Goal: Use online tool/utility: Use online tool/utility

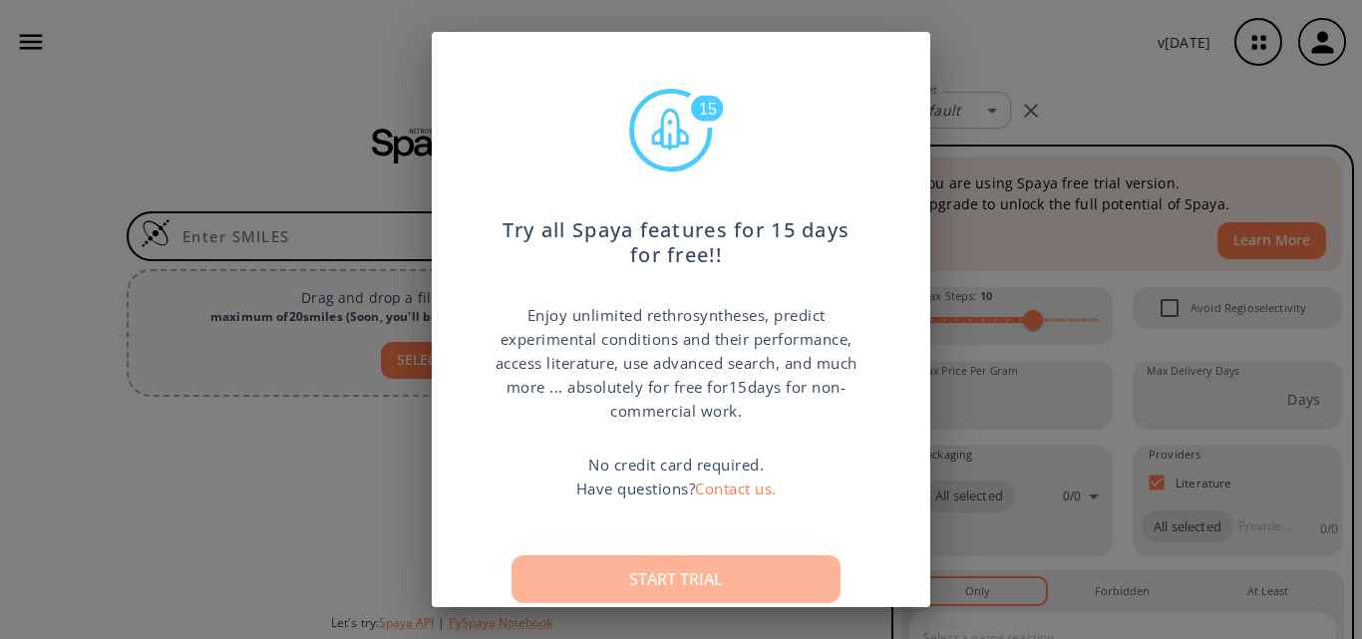
click at [635, 578] on button "Start trial" at bounding box center [675, 579] width 329 height 48
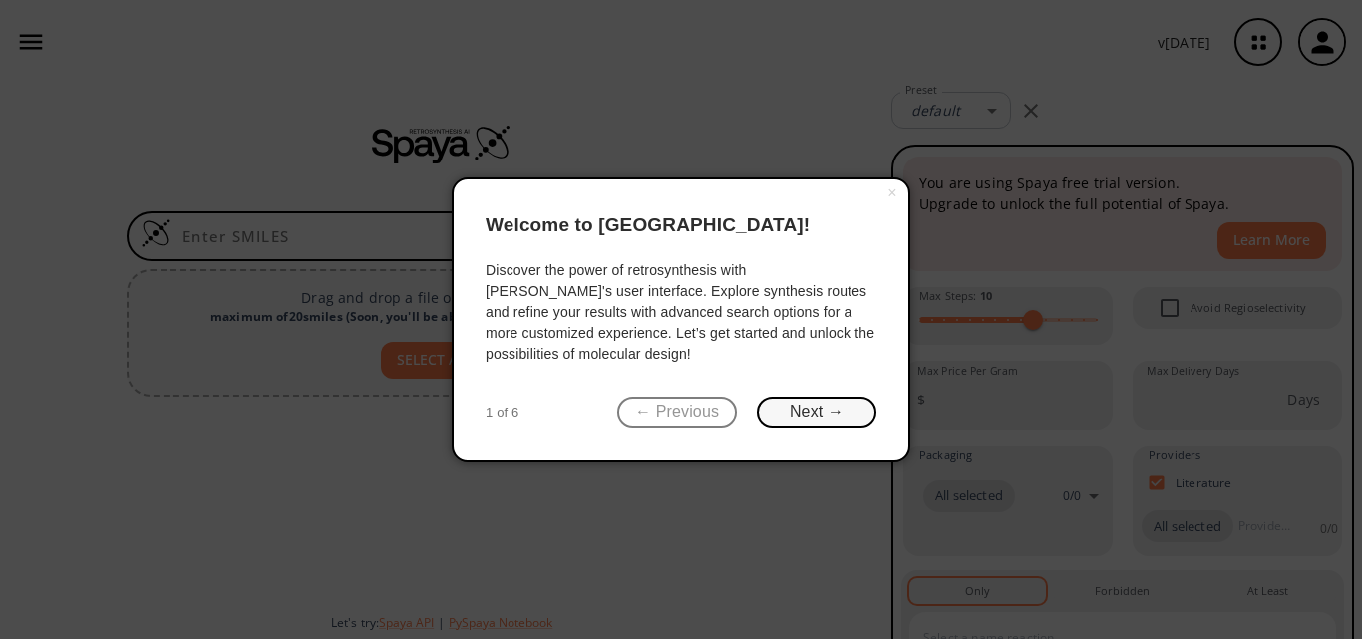
click at [807, 416] on button "Next →" at bounding box center [817, 412] width 120 height 31
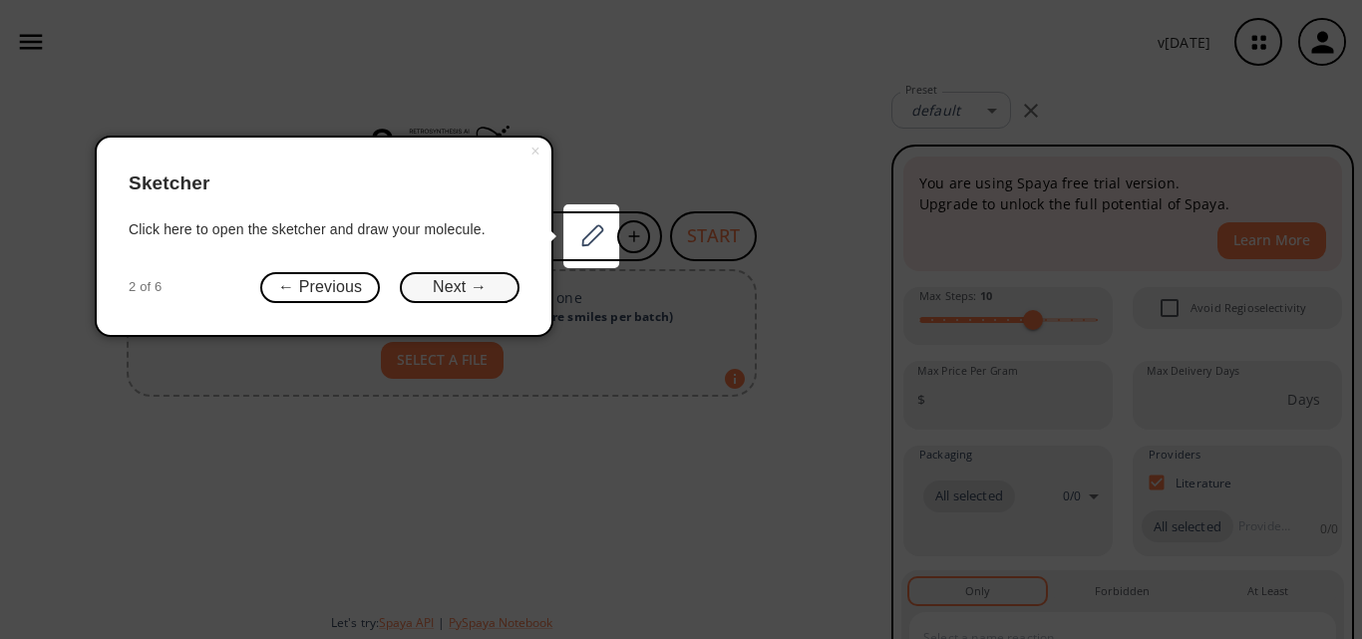
click at [479, 288] on button "Next →" at bounding box center [460, 287] width 120 height 31
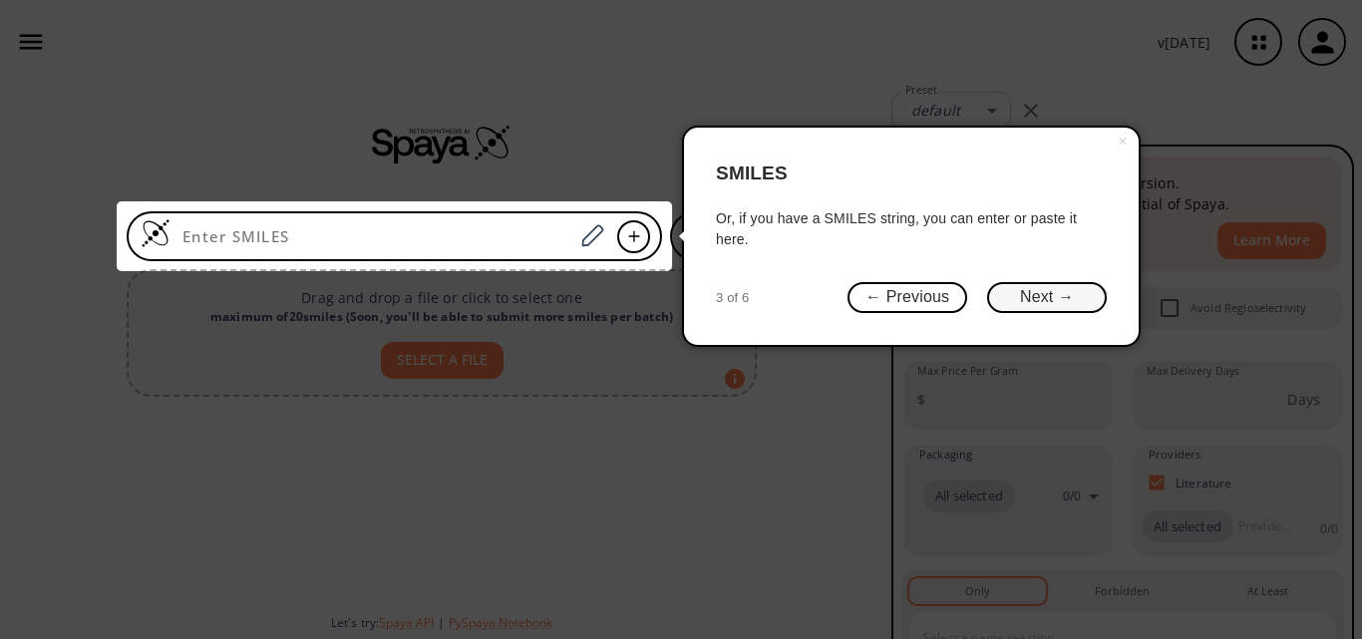
click at [1069, 305] on button "Next →" at bounding box center [1047, 297] width 120 height 31
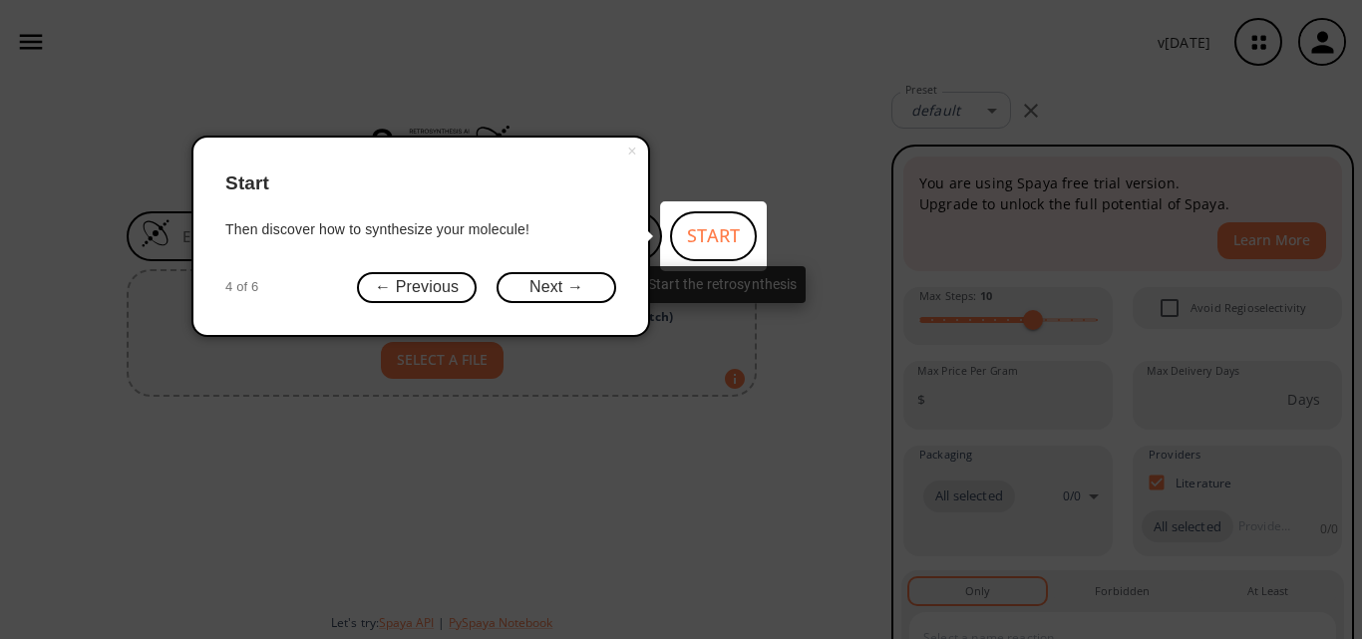
click at [686, 243] on button "START" at bounding box center [713, 236] width 87 height 50
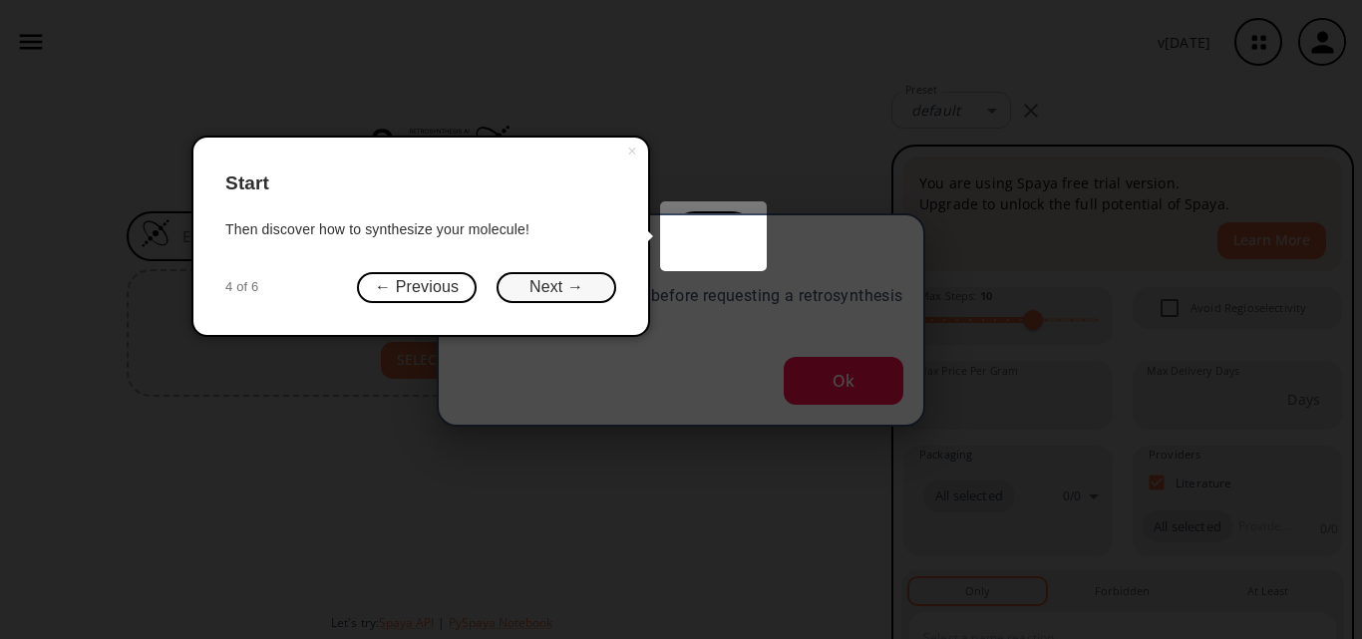
click at [556, 288] on button "Next →" at bounding box center [557, 287] width 120 height 31
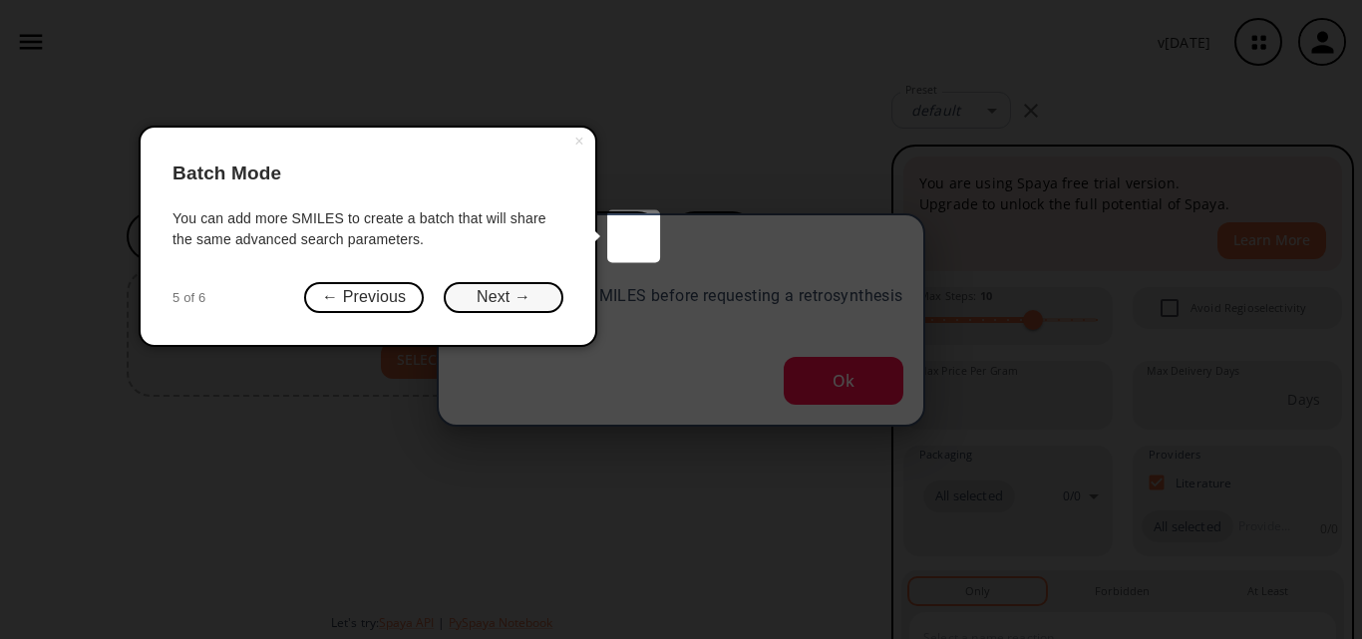
click at [491, 298] on button "Next →" at bounding box center [504, 297] width 120 height 31
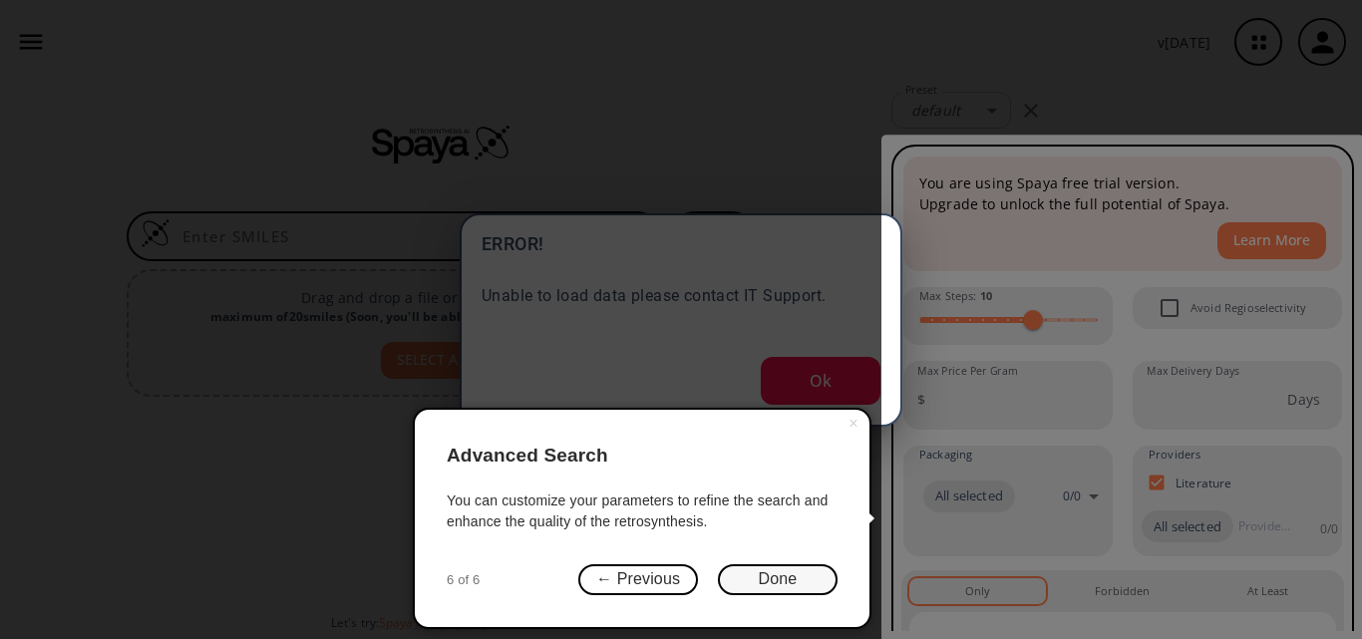
click at [784, 578] on button "Done" at bounding box center [778, 579] width 120 height 31
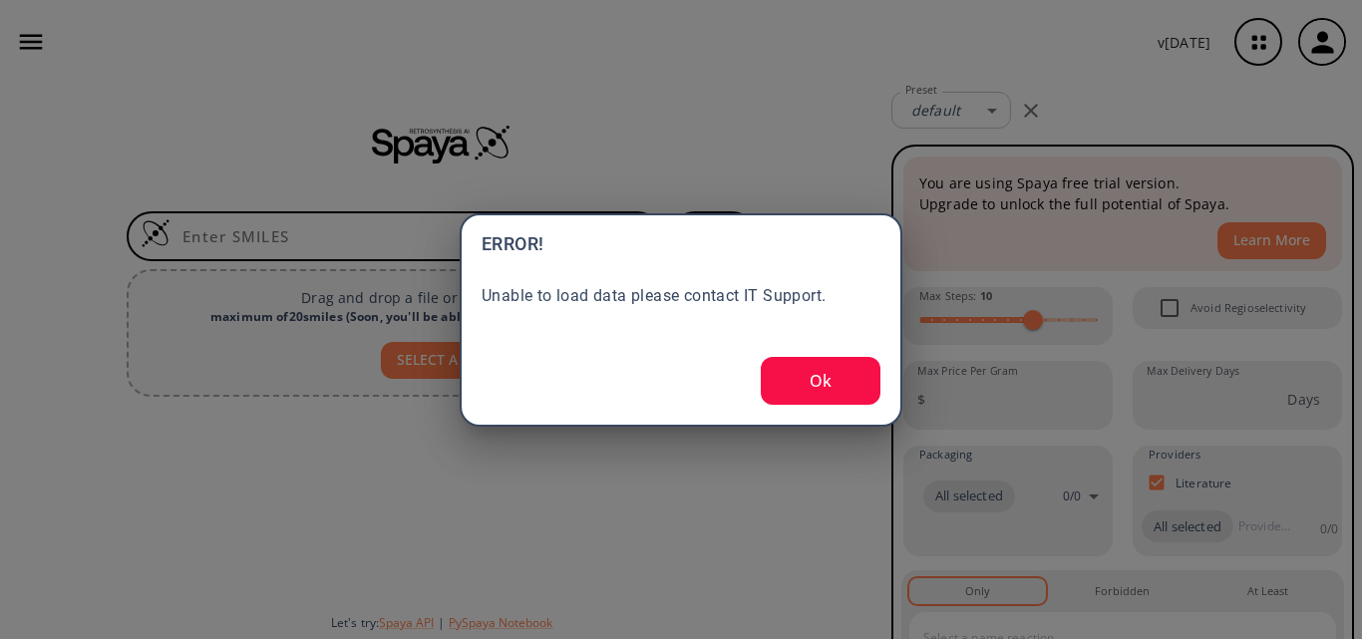
click at [801, 392] on button "Ok" at bounding box center [821, 381] width 120 height 48
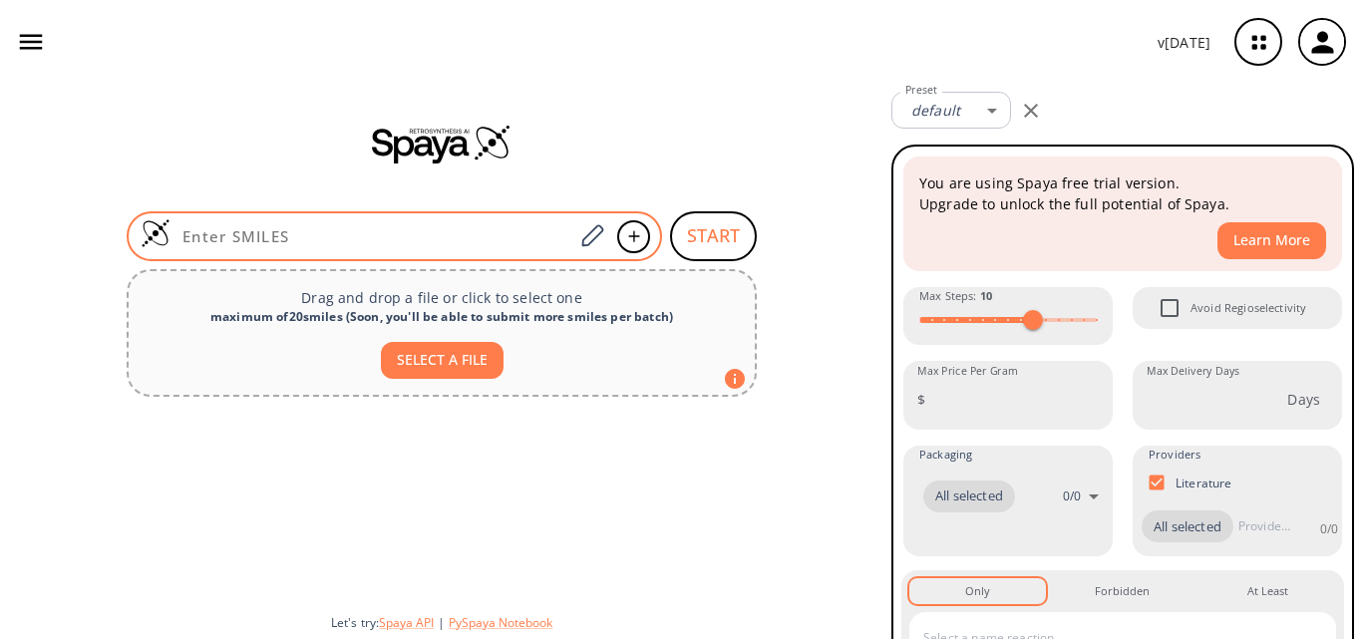
click at [284, 240] on input at bounding box center [371, 236] width 403 height 20
paste input "OC(CCC1=CN(C(OC(C)(C)C)=O)C2=C1C=CC=C2)=O"
type input "OC(CCC1=CN(C(OC(C)(C)C)=O)C2=C1C=CC=C2)=O"
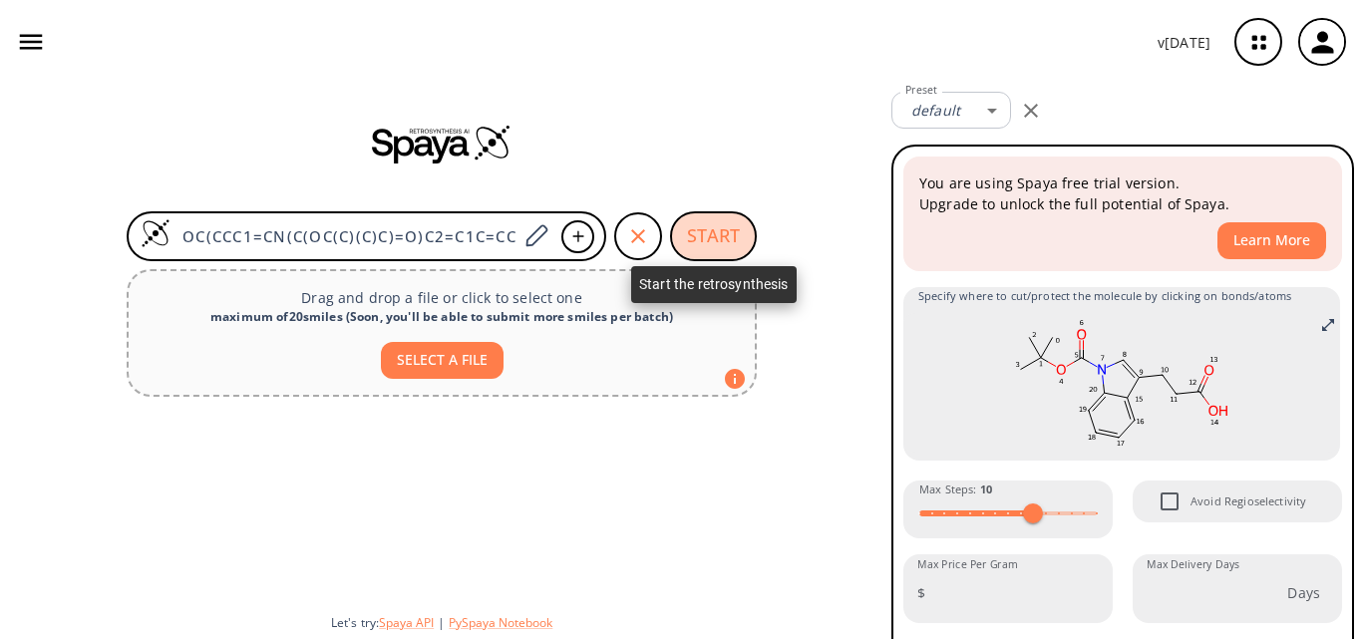
click at [727, 237] on button "START" at bounding box center [713, 236] width 87 height 50
click at [714, 238] on button "START" at bounding box center [713, 236] width 87 height 50
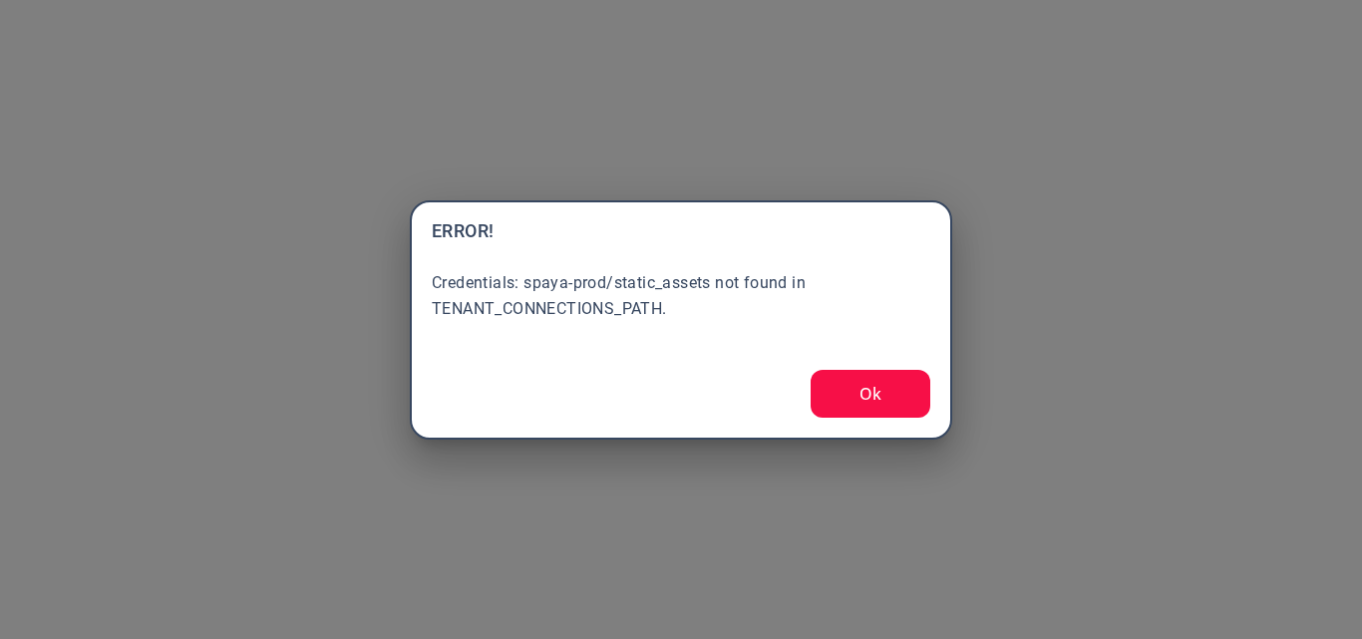
click at [852, 390] on button "Ok" at bounding box center [871, 394] width 120 height 48
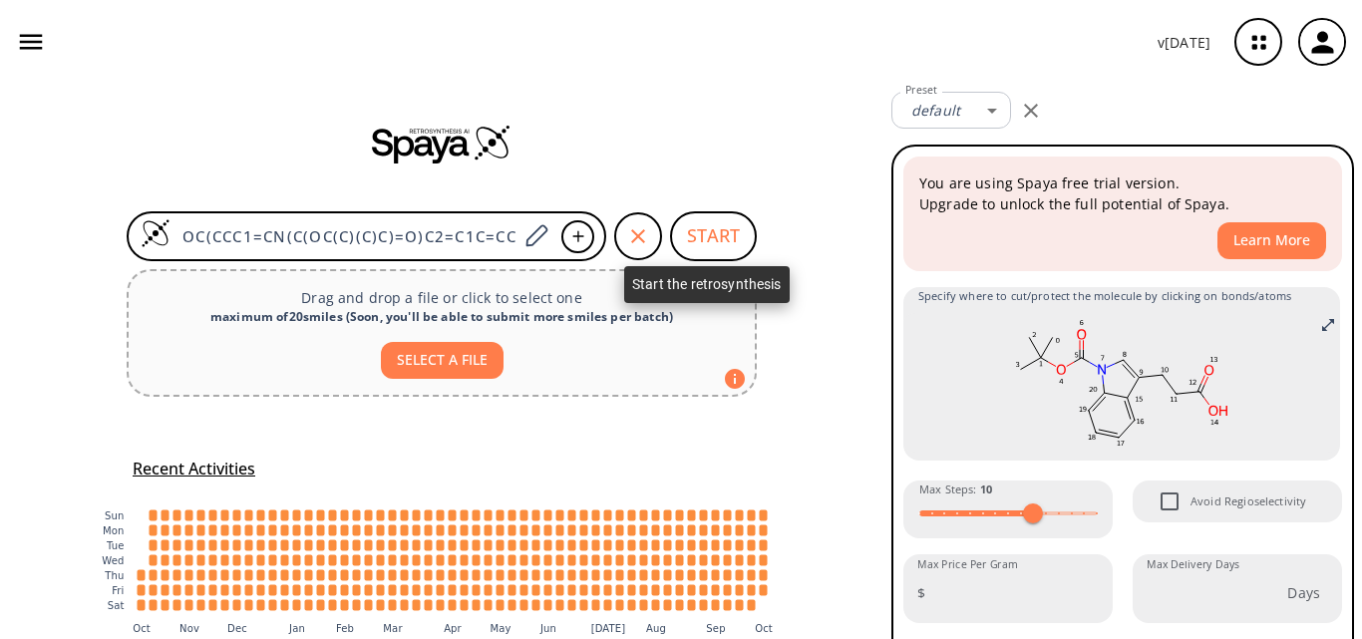
click at [697, 231] on button "START" at bounding box center [713, 236] width 87 height 50
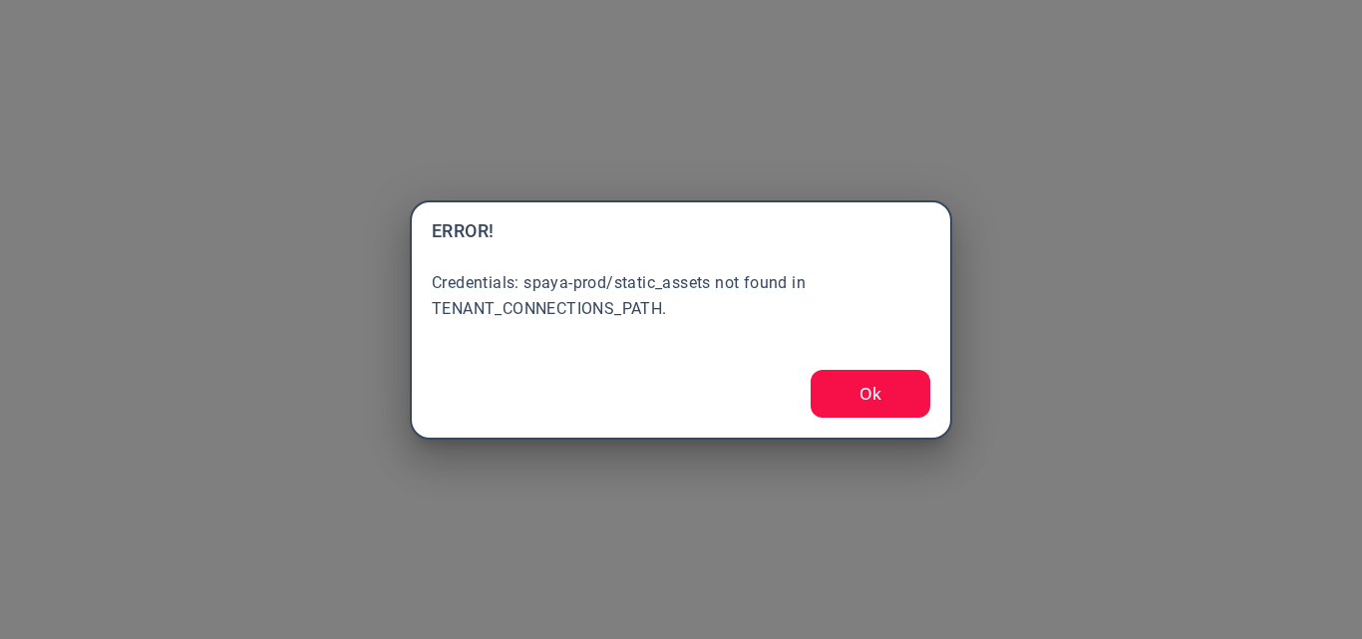
click at [867, 401] on button "Ok" at bounding box center [871, 394] width 120 height 48
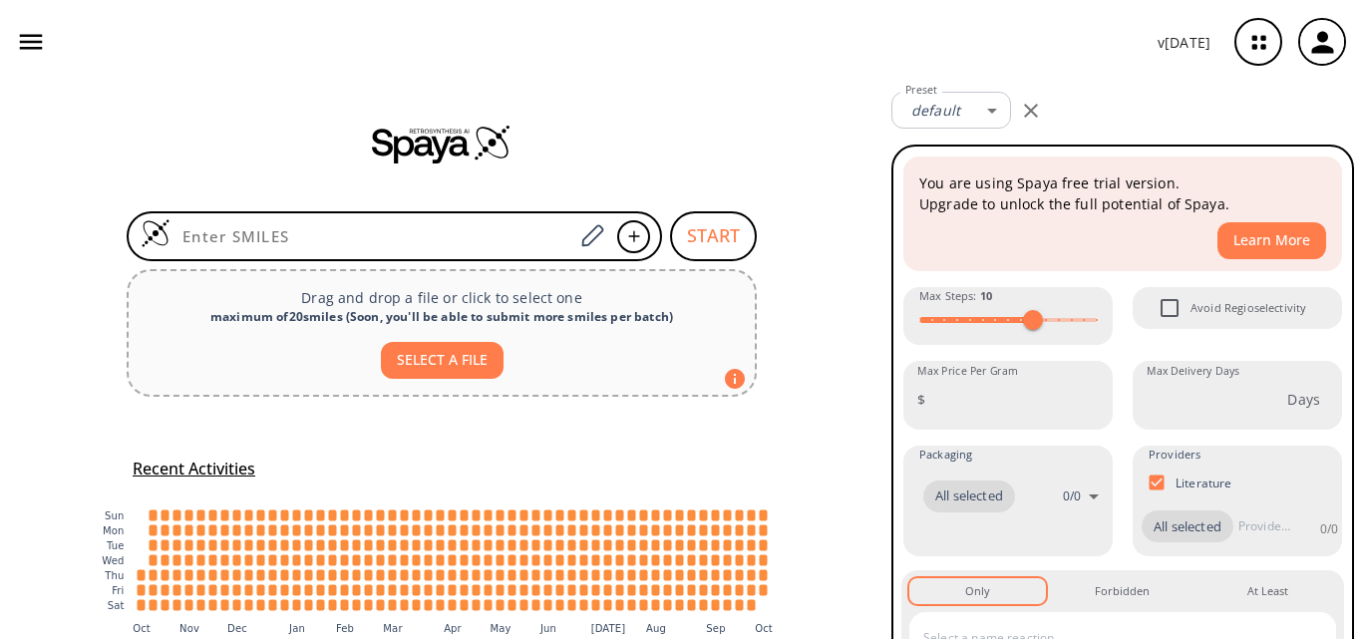
click at [375, 238] on input at bounding box center [371, 236] width 403 height 20
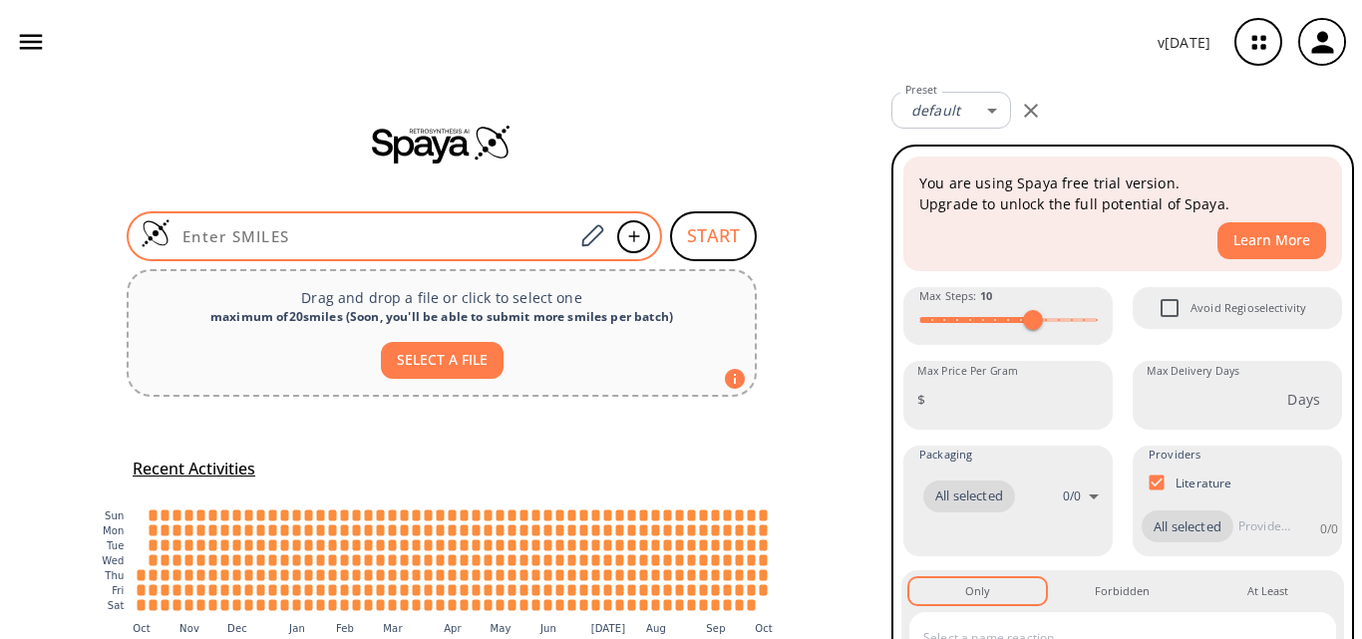
paste input "OC(CCC1=CN(C(OC(C)(C)C)=O)C2=C1C=CC=C2)=O"
type input "OC(CCC1=CN(C(OC(C)(C)C)=O)C2=C1C=CC=C2)=O"
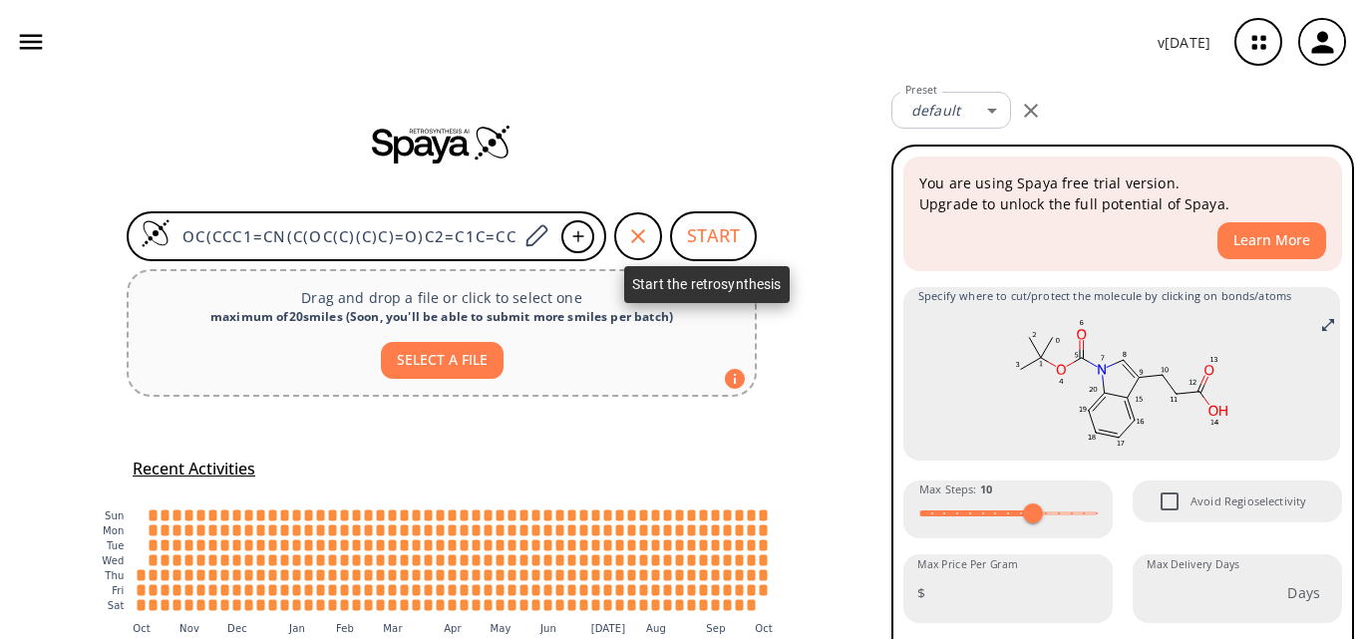
click at [703, 232] on button "START" at bounding box center [713, 236] width 87 height 50
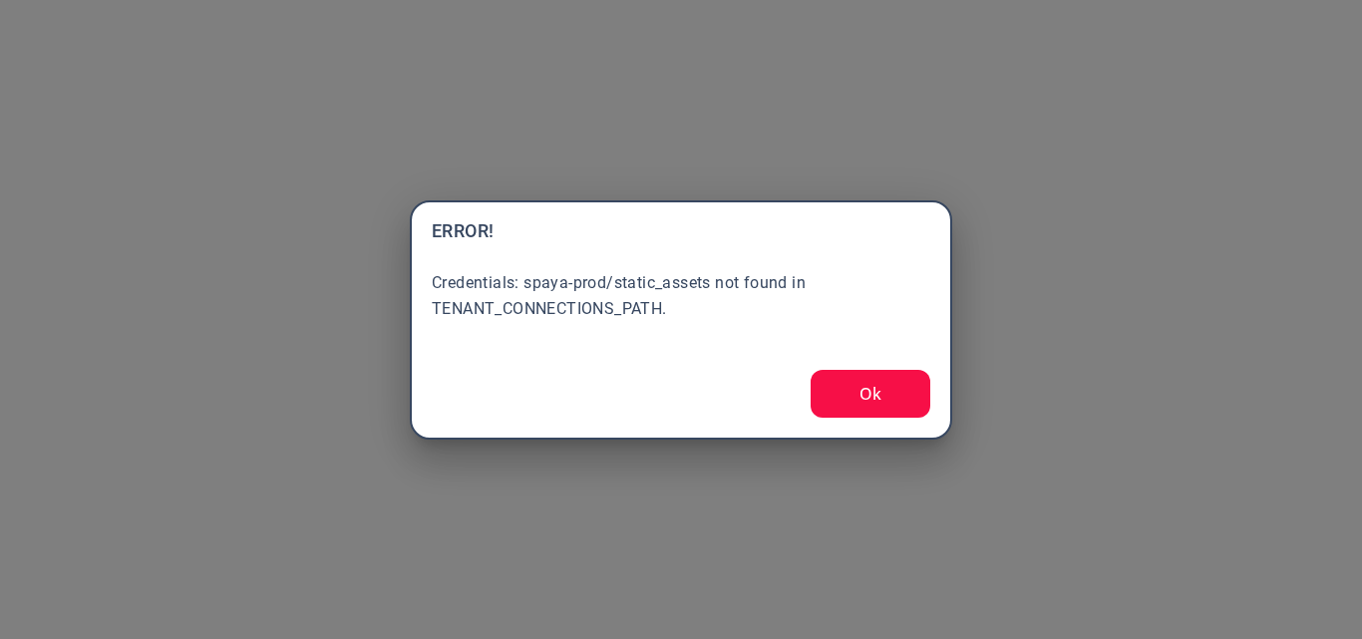
click at [846, 384] on button "Ok" at bounding box center [871, 394] width 120 height 48
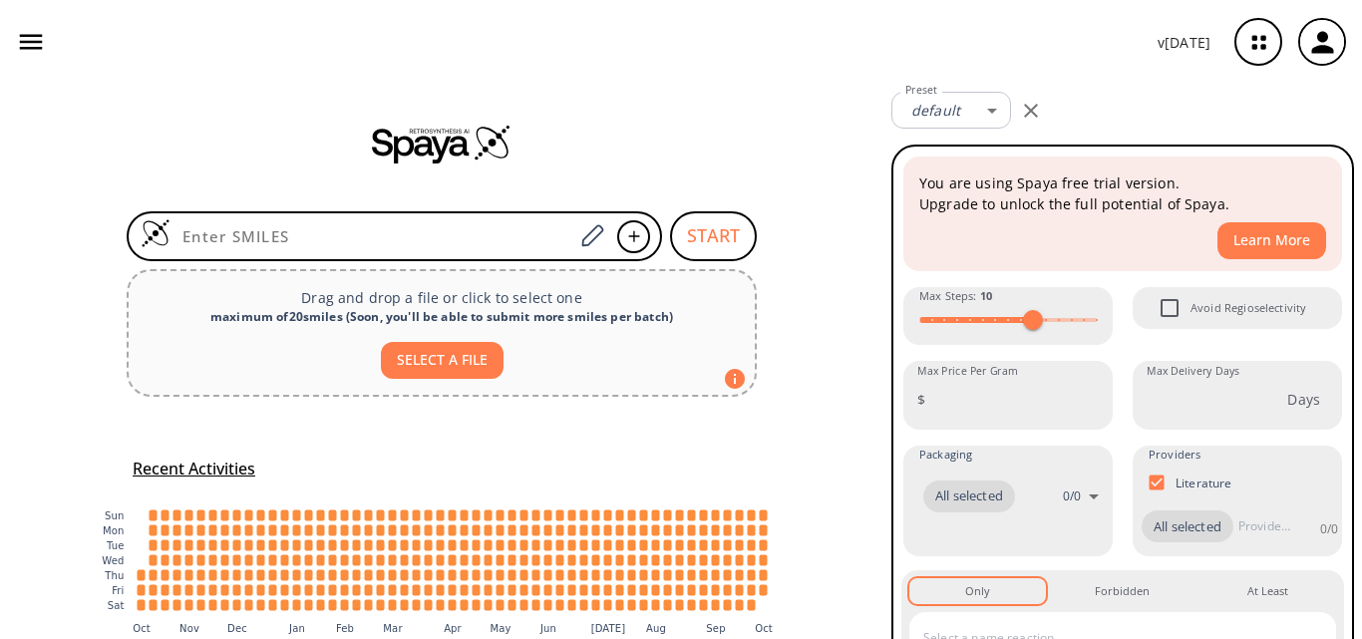
type input "OC(CCC1=CN(C(OC(C)(C)C)=O)C2=C1C=CC=C2)=O"
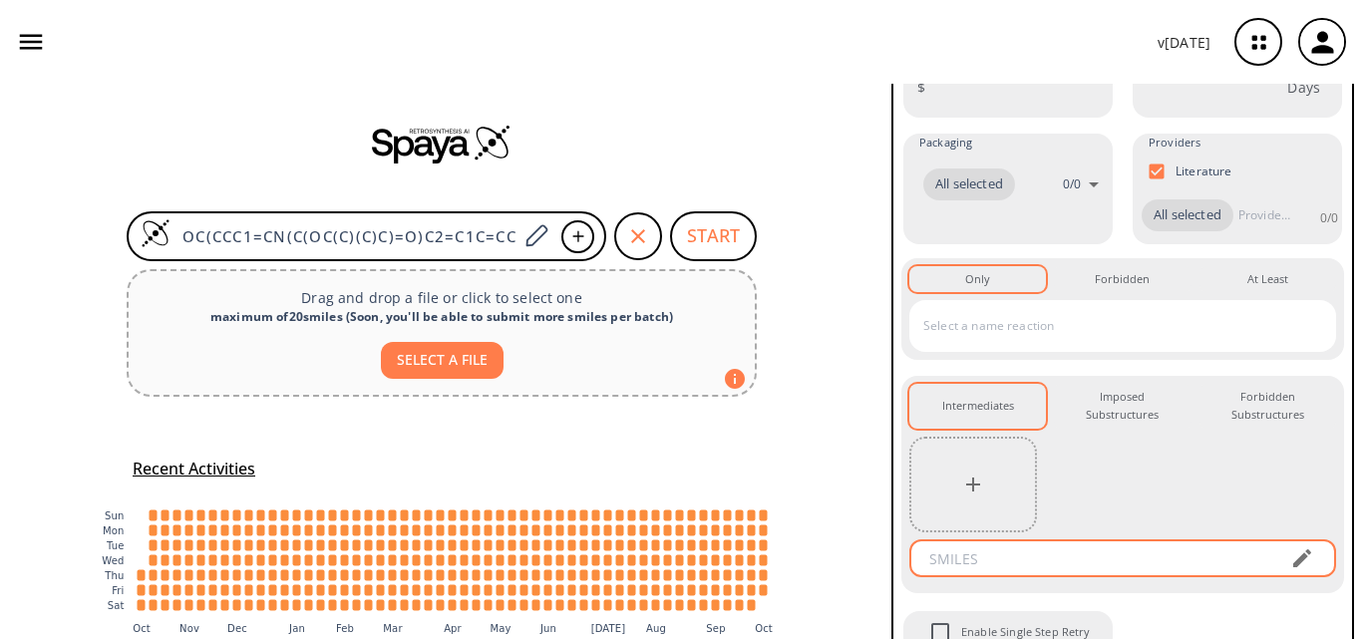
scroll to position [539, 0]
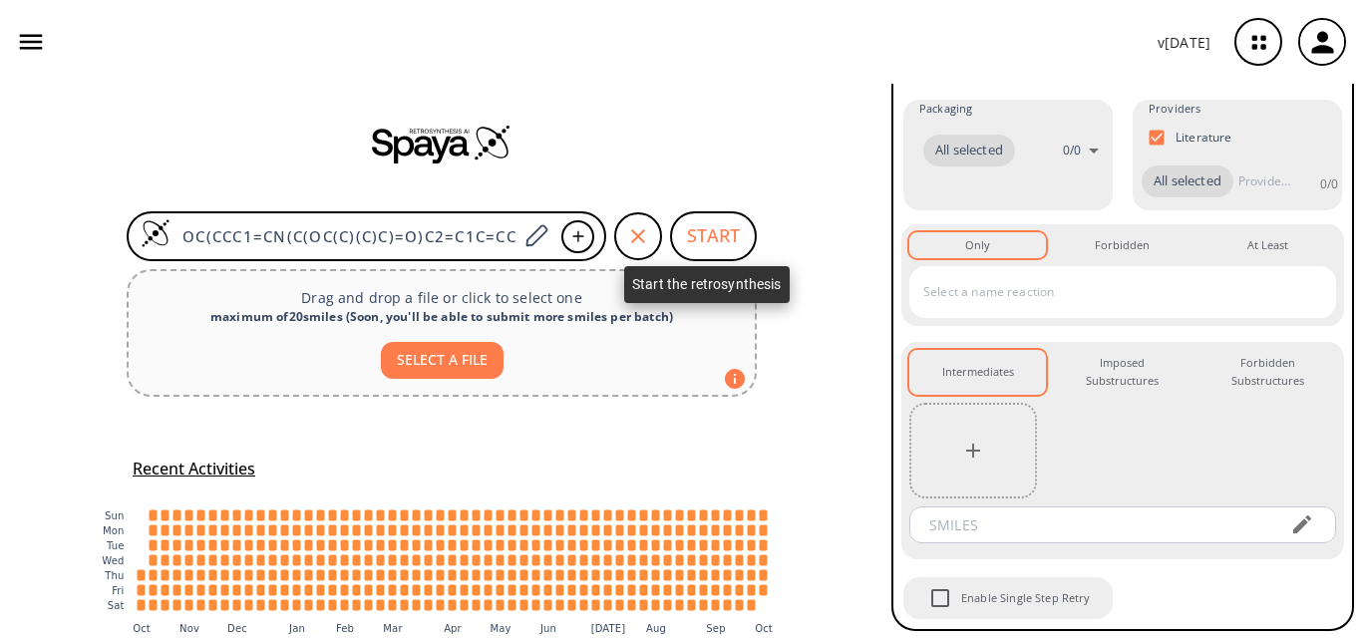
click at [697, 221] on button "START" at bounding box center [713, 236] width 87 height 50
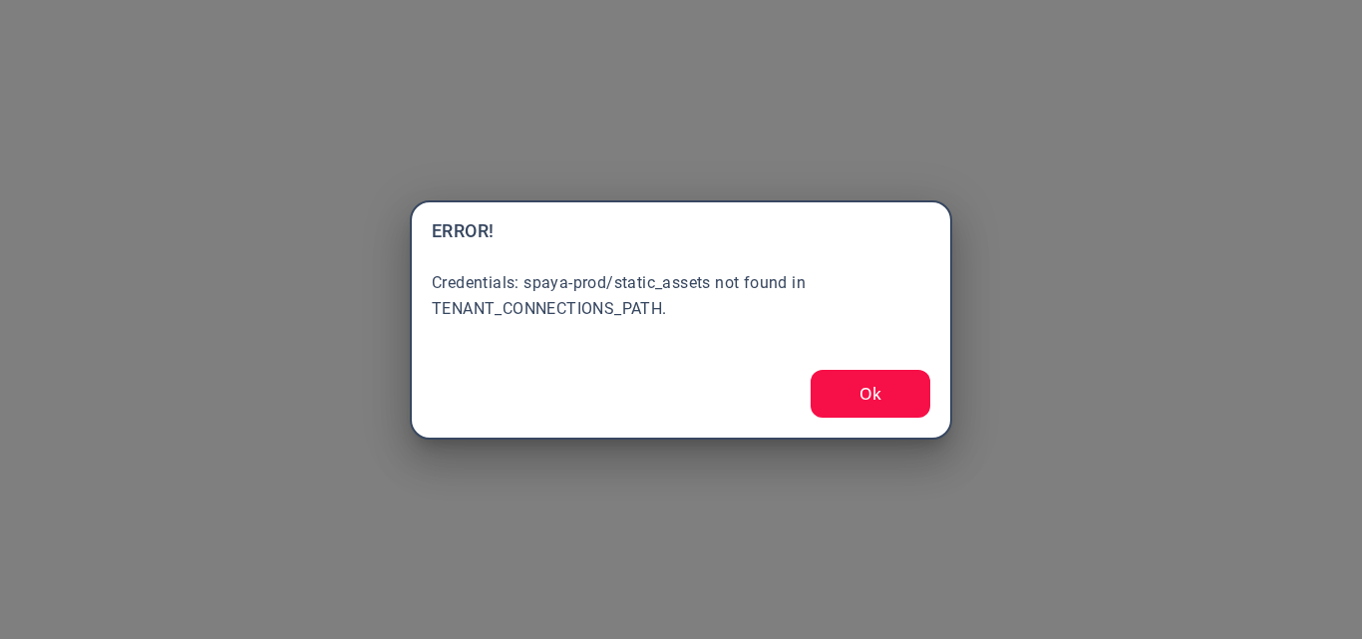
click at [841, 389] on button "Ok" at bounding box center [871, 394] width 120 height 48
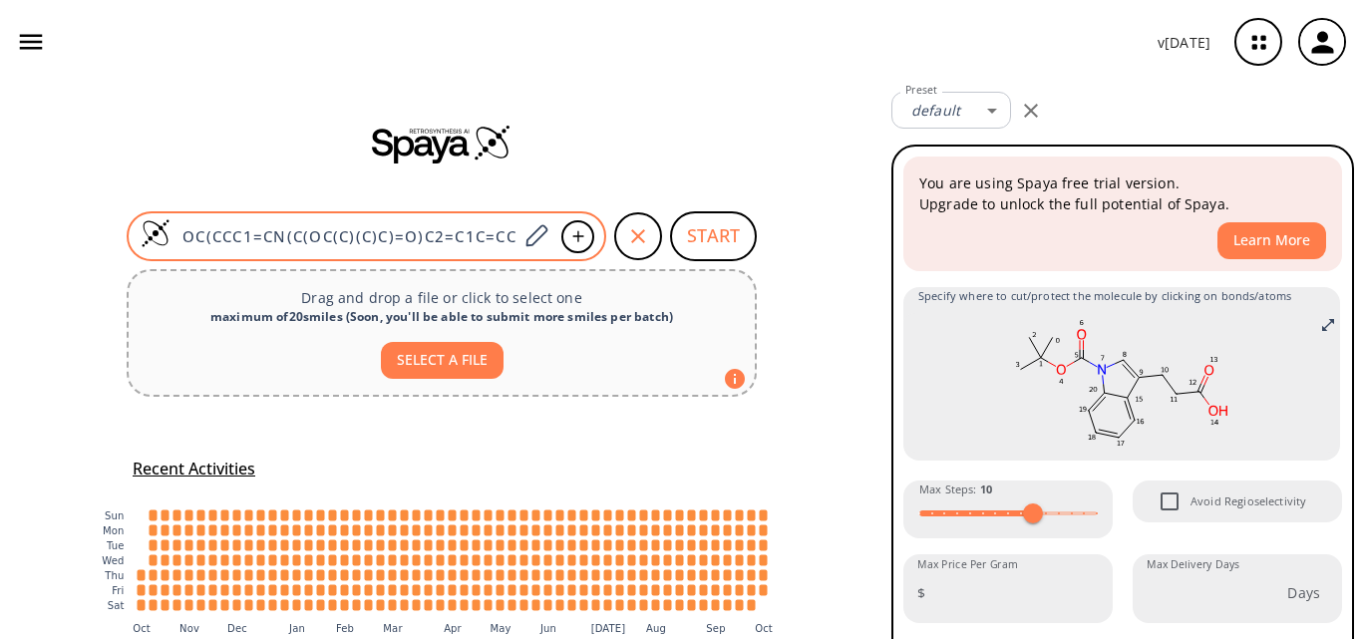
scroll to position [0, 59]
drag, startPoint x: 174, startPoint y: 233, endPoint x: 590, endPoint y: 233, distance: 415.7
click at [590, 233] on div "OC(CCC1=CN(C(OC(C)(C)C)=O)C2=C1C=CC=C2)=O" at bounding box center [367, 236] width 480 height 50
paste input "=C(O)CCC1=CNC2=C1C=CC=C2"
type input "O=C(O)CCC1=CNC2=C1C=CC=C2"
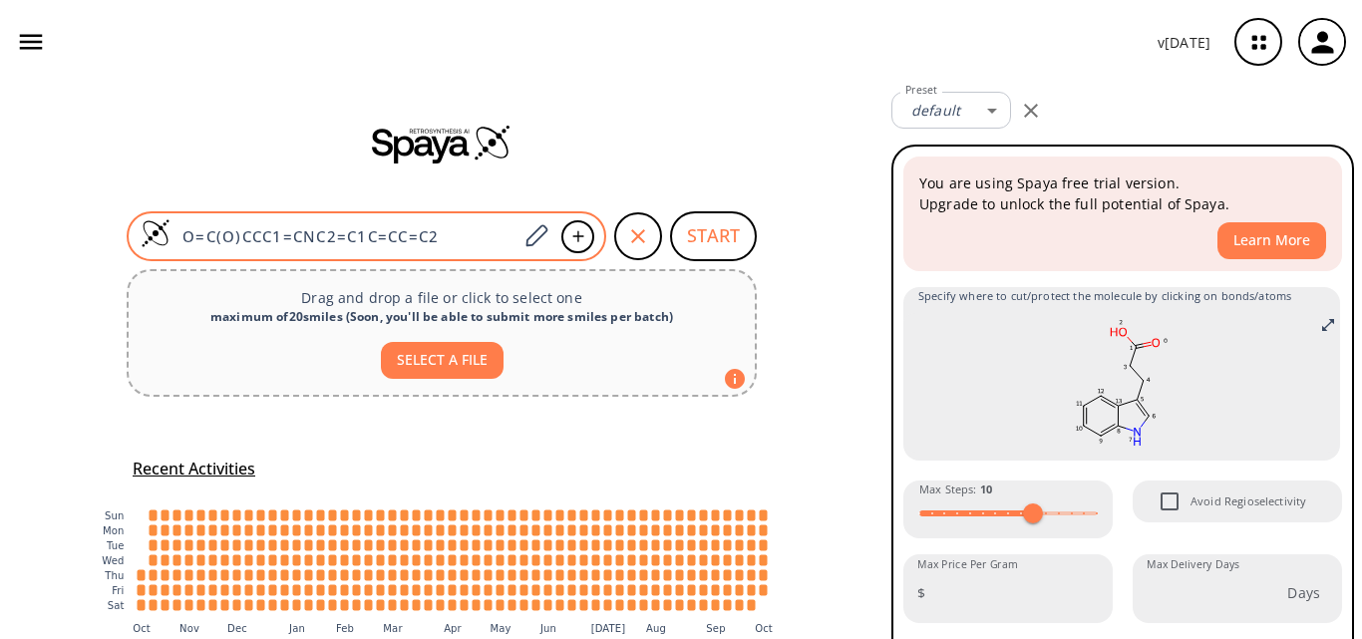
scroll to position [0, 0]
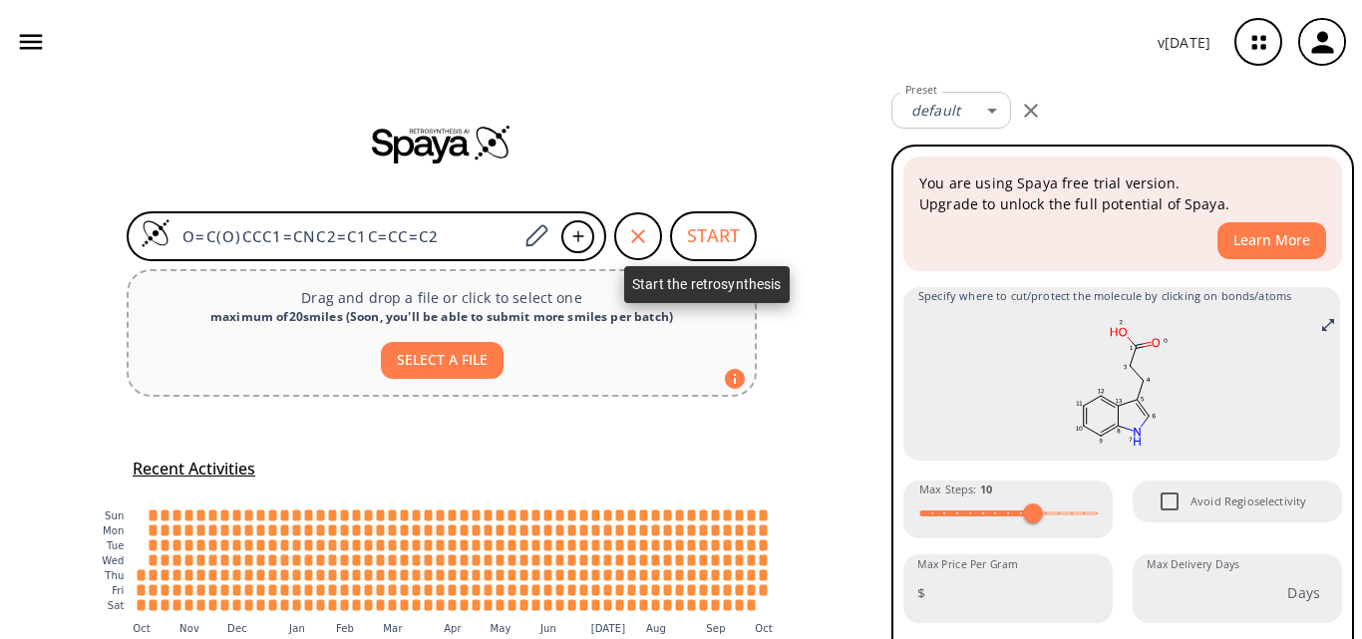
click at [699, 235] on button "START" at bounding box center [713, 236] width 87 height 50
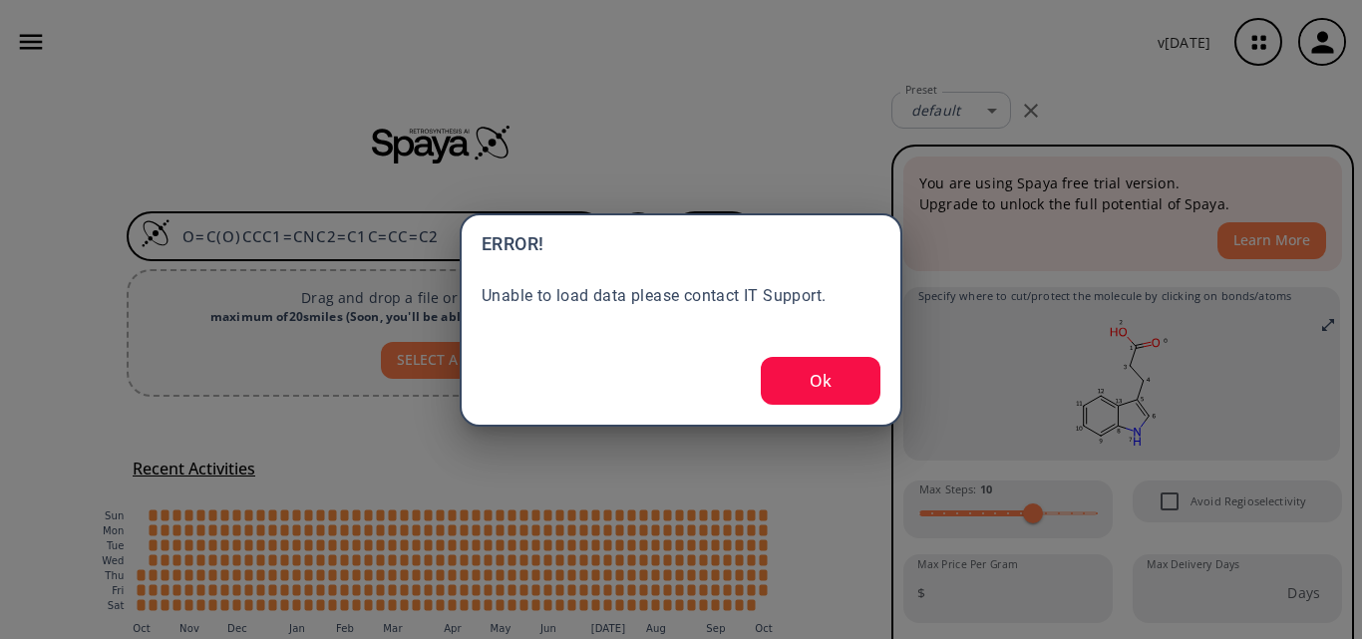
click at [818, 391] on button "Ok" at bounding box center [821, 381] width 120 height 48
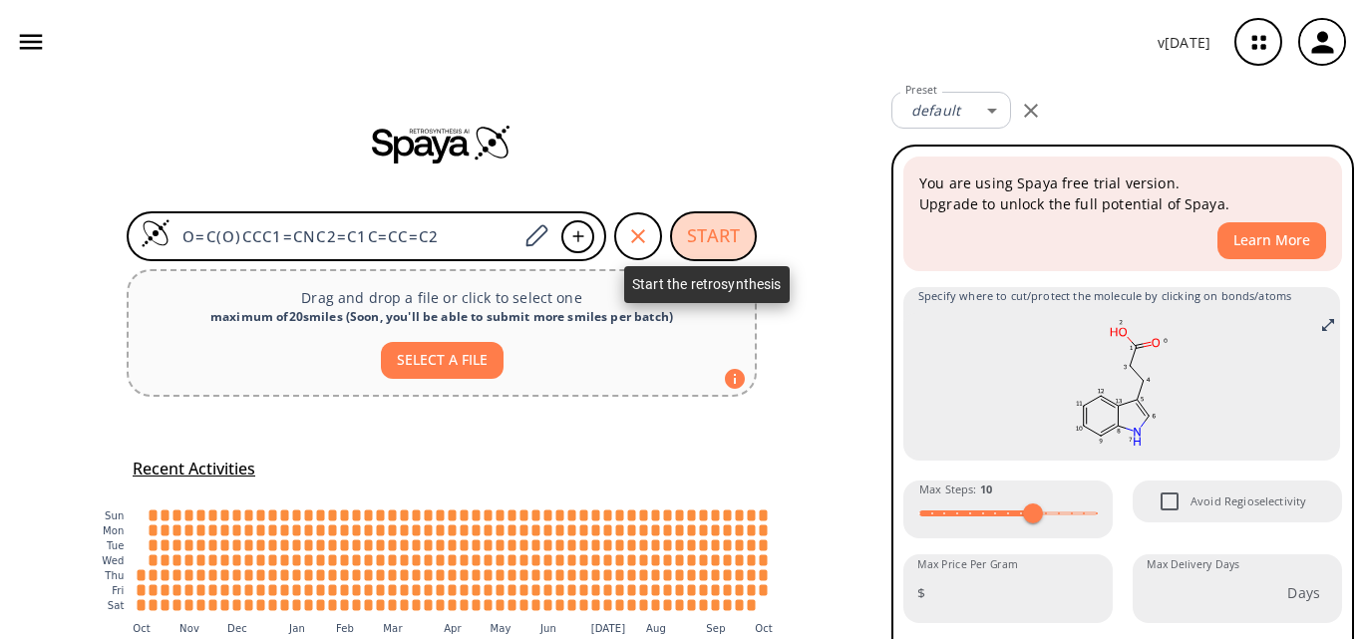
click at [725, 235] on button "START" at bounding box center [713, 236] width 87 height 50
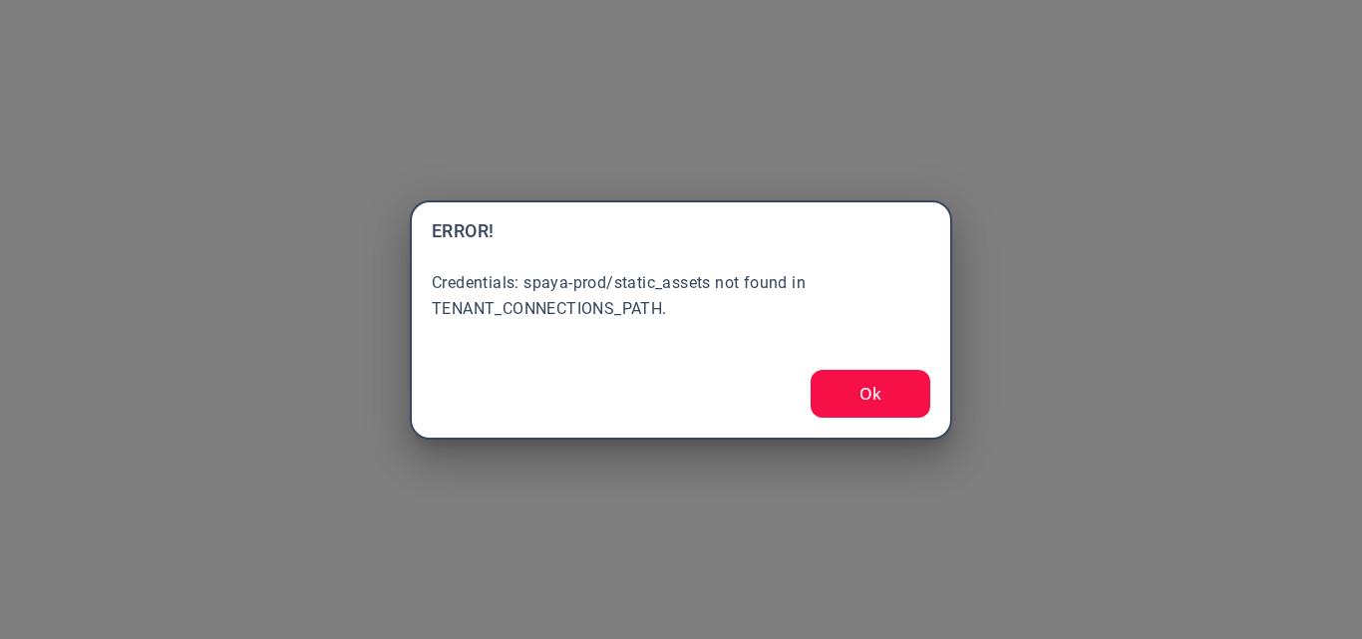
click at [863, 403] on button "Ok" at bounding box center [871, 394] width 120 height 48
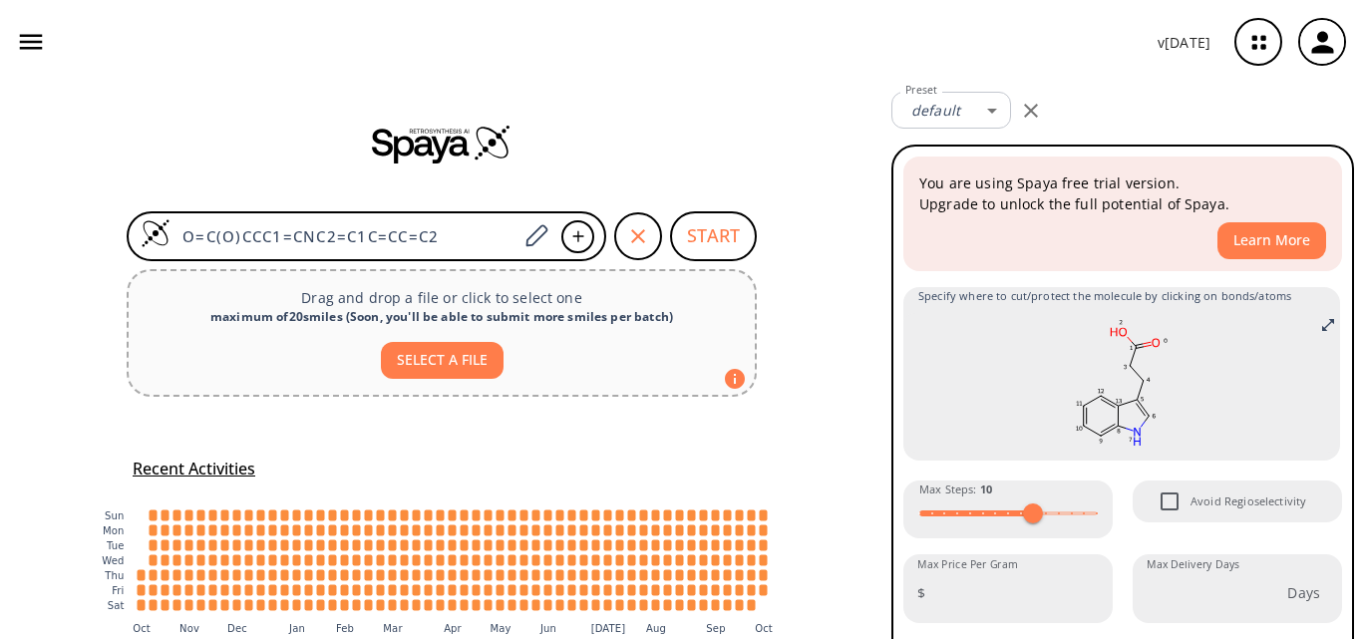
drag, startPoint x: 444, startPoint y: 231, endPoint x: 43, endPoint y: 231, distance: 400.8
click at [43, 231] on div "O=C(O)CCC1=CNC2=C1C=CC=C2 START Drag and drop a file or click to select one max…" at bounding box center [441, 407] width 883 height 647
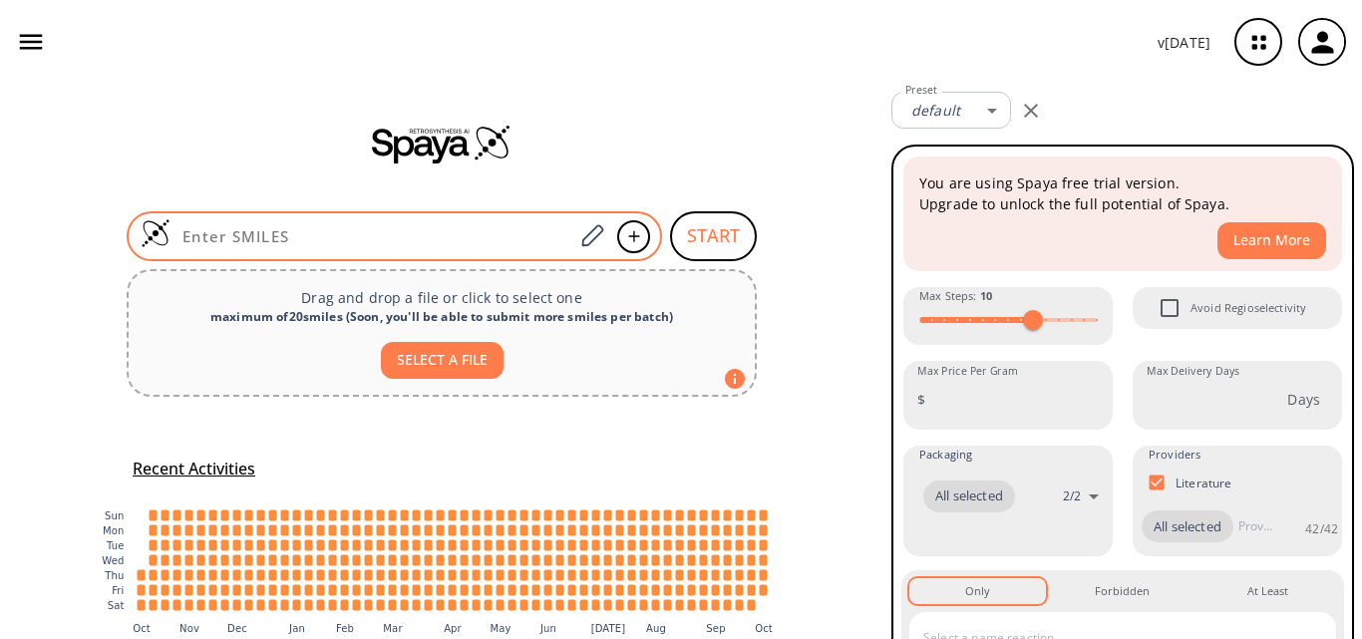
click at [400, 244] on input at bounding box center [371, 236] width 403 height 20
paste input "O=C(O)CCC1=CN(S(=O)(C2=CC=C(C)C=C2)=O)C3=C1C=CC=C3"
type input "O=C(O)CCC1=CN(S(=O)(C2=CC=C(C)C=C2)=O)C3=C1C=CC=C3"
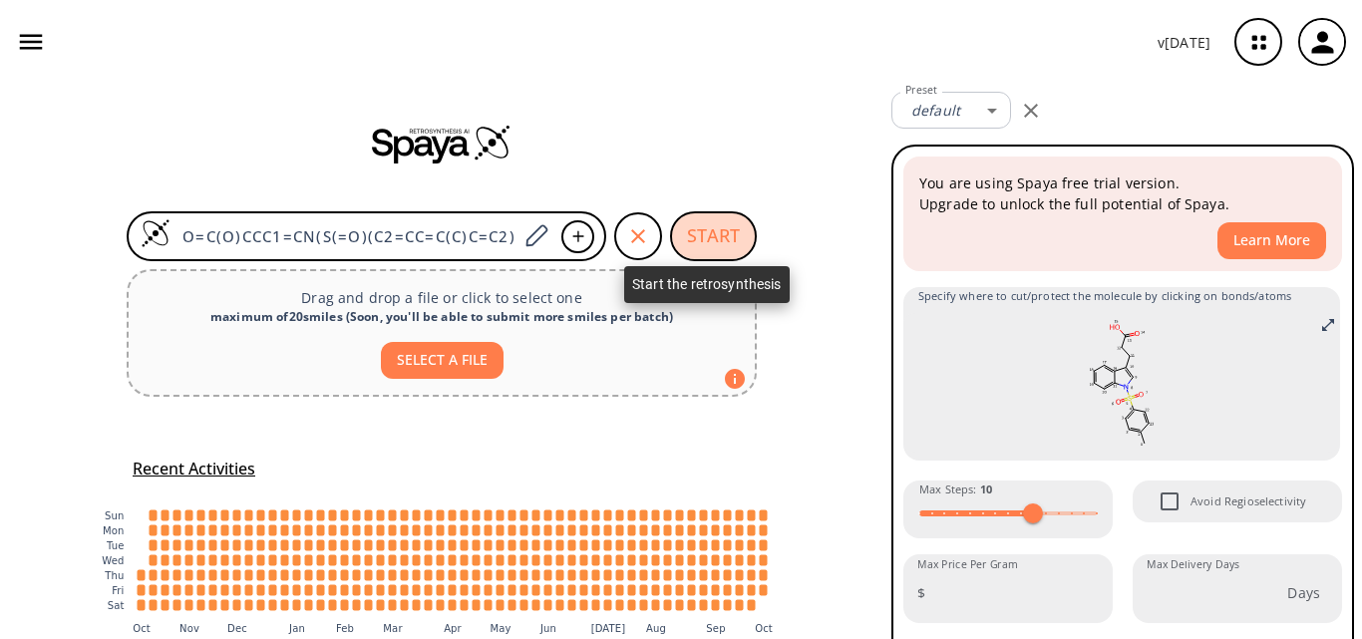
click at [714, 238] on button "START" at bounding box center [713, 236] width 87 height 50
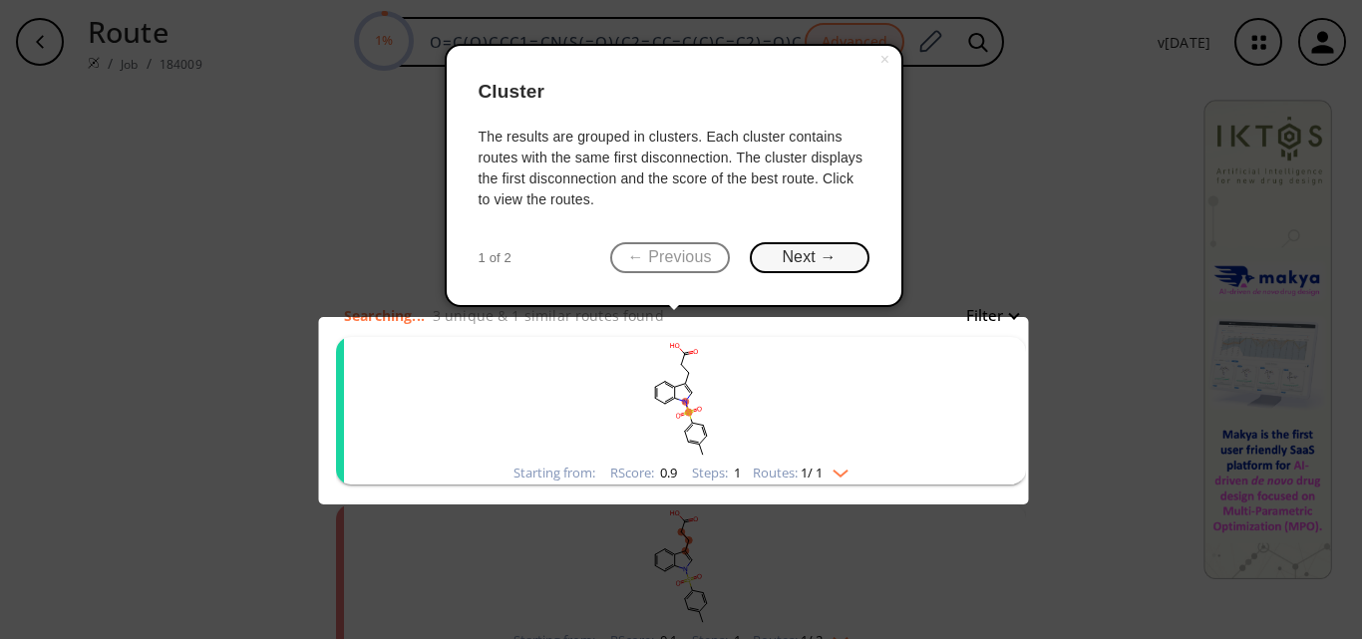
click at [804, 254] on button "Next →" at bounding box center [810, 257] width 120 height 31
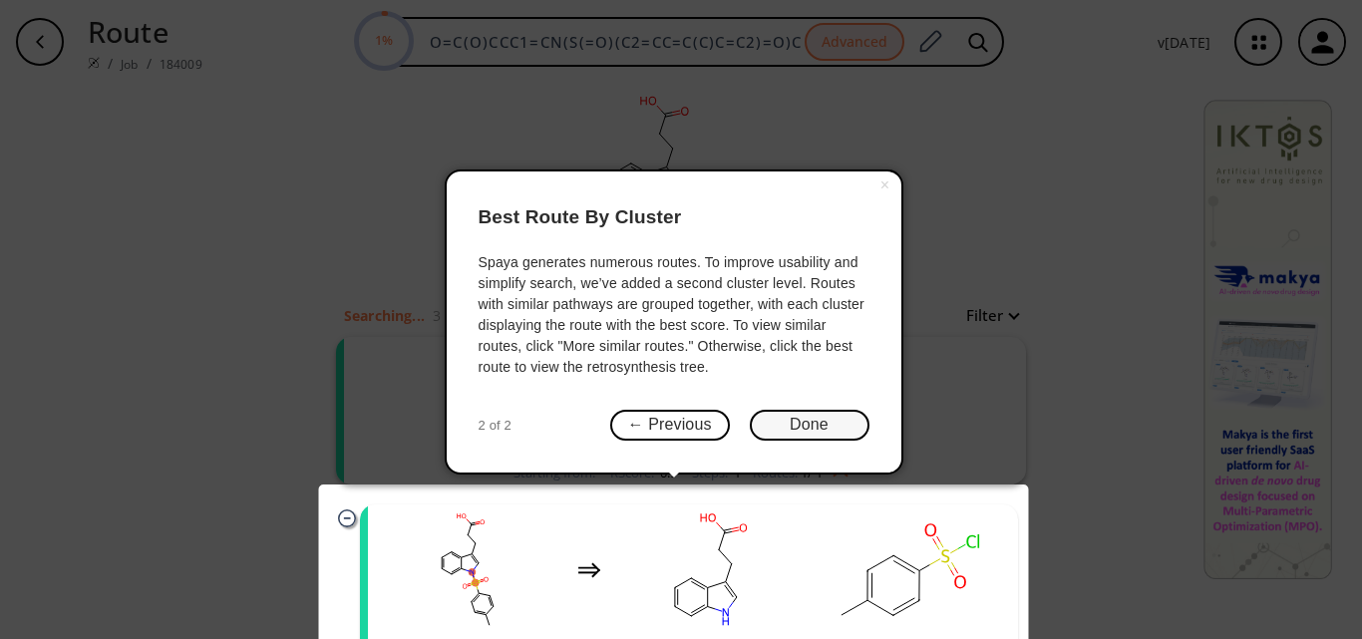
click at [809, 432] on button "Done" at bounding box center [810, 425] width 120 height 31
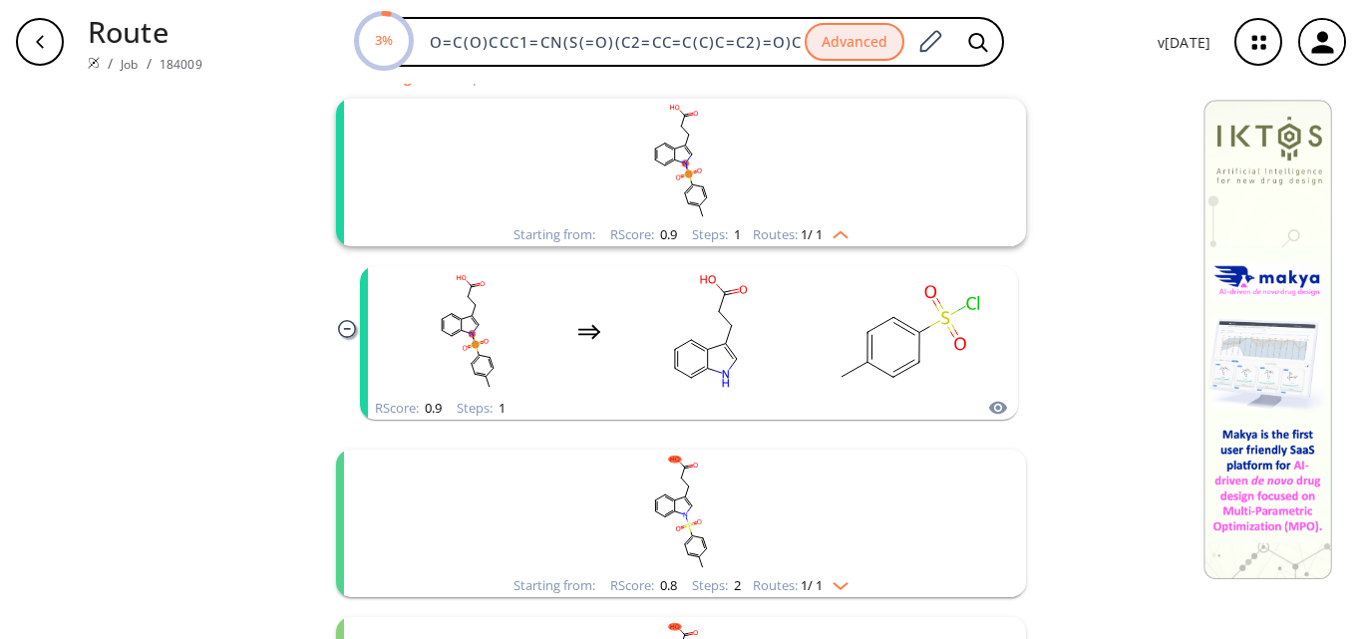
scroll to position [338, 0]
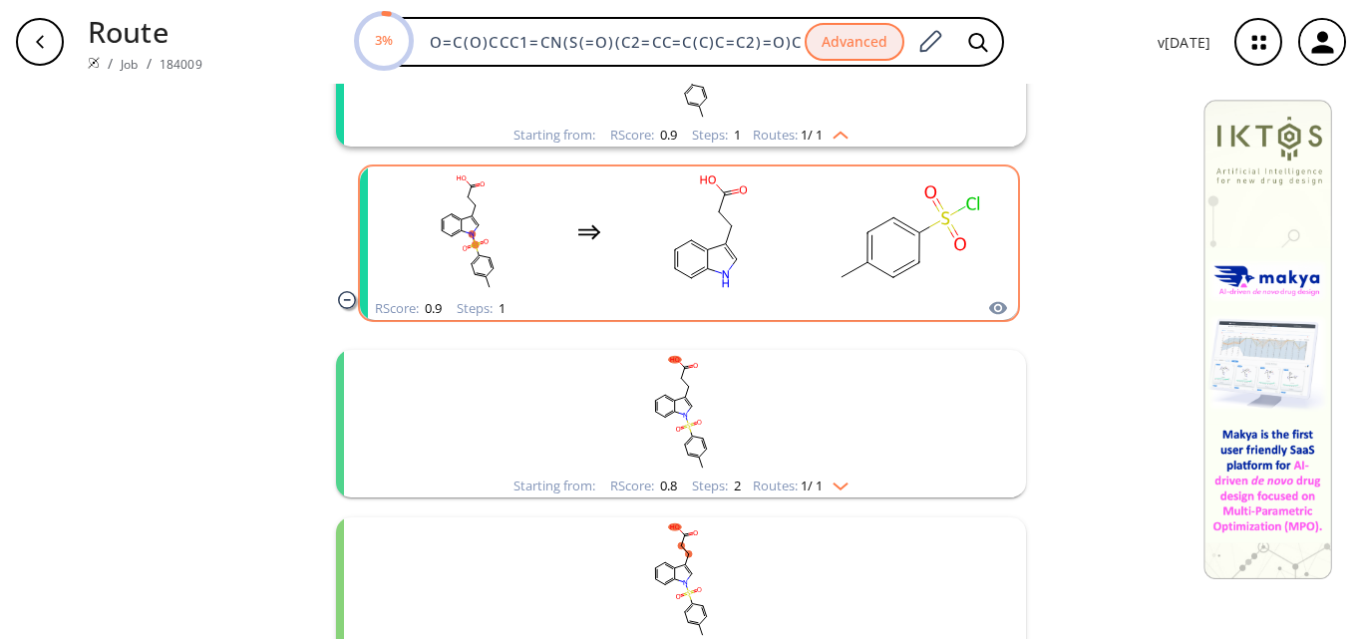
click at [780, 270] on rect "clusters" at bounding box center [710, 231] width 179 height 125
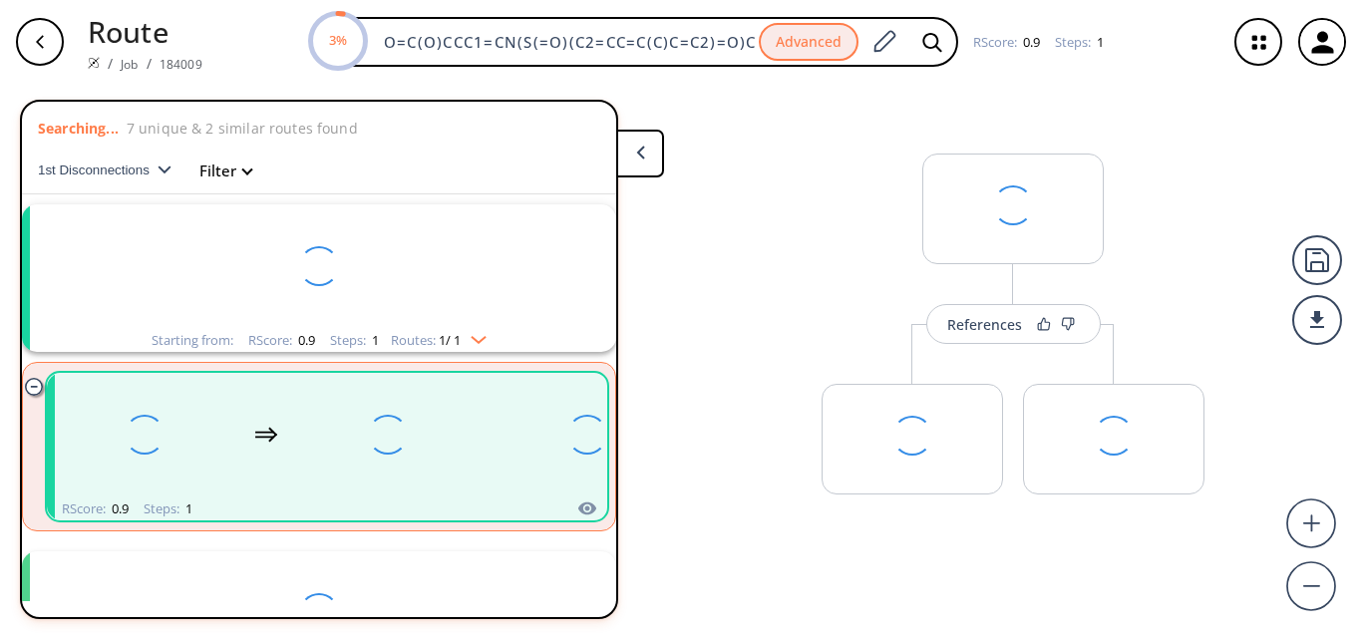
scroll to position [46, 0]
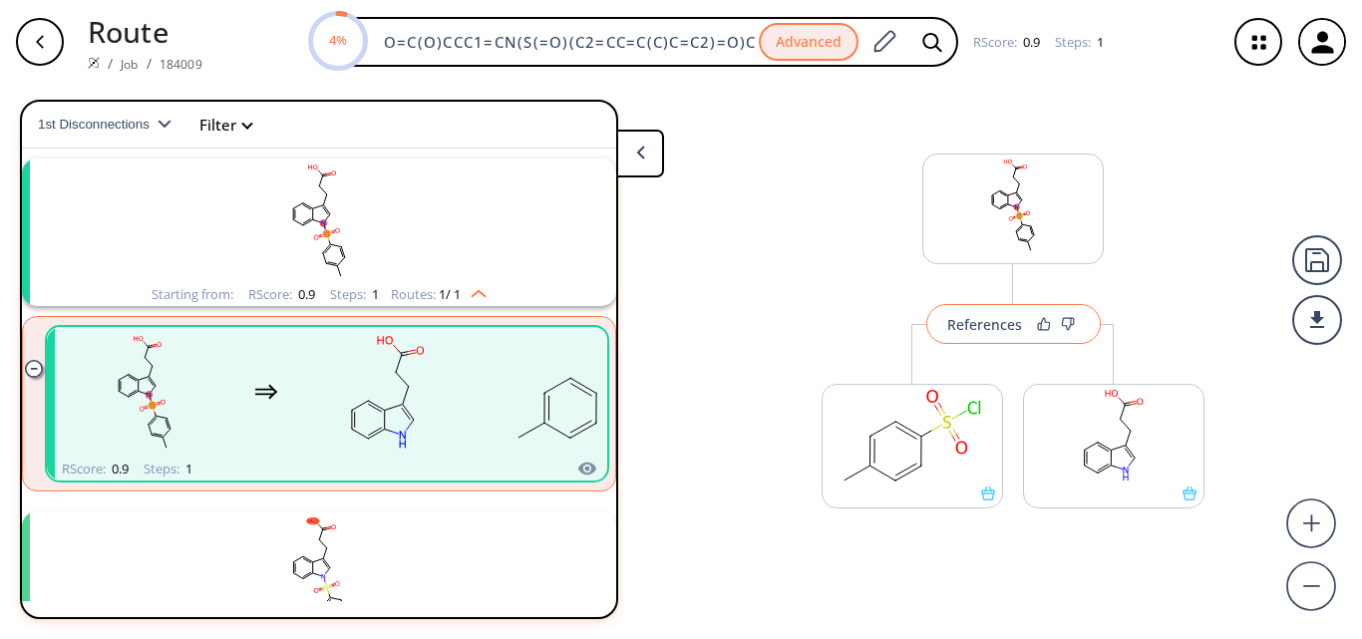
click at [982, 327] on div "References" at bounding box center [984, 324] width 75 height 13
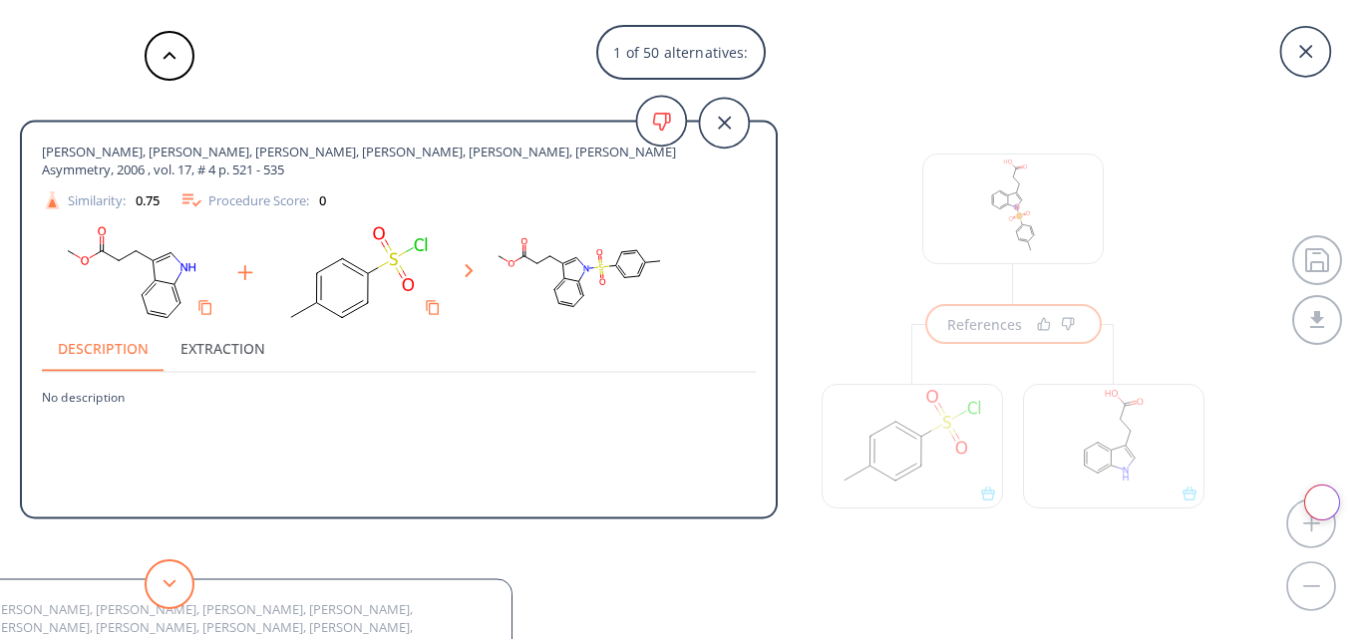
click at [176, 589] on button at bounding box center [170, 584] width 50 height 50
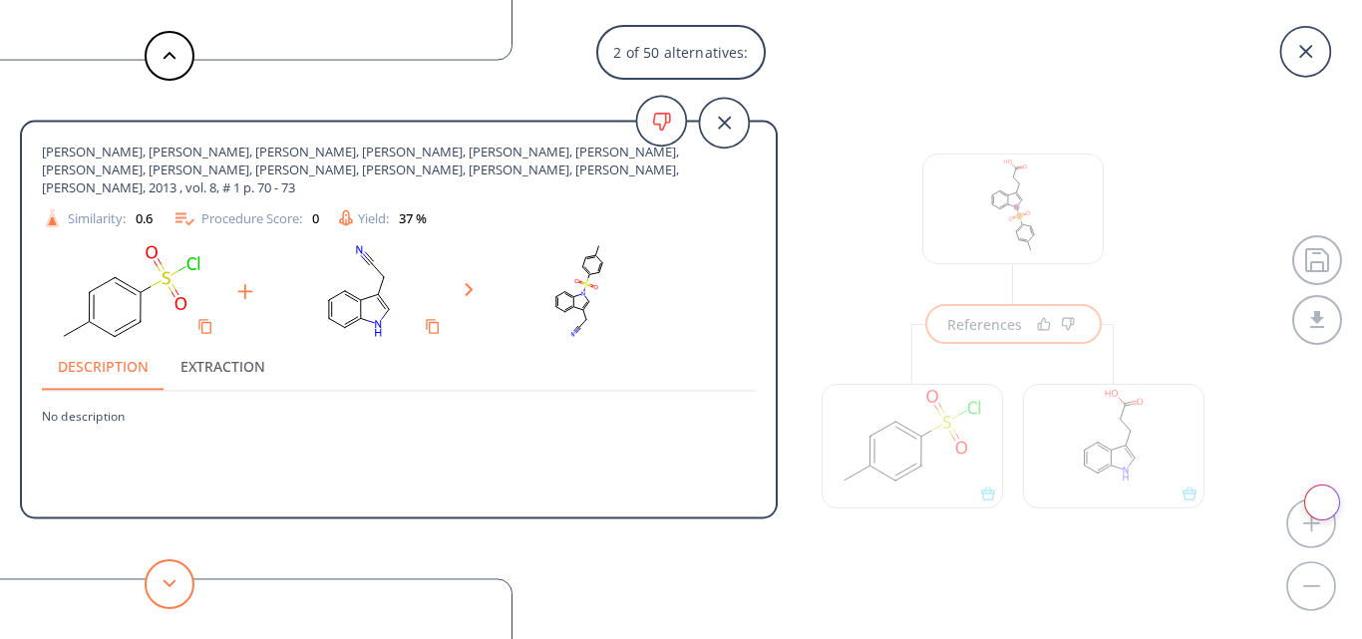
click at [176, 589] on button at bounding box center [170, 584] width 50 height 50
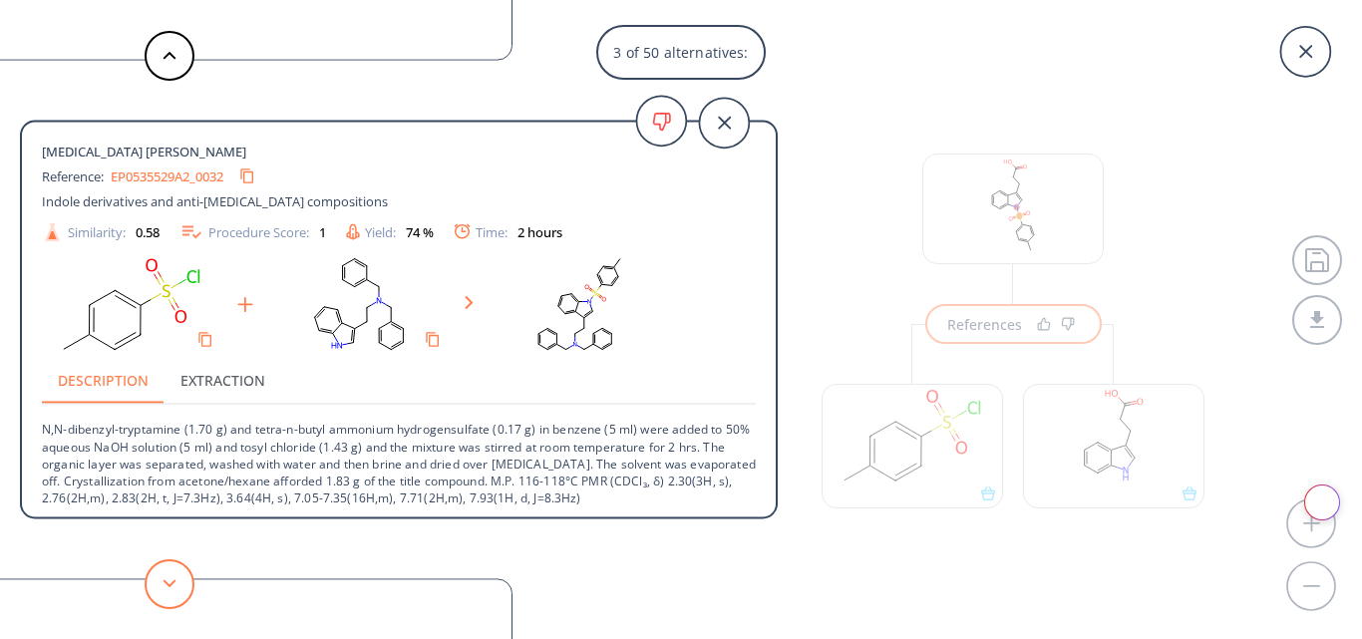
click at [176, 589] on button at bounding box center [170, 584] width 50 height 50
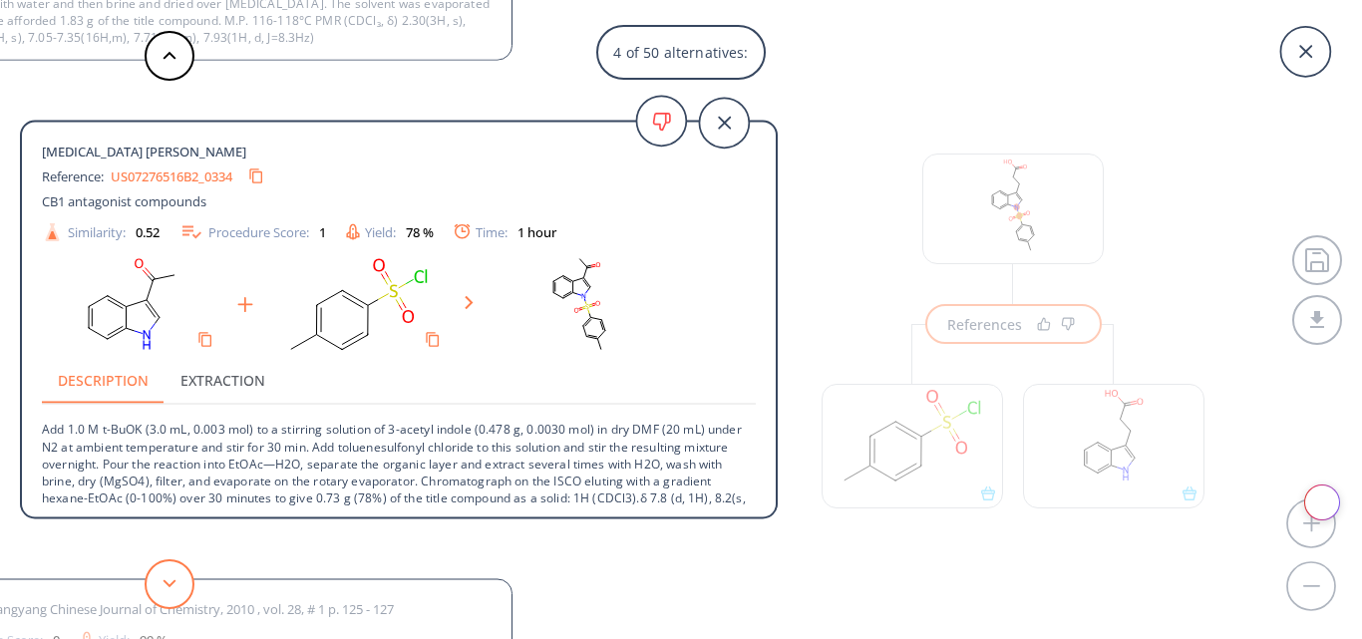
click at [176, 589] on button at bounding box center [170, 584] width 50 height 50
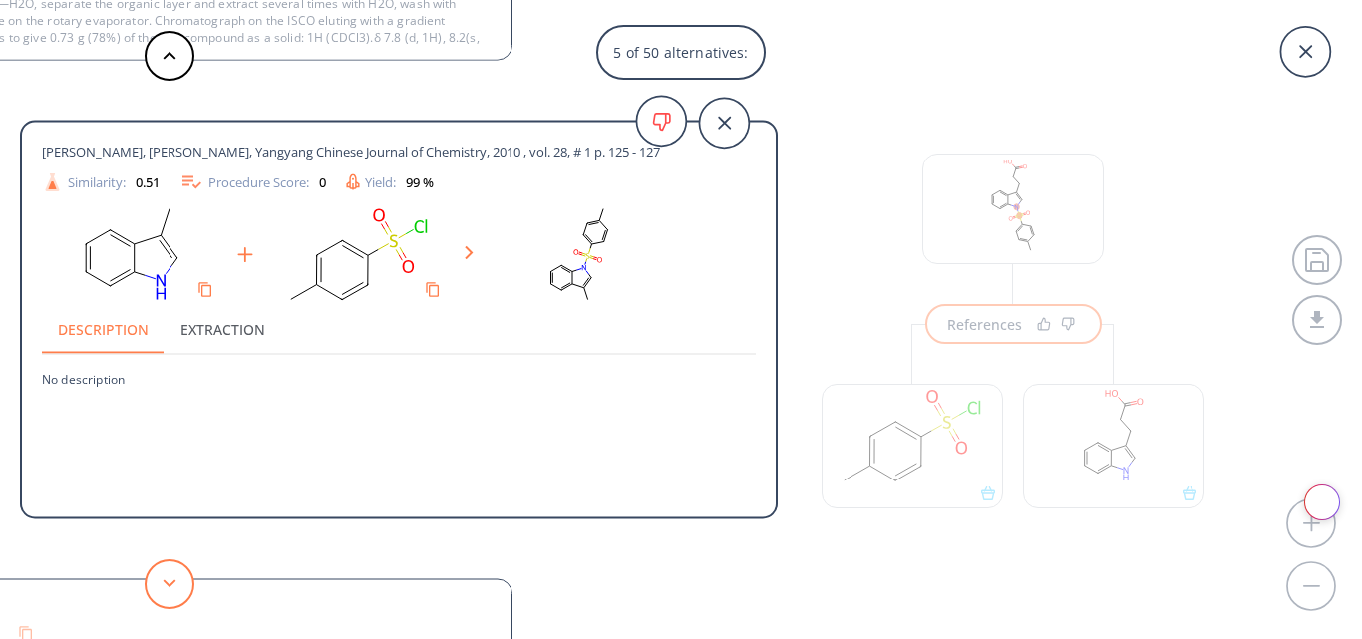
click at [176, 589] on button at bounding box center [170, 584] width 50 height 50
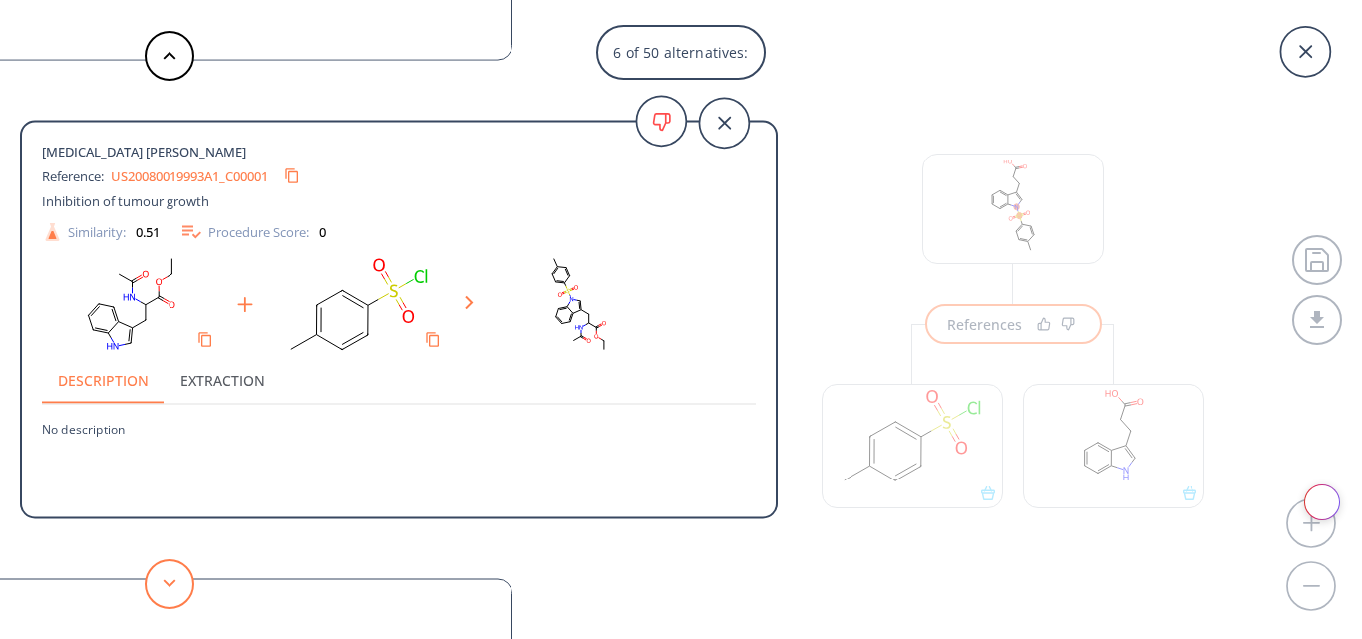
click at [176, 589] on button at bounding box center [170, 584] width 50 height 50
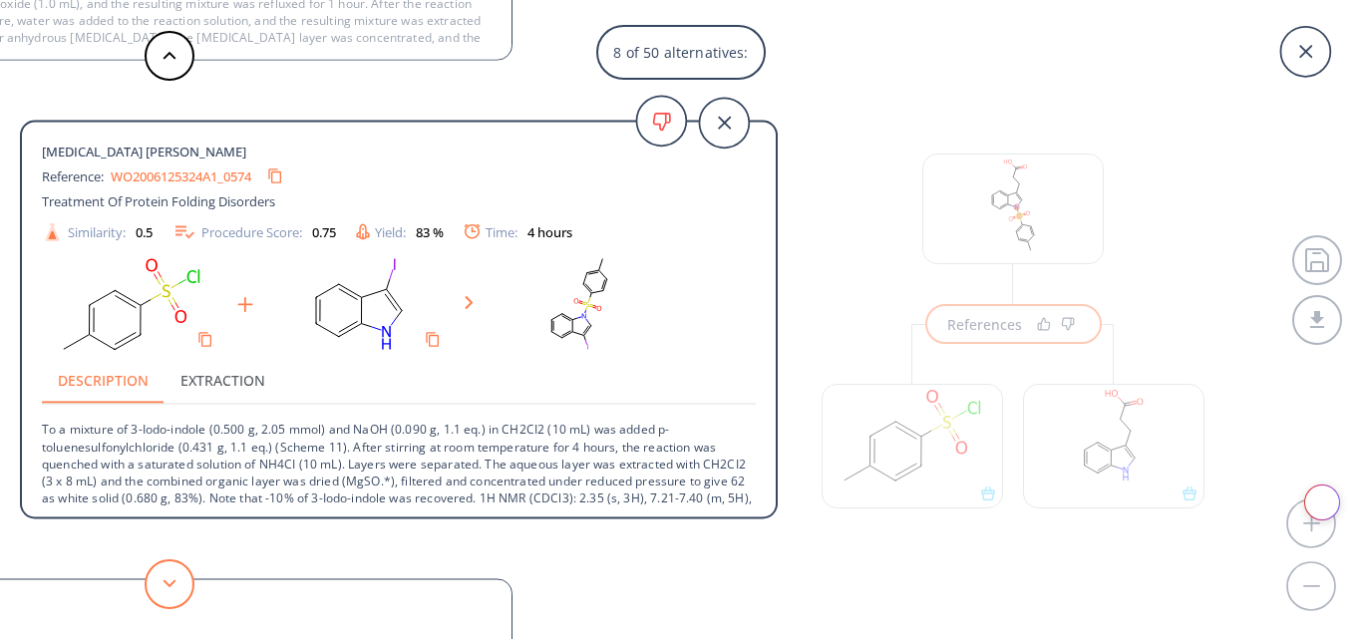
click at [176, 589] on button at bounding box center [170, 584] width 50 height 50
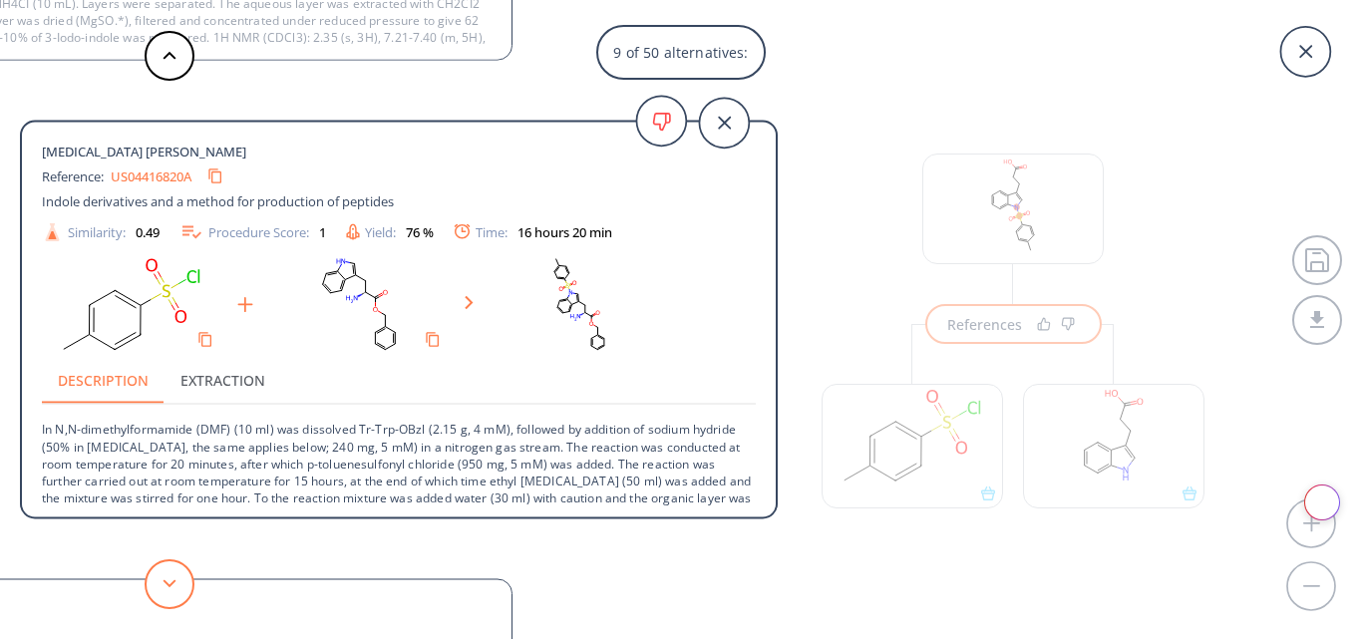
click at [176, 589] on button at bounding box center [170, 584] width 50 height 50
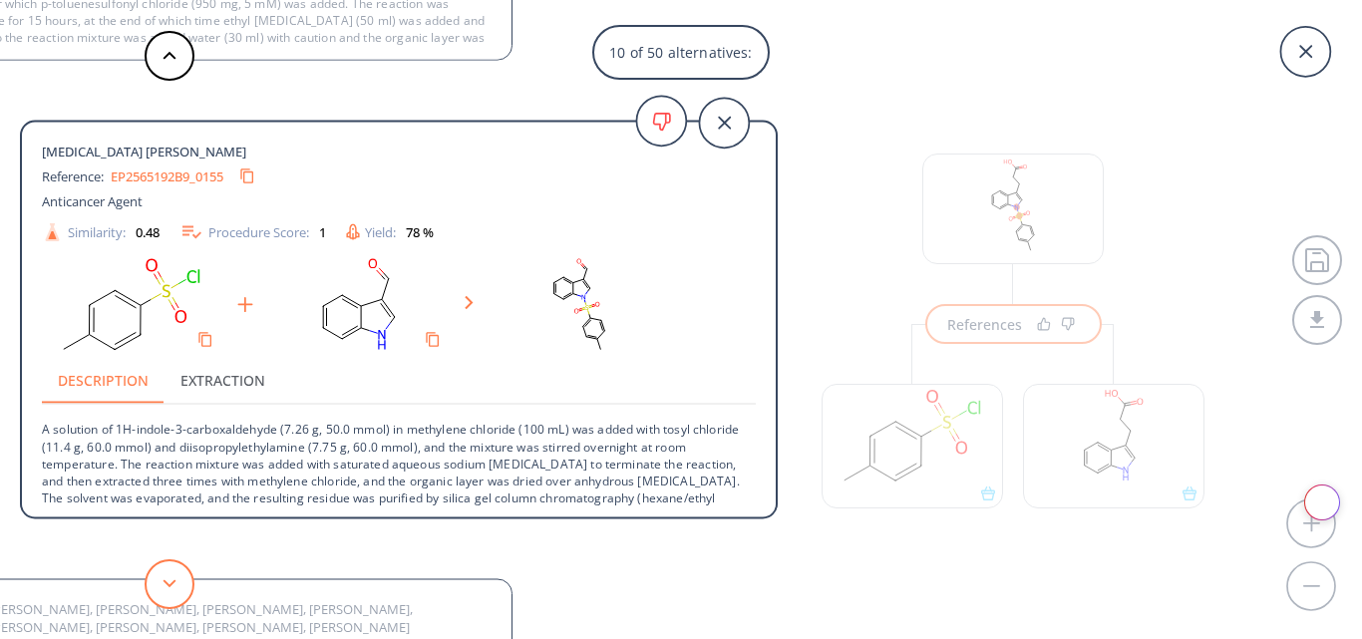
click at [176, 589] on button at bounding box center [170, 584] width 50 height 50
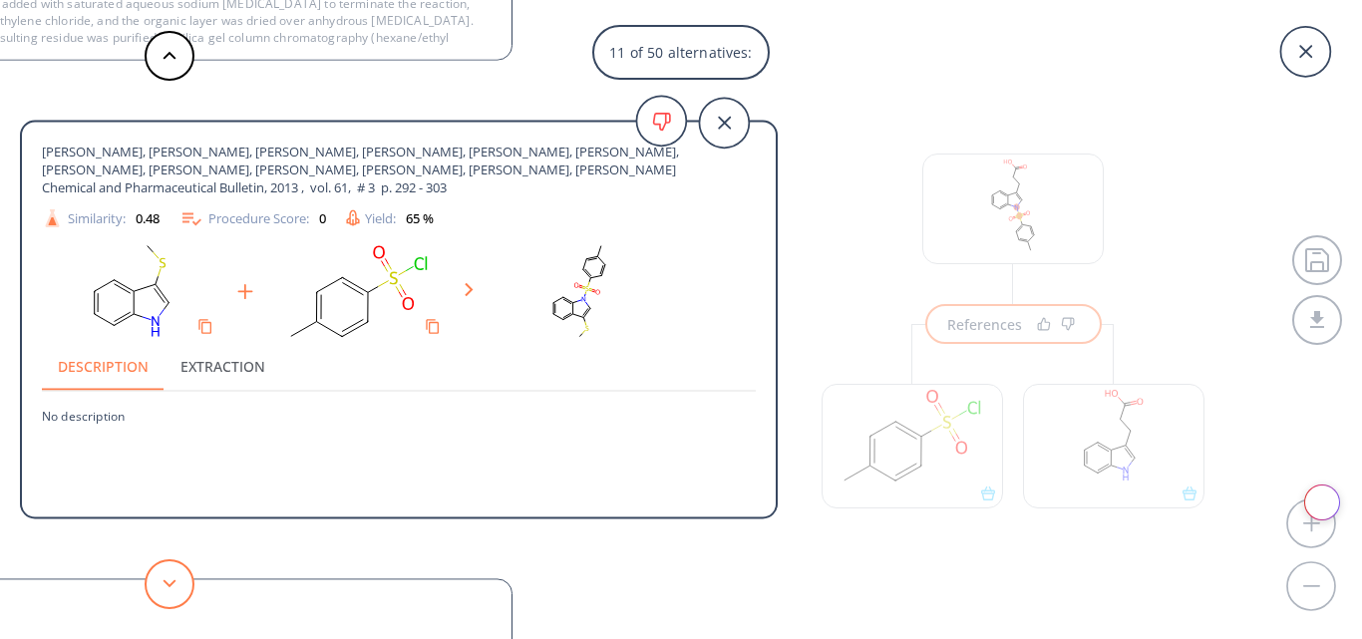
click at [176, 589] on button at bounding box center [170, 584] width 50 height 50
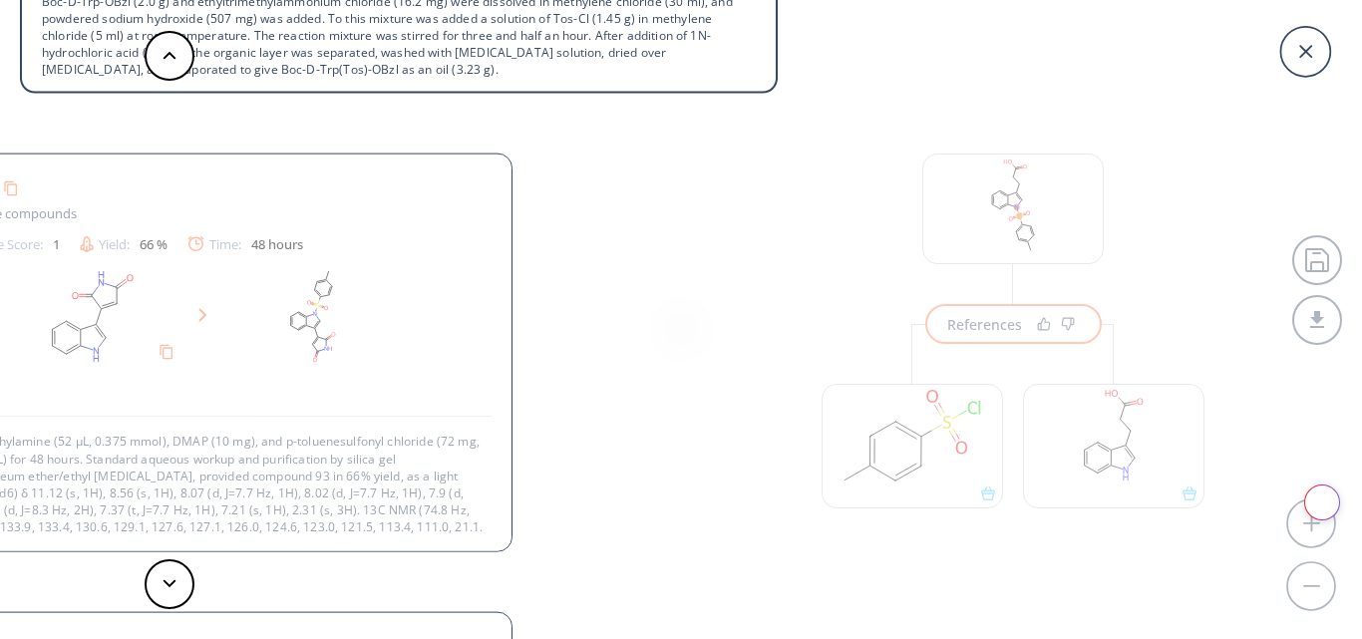
scroll to position [0, 0]
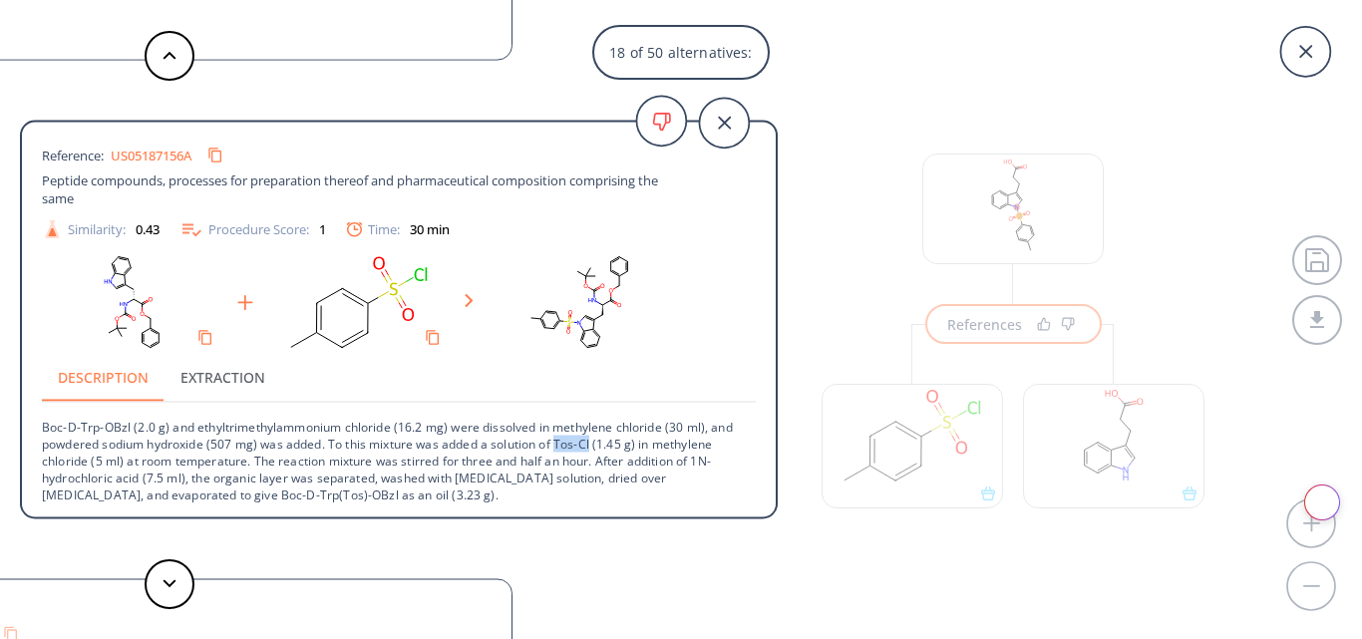
drag, startPoint x: 559, startPoint y: 445, endPoint x: 592, endPoint y: 449, distance: 33.1
click at [592, 449] on p "Boc-D-Trp-OBzl (2.0 g) and ethyltrimethylammonium chloride (16.2 mg) were disso…" at bounding box center [399, 453] width 714 height 102
copy p "Tos-Cl"
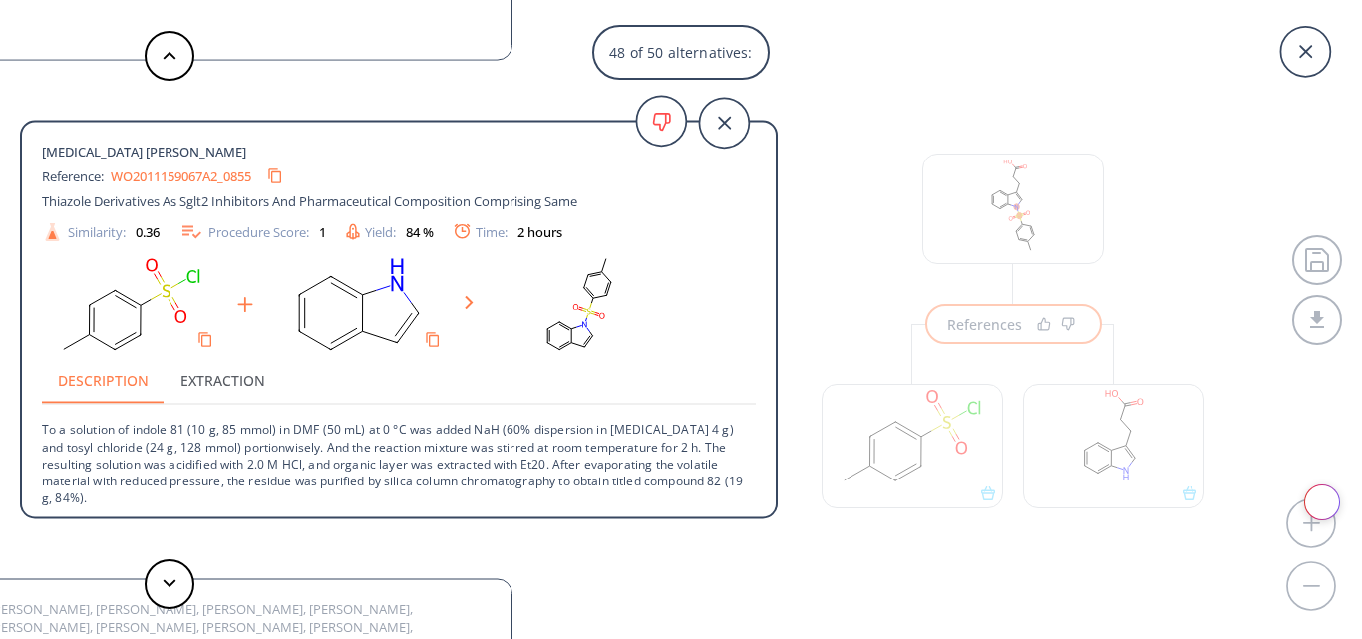
click at [179, 174] on link "WO2011159067A2_0855" at bounding box center [181, 175] width 141 height 13
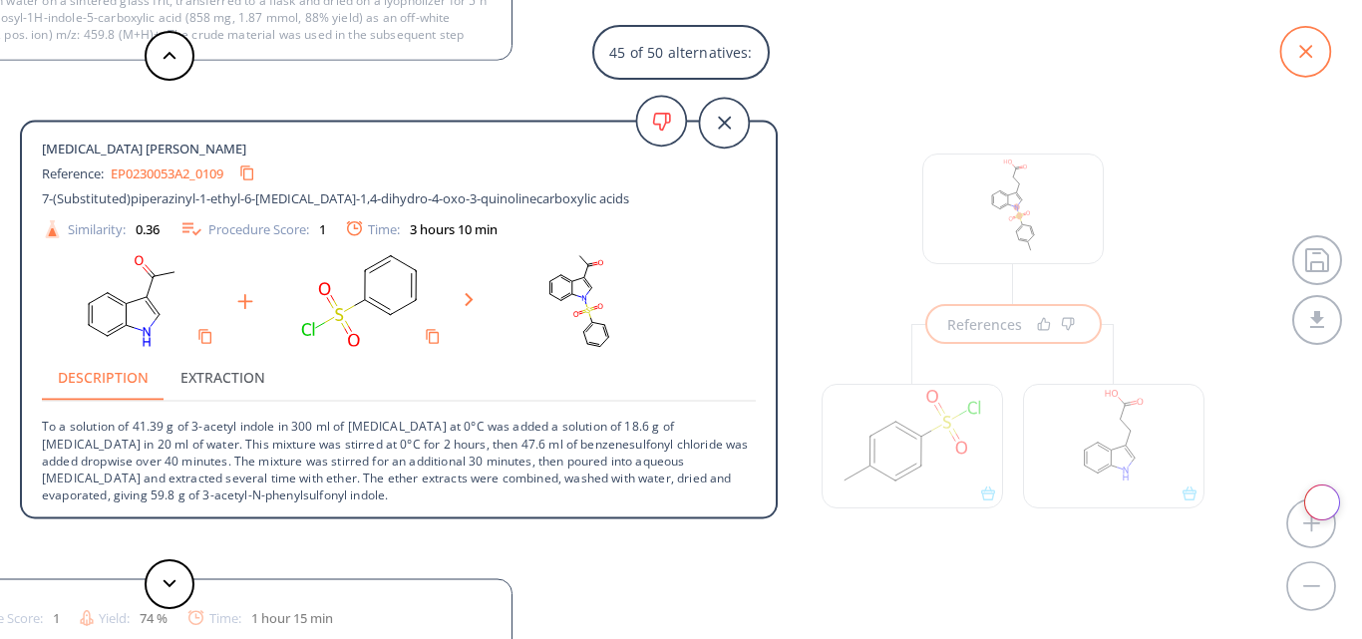
click at [1309, 57] on icon at bounding box center [1305, 52] width 50 height 50
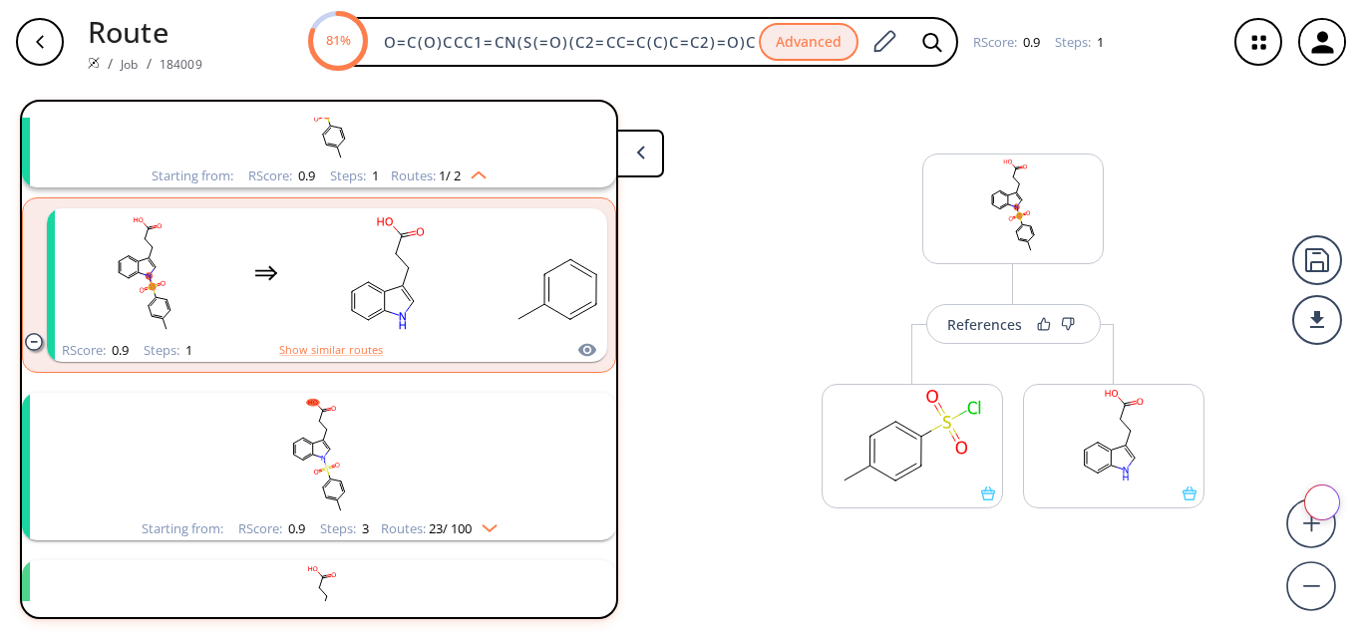
scroll to position [199, 0]
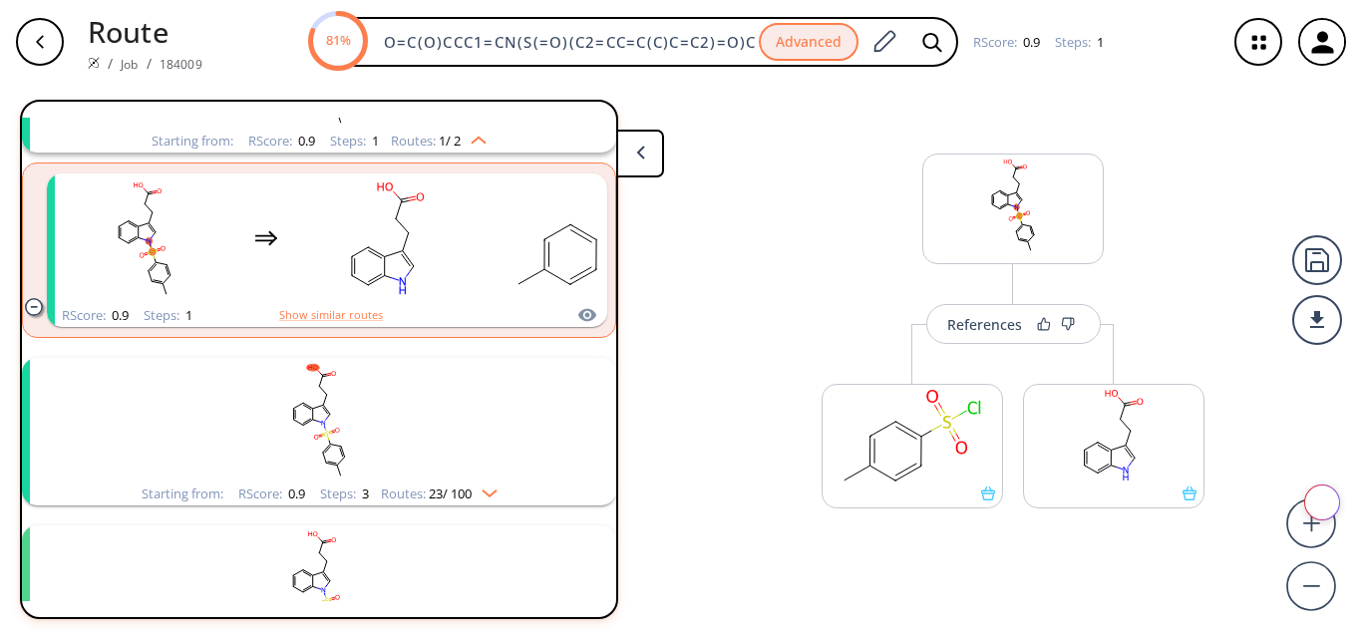
click at [401, 450] on rect "clusters" at bounding box center [319, 420] width 518 height 125
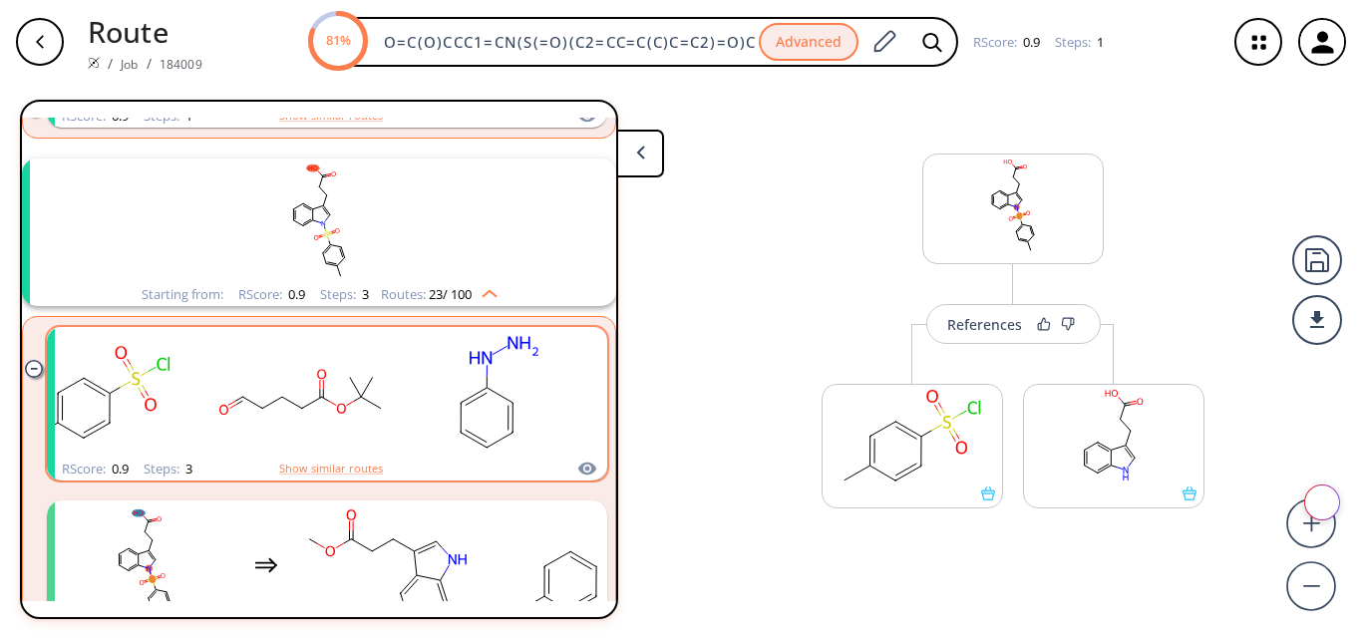
scroll to position [498, 0]
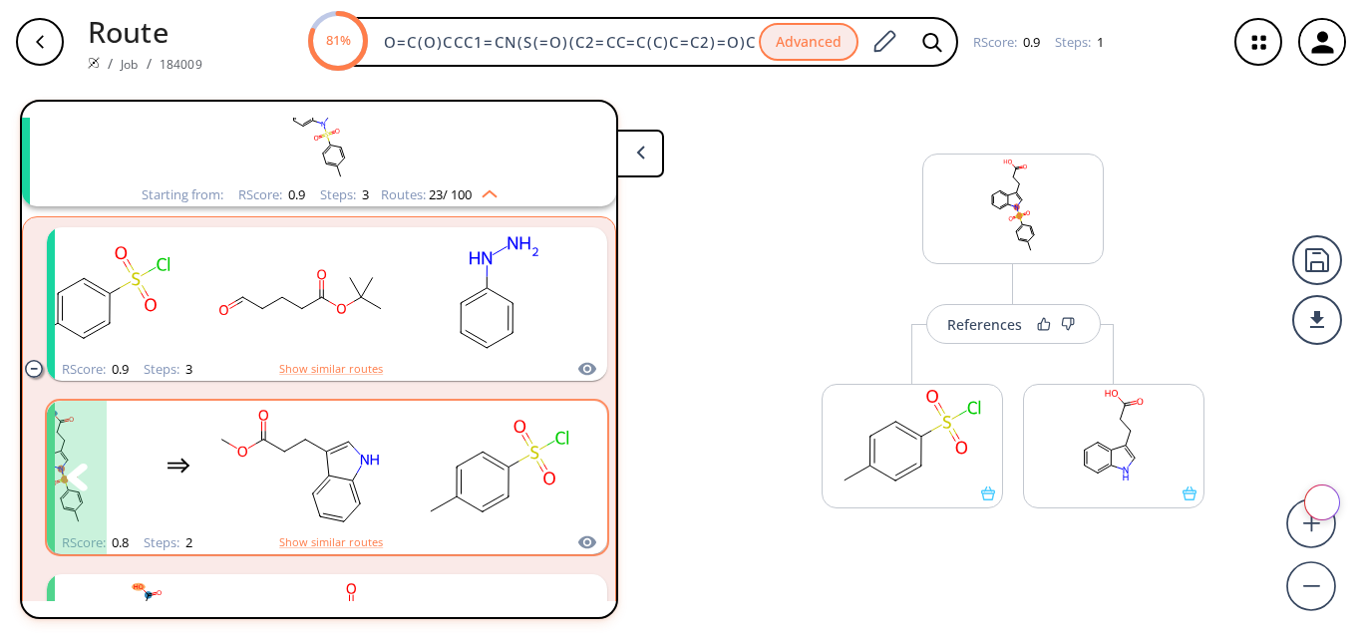
click at [473, 472] on rect "clusters" at bounding box center [499, 466] width 179 height 125
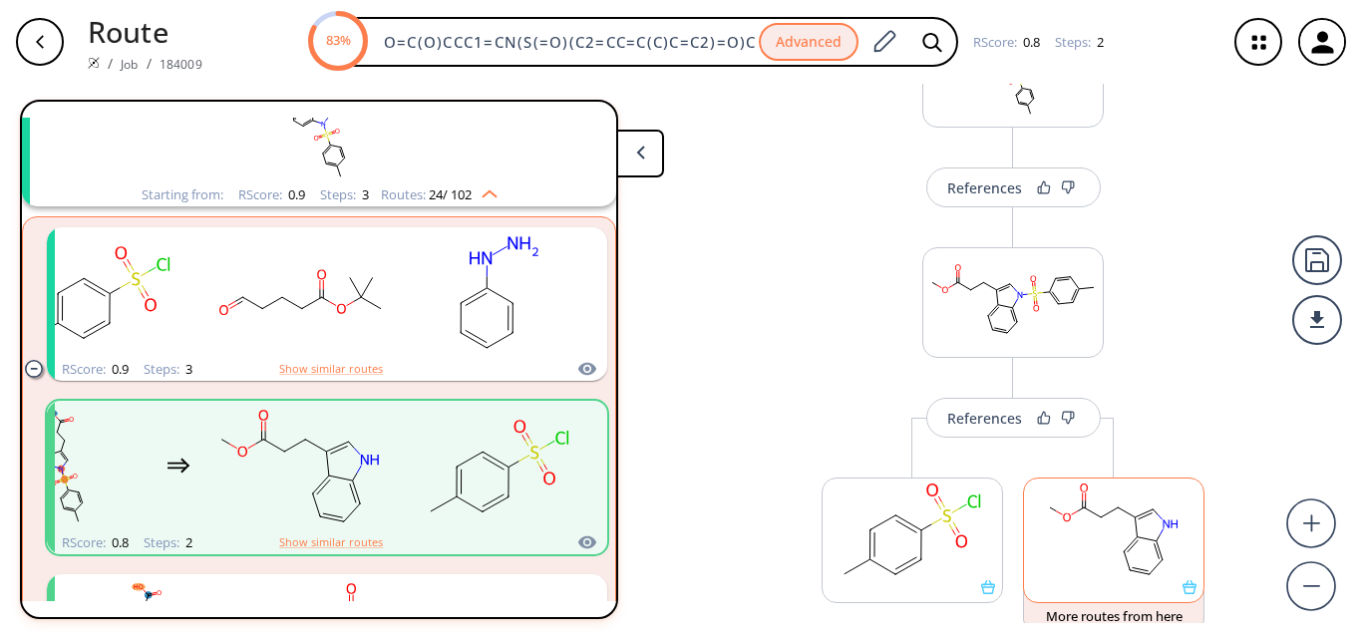
scroll to position [236, 0]
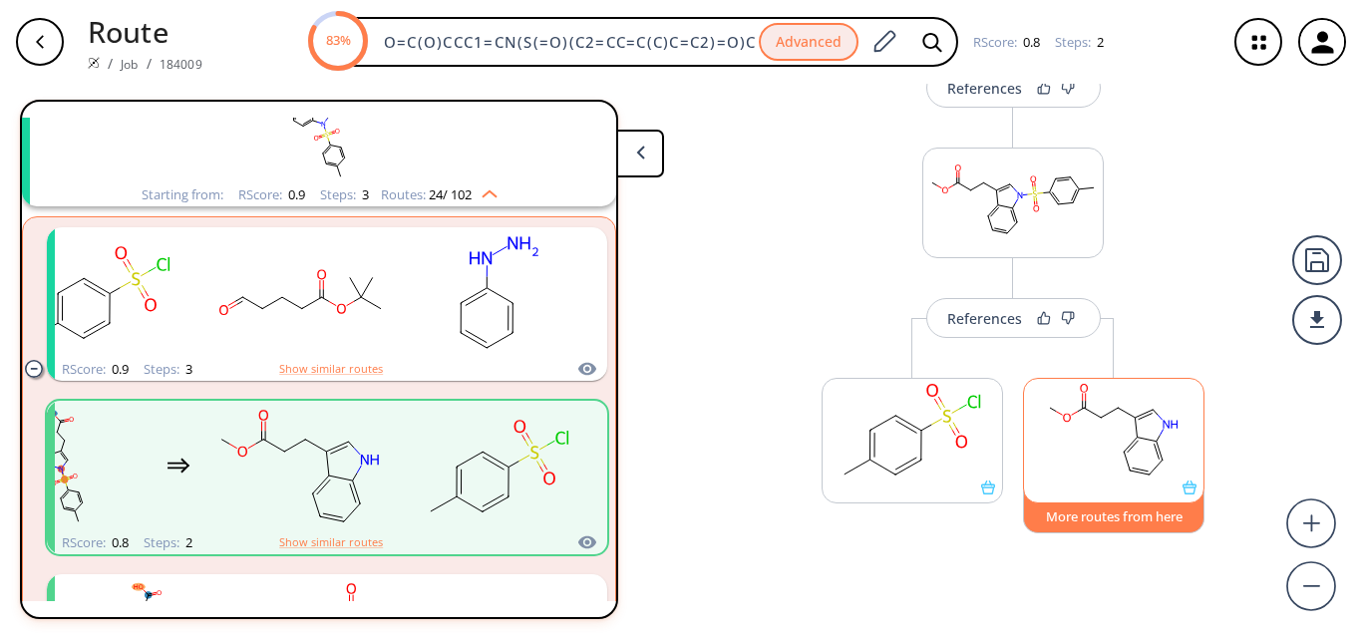
click at [1104, 530] on button "More routes from here" at bounding box center [1113, 512] width 181 height 43
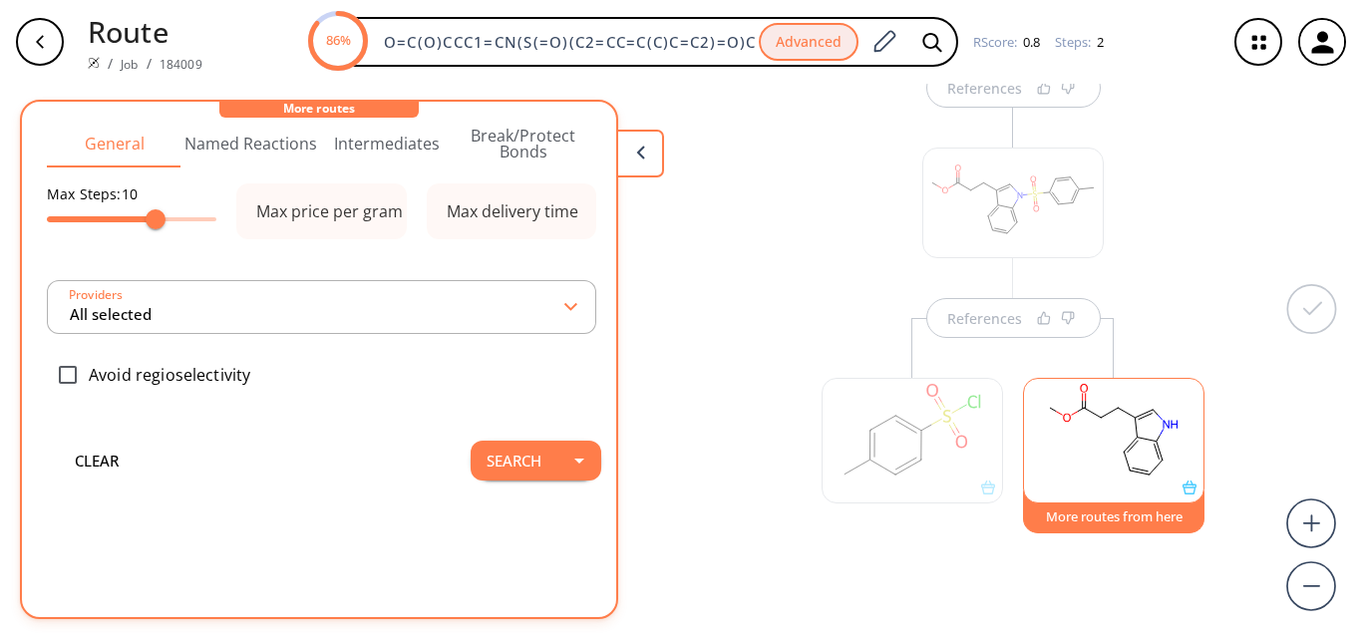
click at [1105, 522] on button "More routes from here" at bounding box center [1113, 512] width 181 height 43
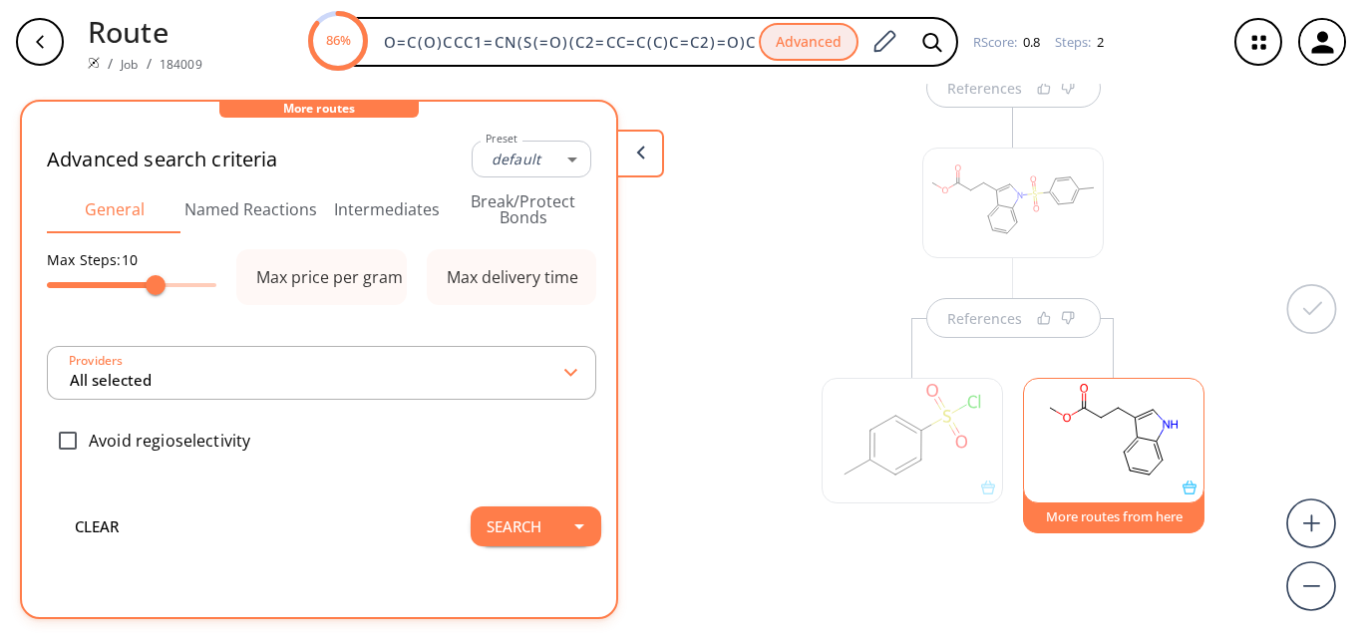
type input "-1"
type input "All selected"
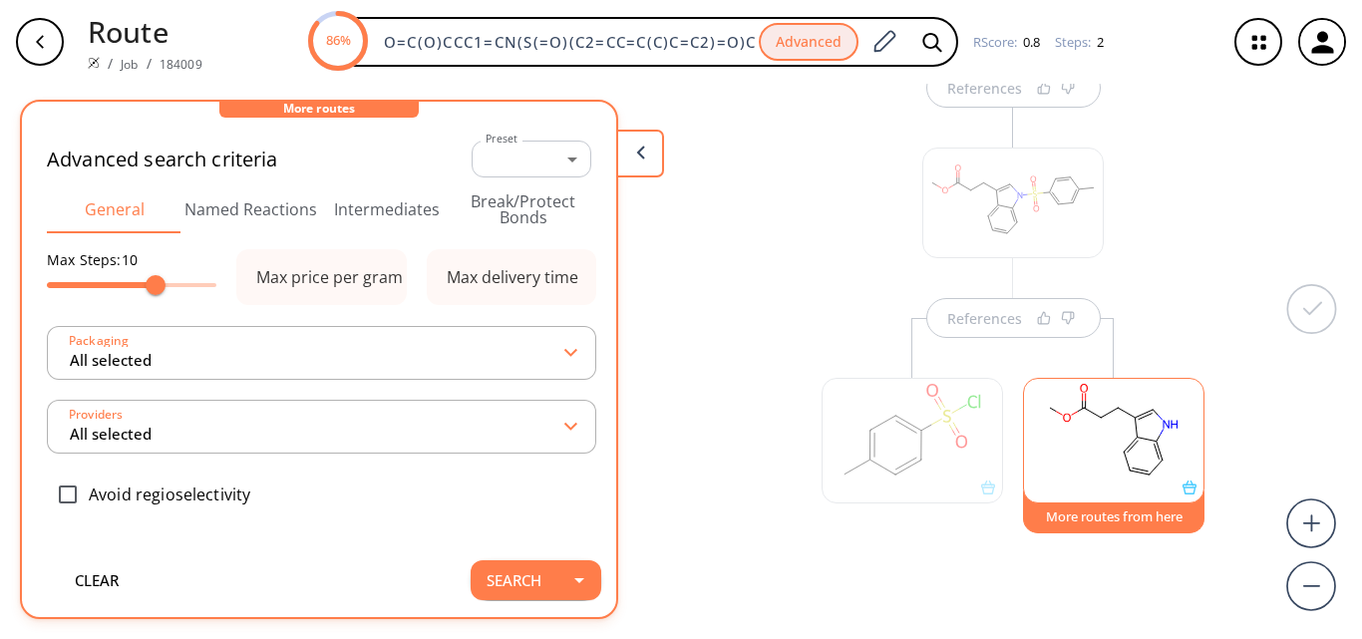
click at [1182, 496] on div at bounding box center [1113, 440] width 181 height 125
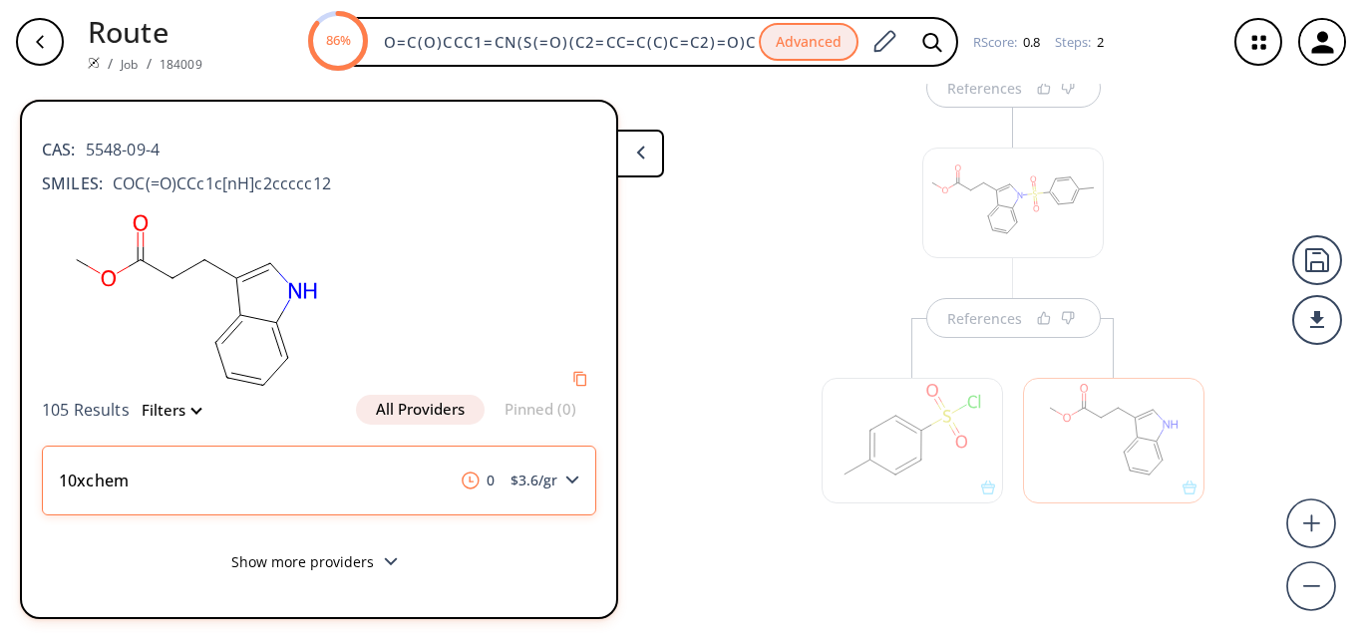
click at [576, 480] on polygon at bounding box center [572, 480] width 13 height 8
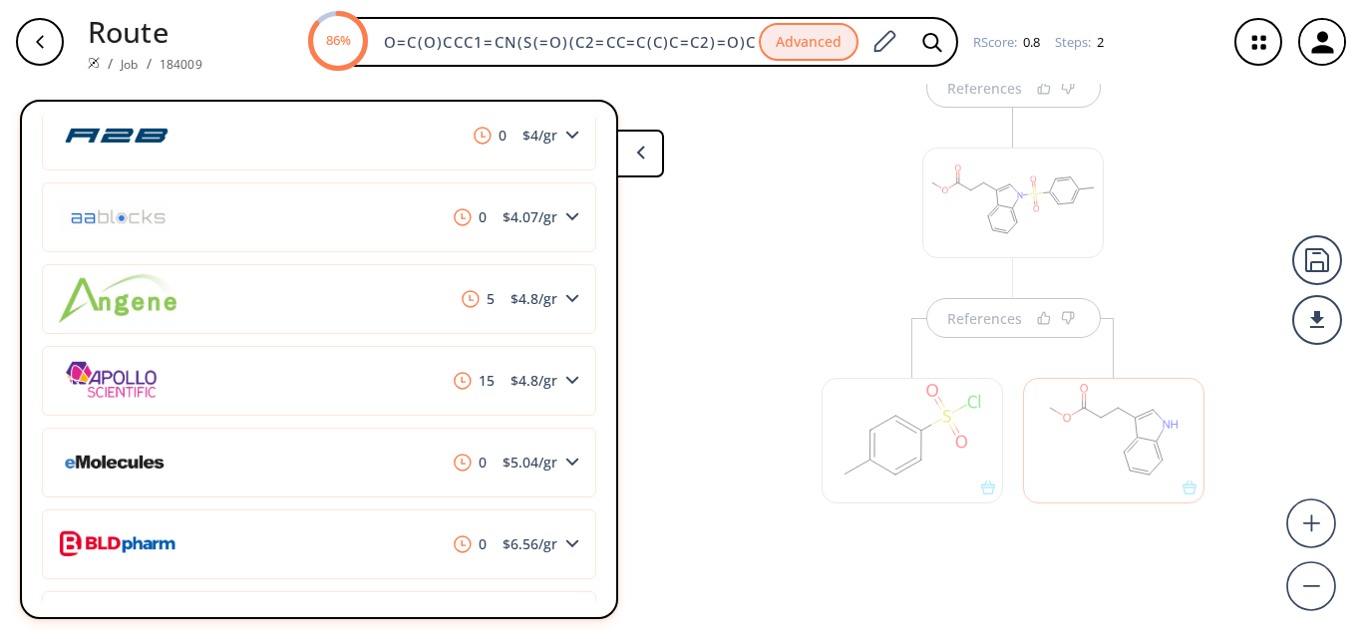
scroll to position [598, 0]
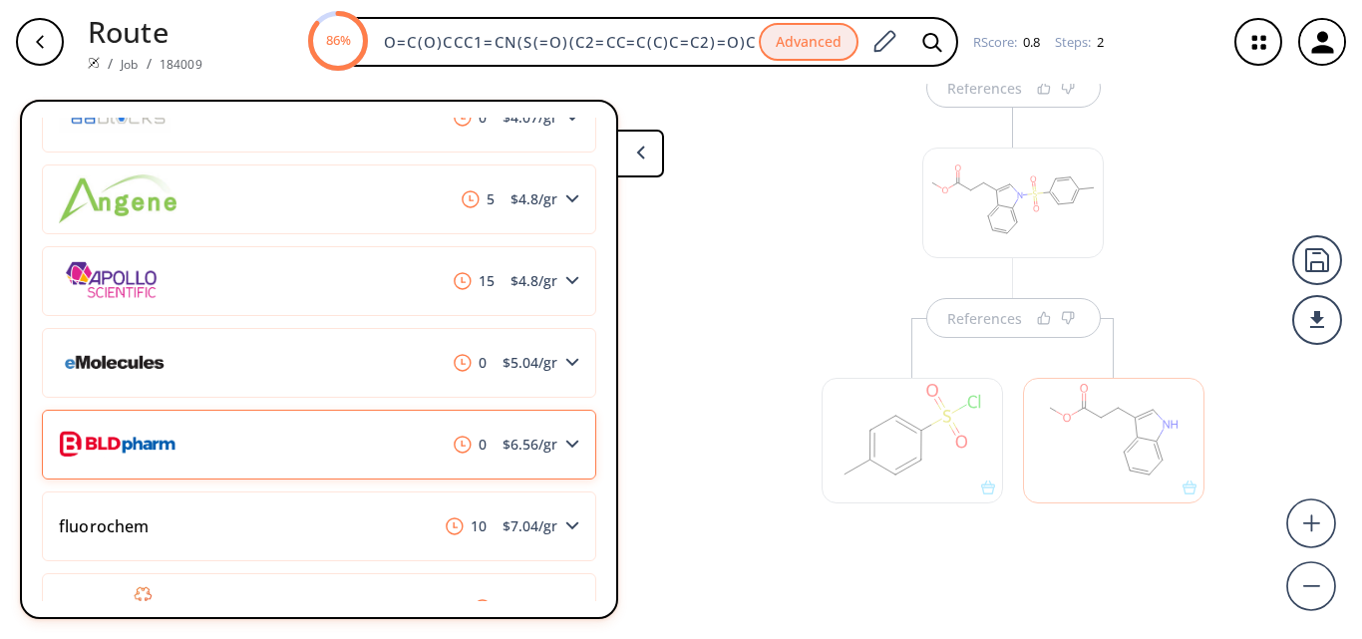
click at [541, 451] on span "$ 6.56 /gr" at bounding box center [530, 445] width 71 height 14
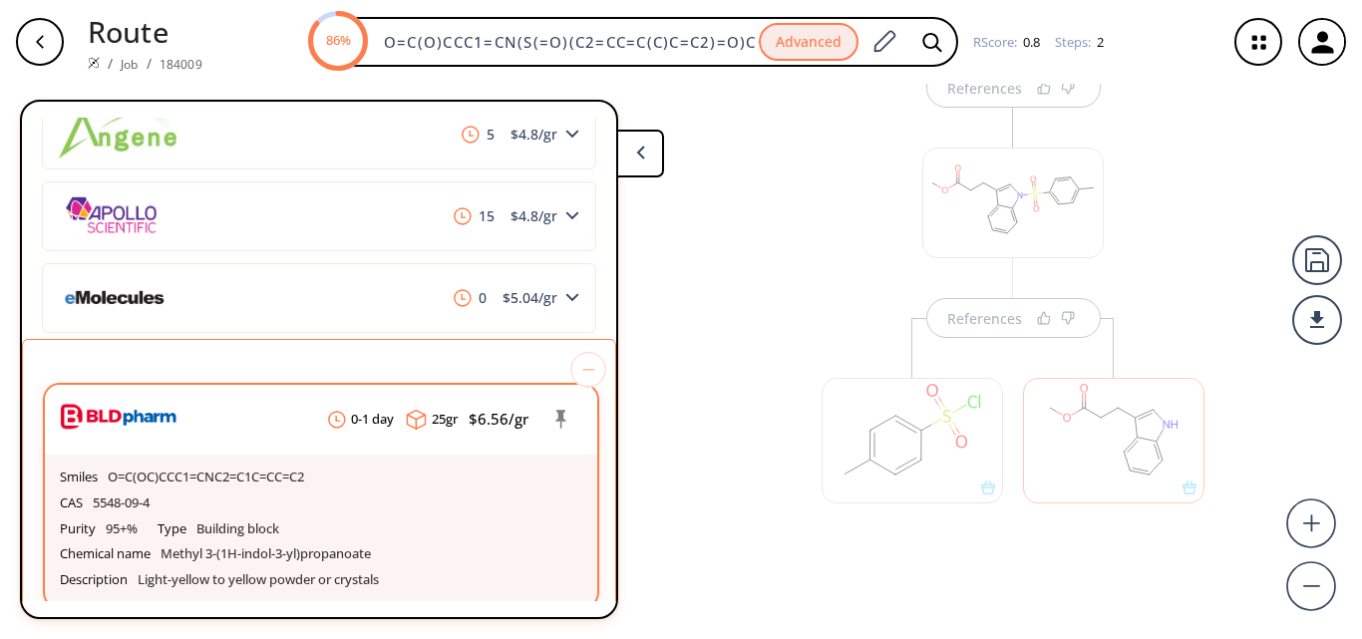
scroll to position [698, 0]
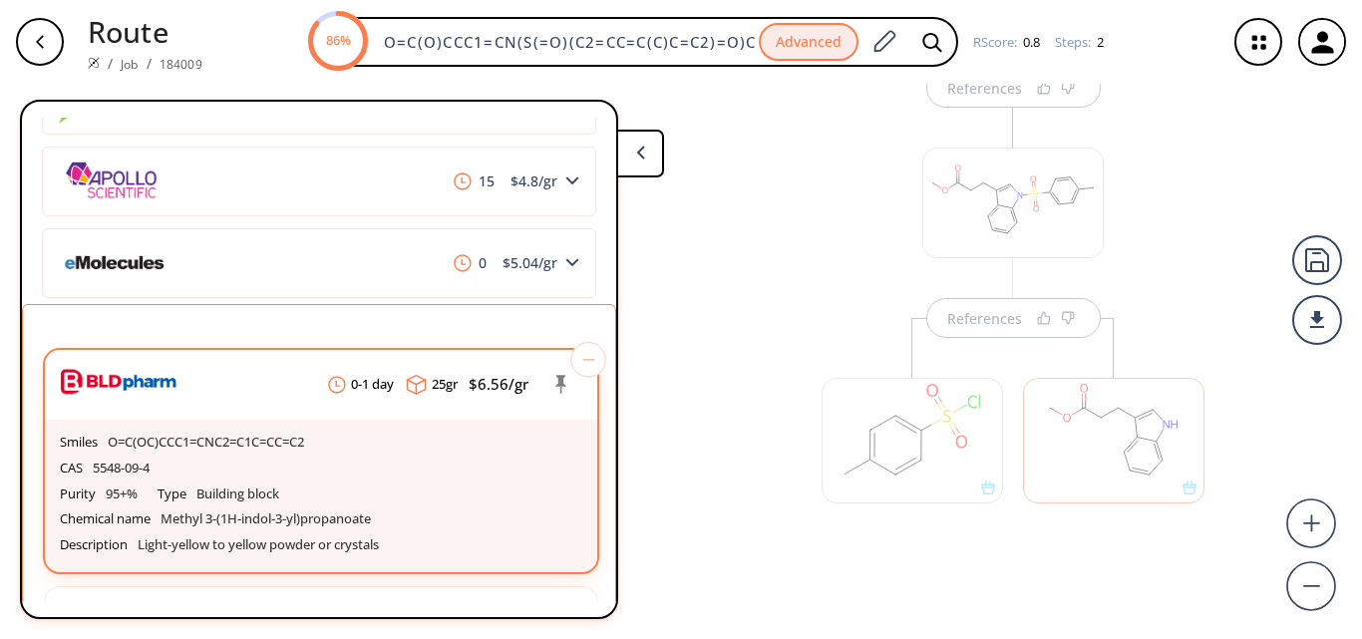
click at [195, 441] on p "O=C(OC)CCC1=CNC2=C1C=CC=C2" at bounding box center [206, 443] width 196 height 16
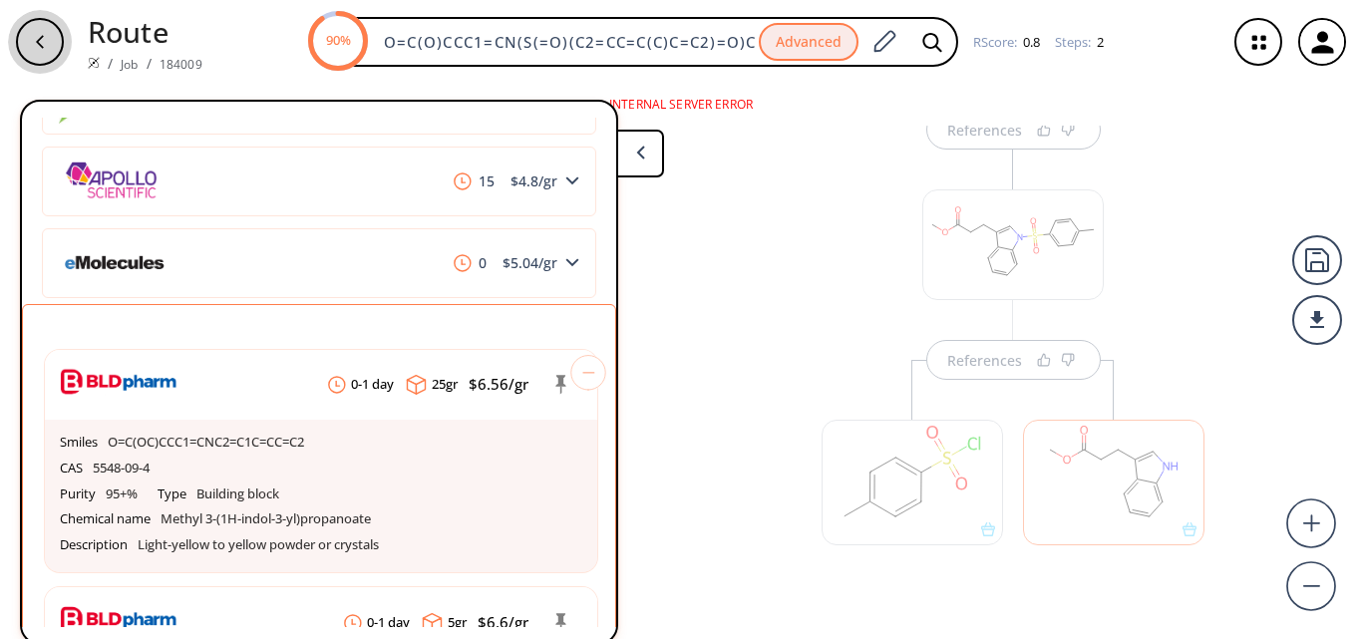
click at [54, 34] on div "button" at bounding box center [40, 42] width 48 height 48
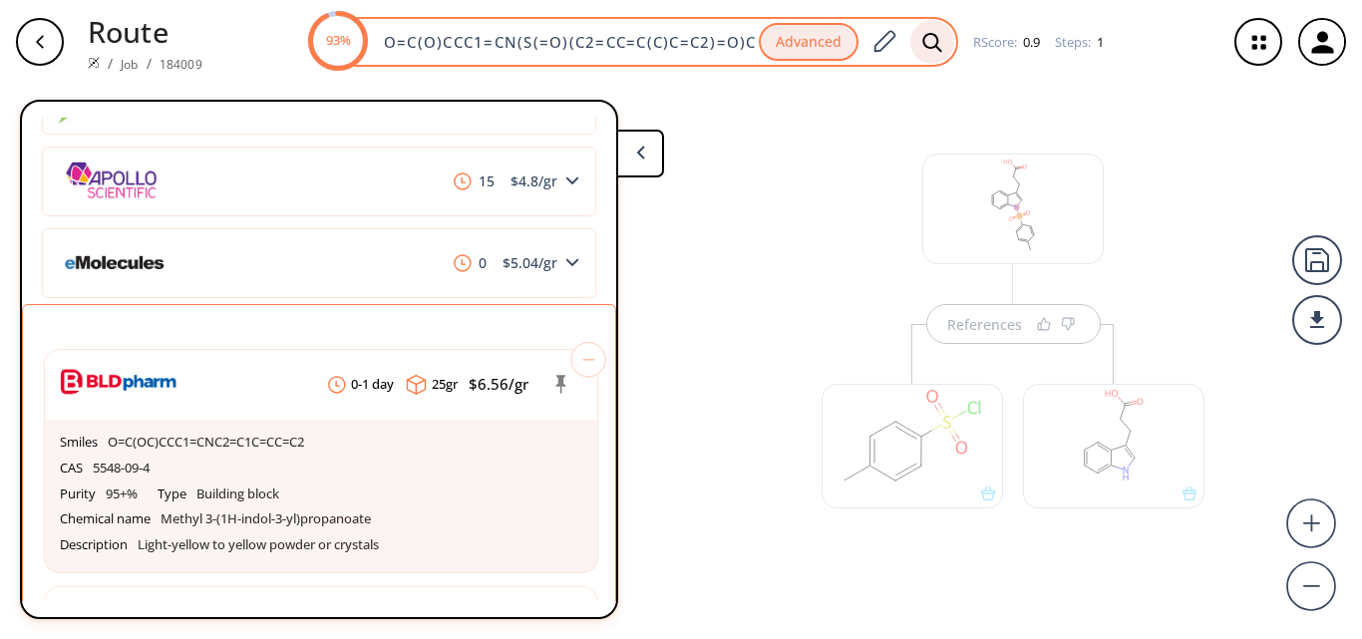
scroll to position [0, 108]
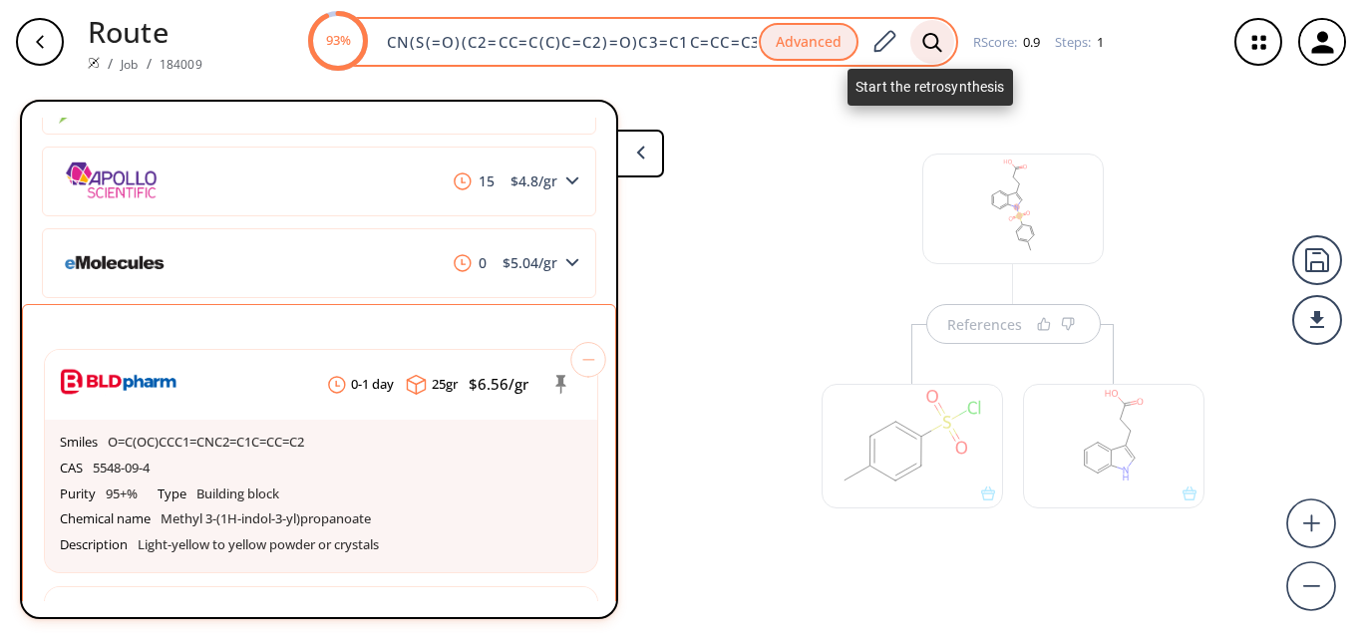
drag, startPoint x: 382, startPoint y: 37, endPoint x: 932, endPoint y: 38, distance: 550.3
click at [932, 38] on div "93% O=C(O)CCC1=CN(S(=O)(C2=CC=C(C)C=C2)=O)C3=C1C=CC=C3 Advanced" at bounding box center [634, 42] width 648 height 50
paste input "C(CCC1=CN(C(OC(C)(C)C)=O)C2=C1C=CC=C2)=O"
type input "OC(CCC1=CN(C(OC(C)(C)C)=O)C2=C1C=CC=C2)=O"
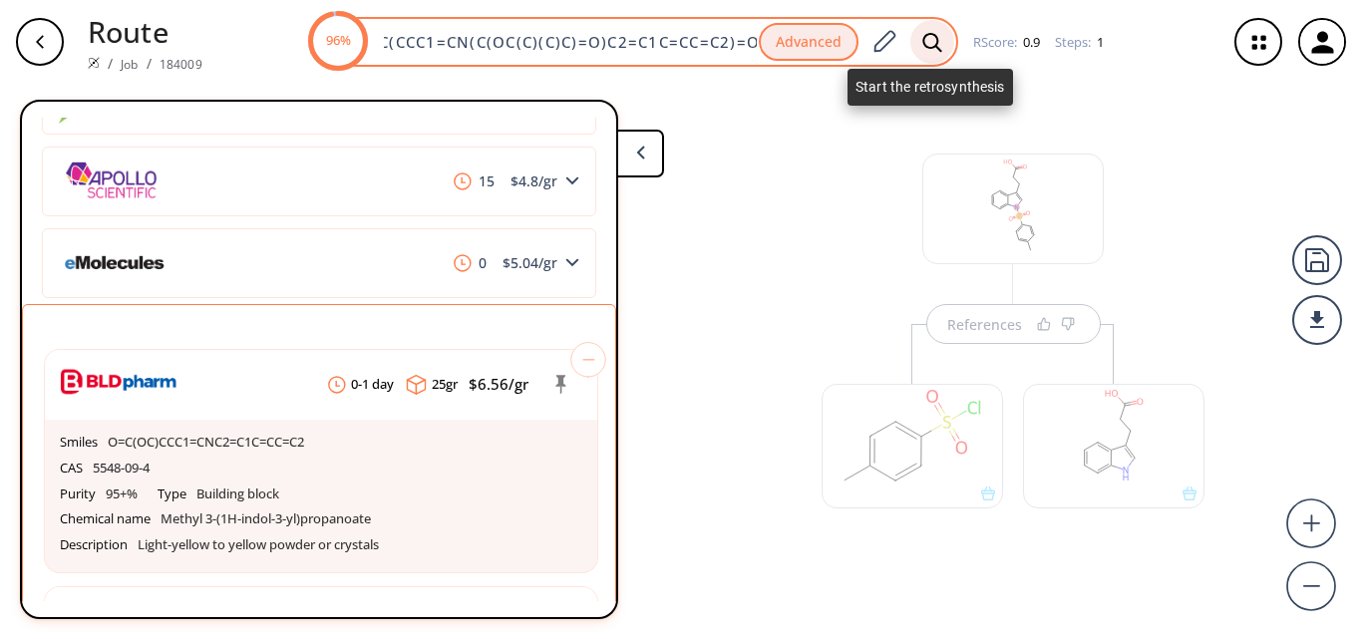
scroll to position [0, 0]
click at [929, 36] on icon at bounding box center [932, 42] width 20 height 21
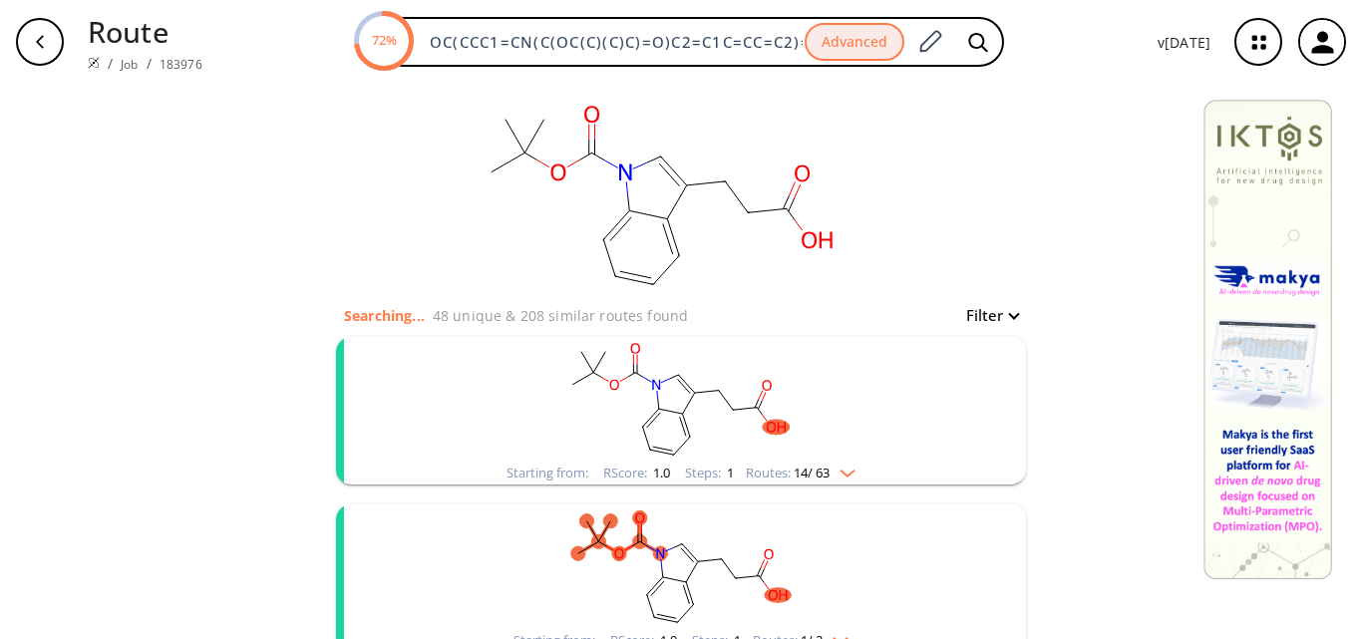
scroll to position [100, 0]
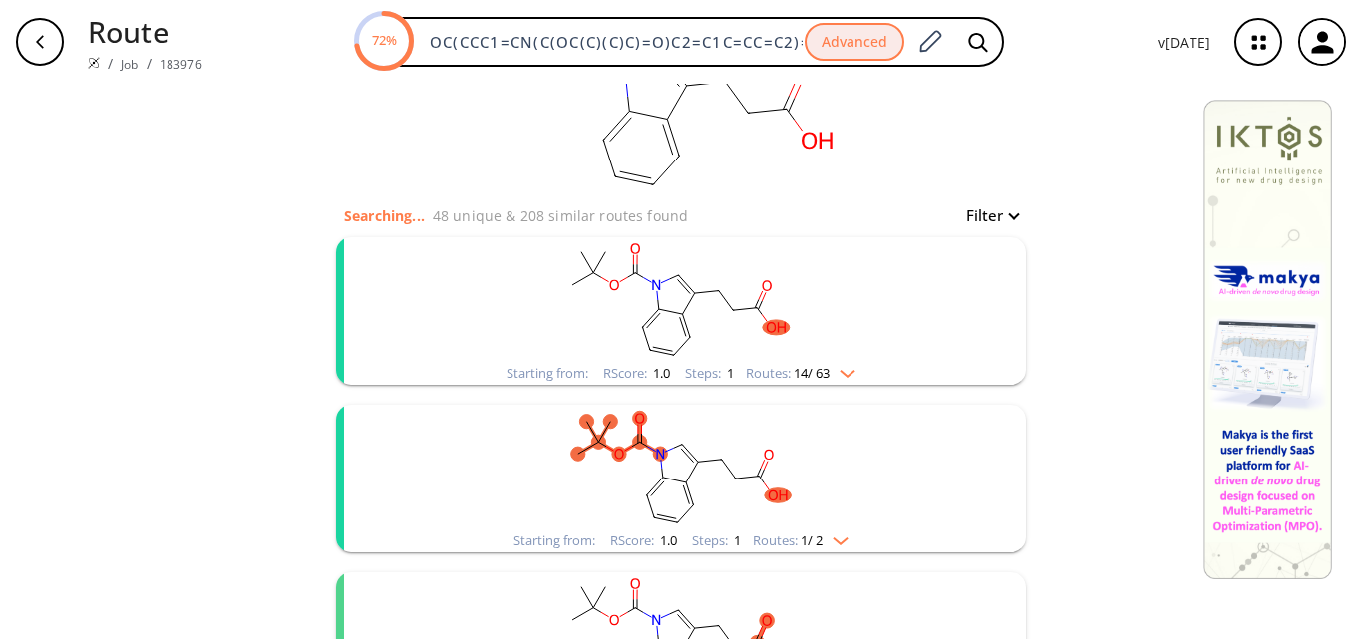
click at [733, 512] on rect "clusters" at bounding box center [681, 467] width 518 height 125
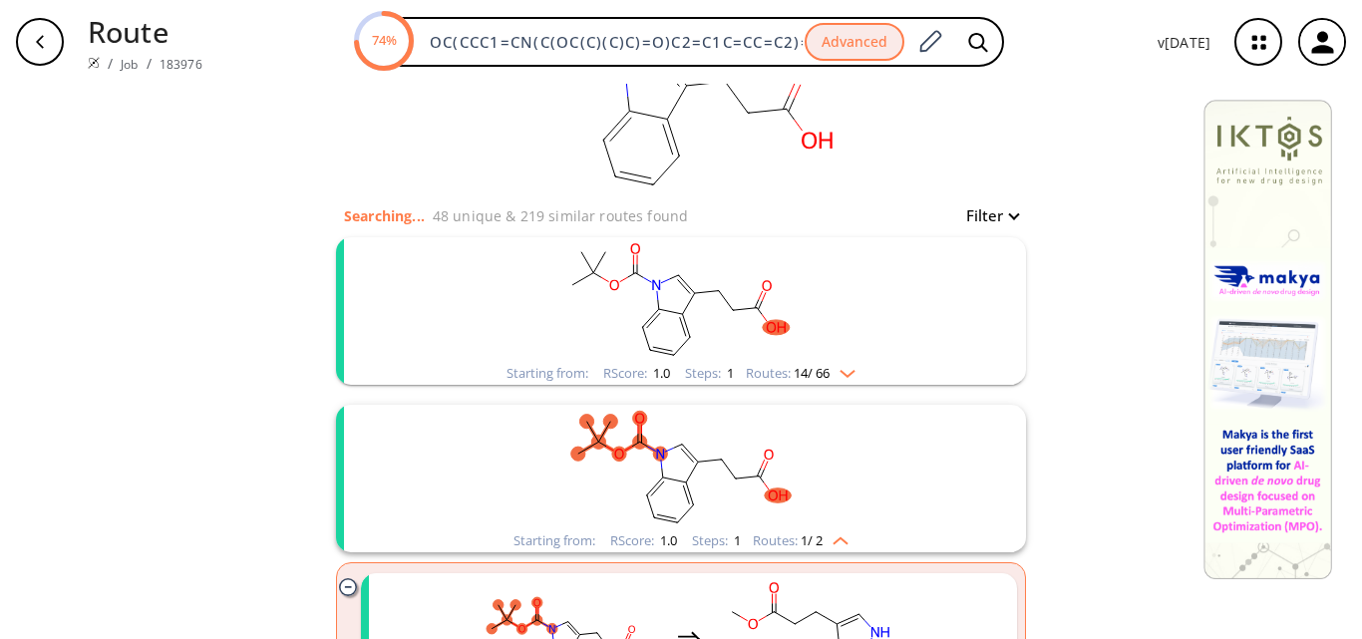
click at [732, 346] on rect "clusters" at bounding box center [681, 299] width 518 height 125
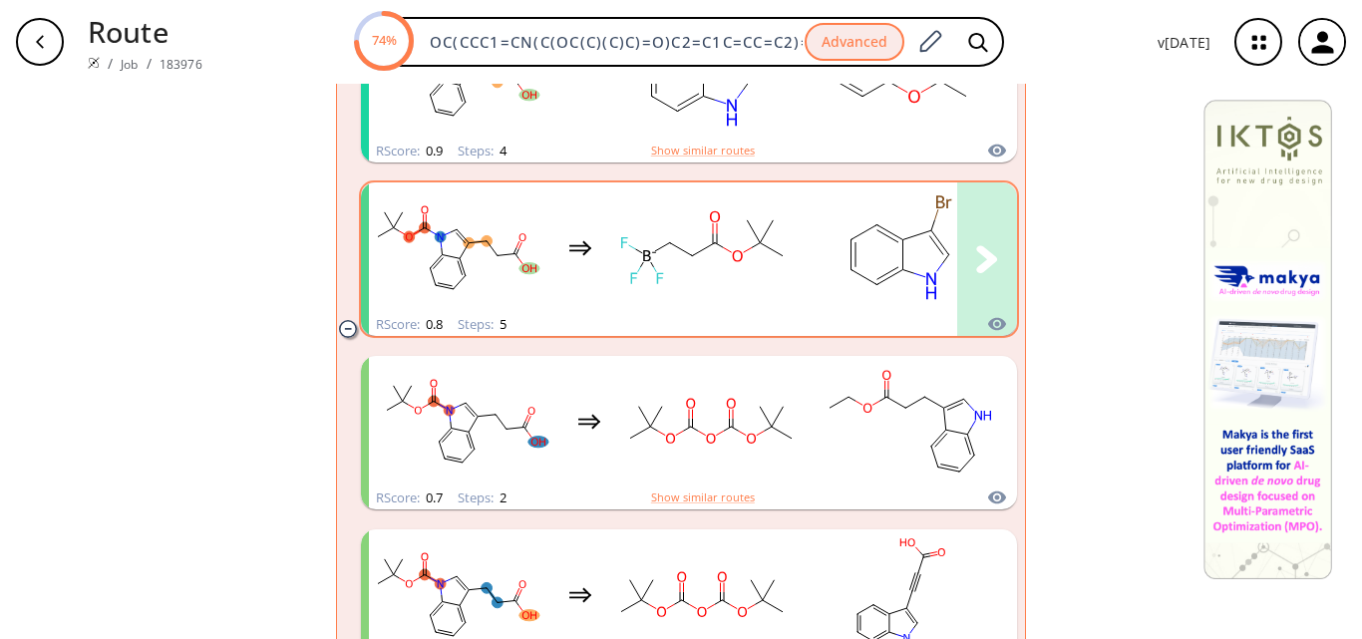
scroll to position [897, 0]
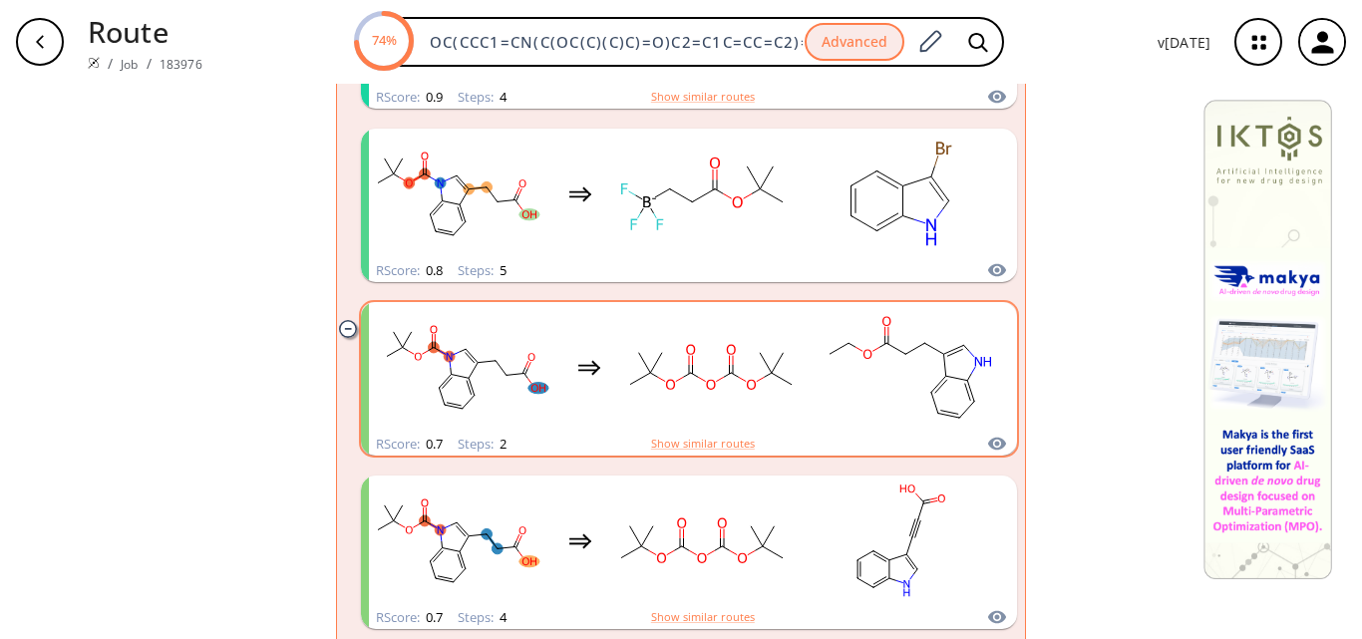
click at [829, 393] on rect "clusters" at bounding box center [910, 367] width 179 height 125
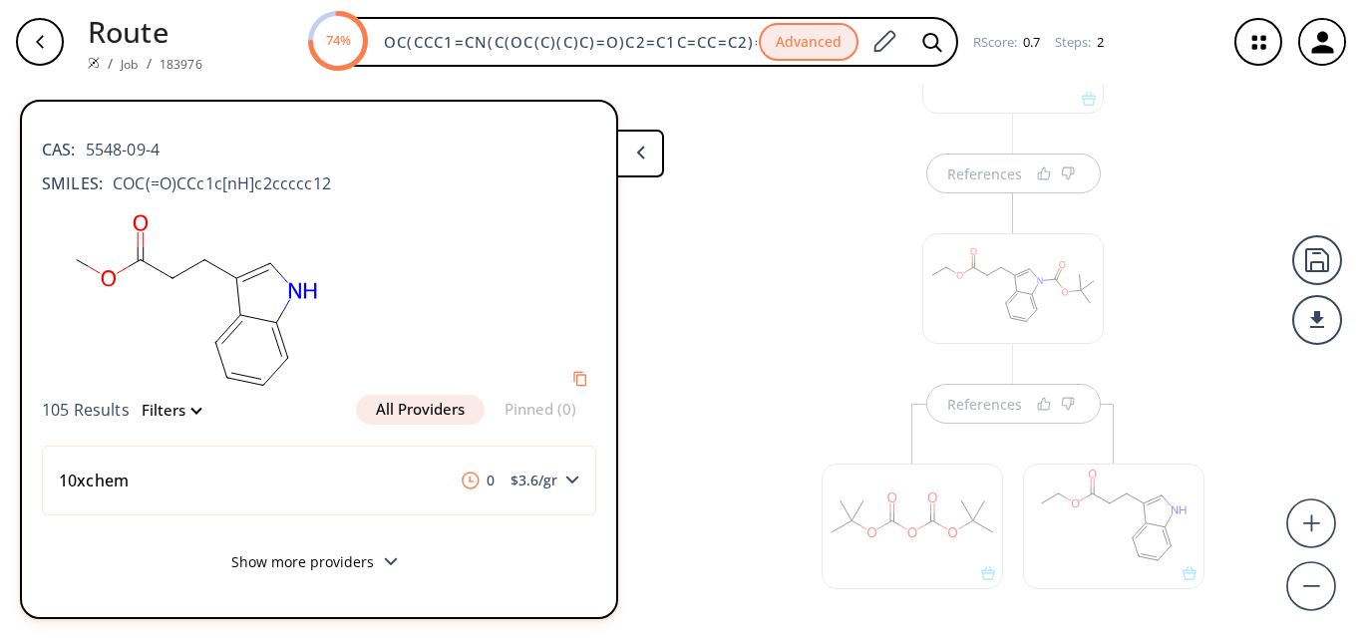
scroll to position [199, 0]
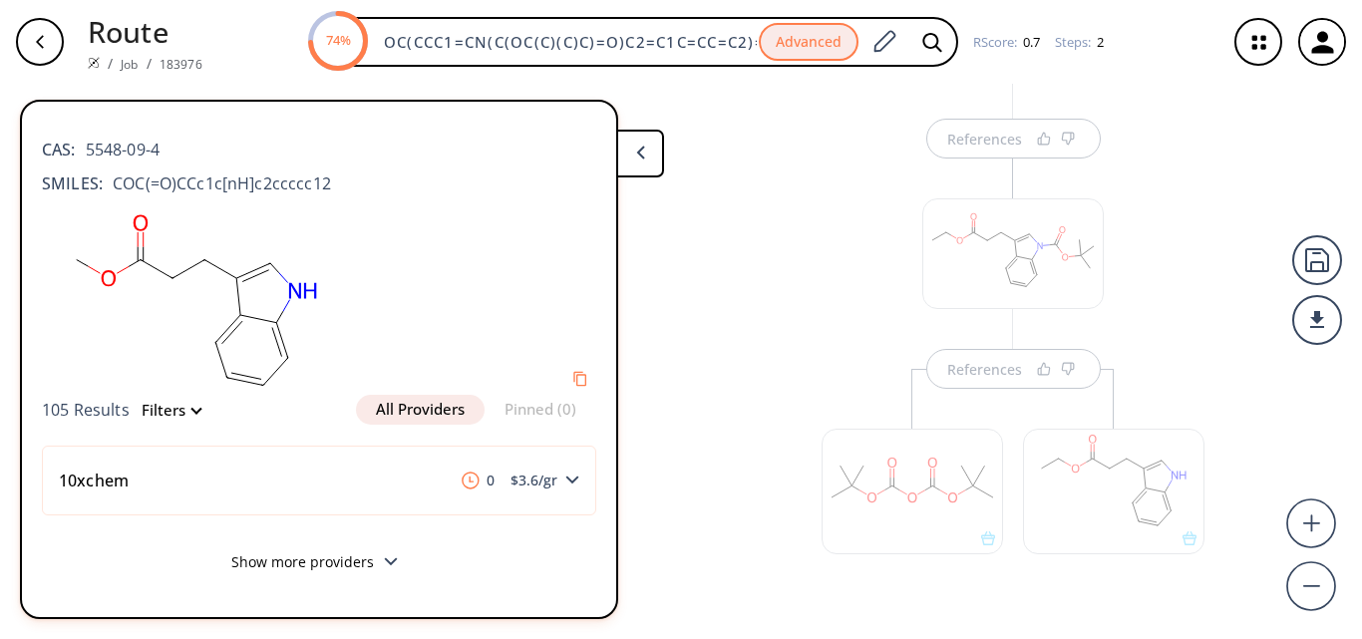
click at [828, 295] on div "References" at bounding box center [1013, 386] width 423 height 495
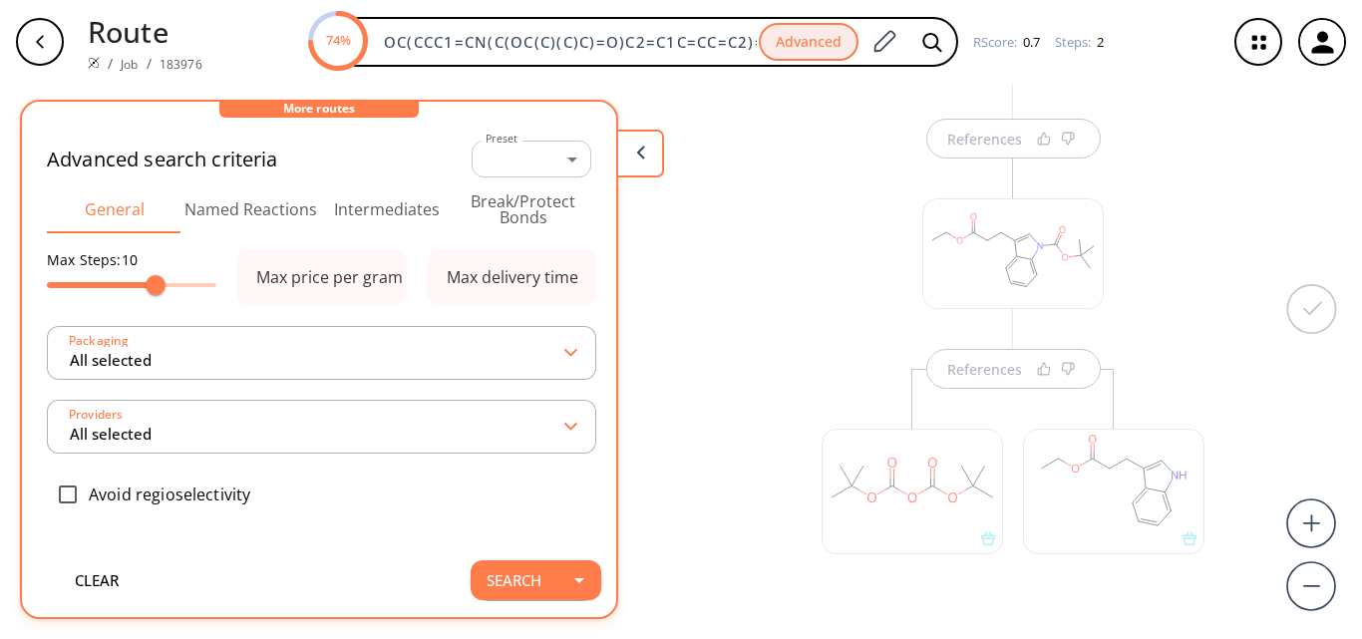
click at [977, 376] on div at bounding box center [912, 481] width 201 height 224
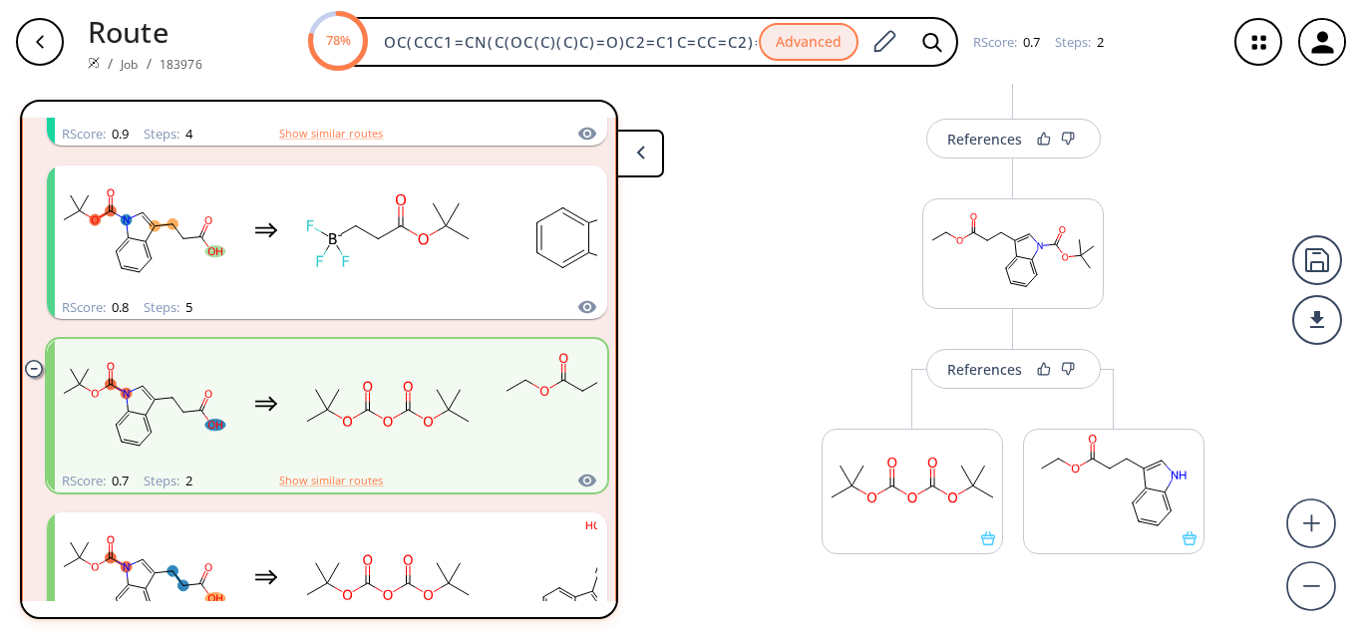
scroll to position [100, 0]
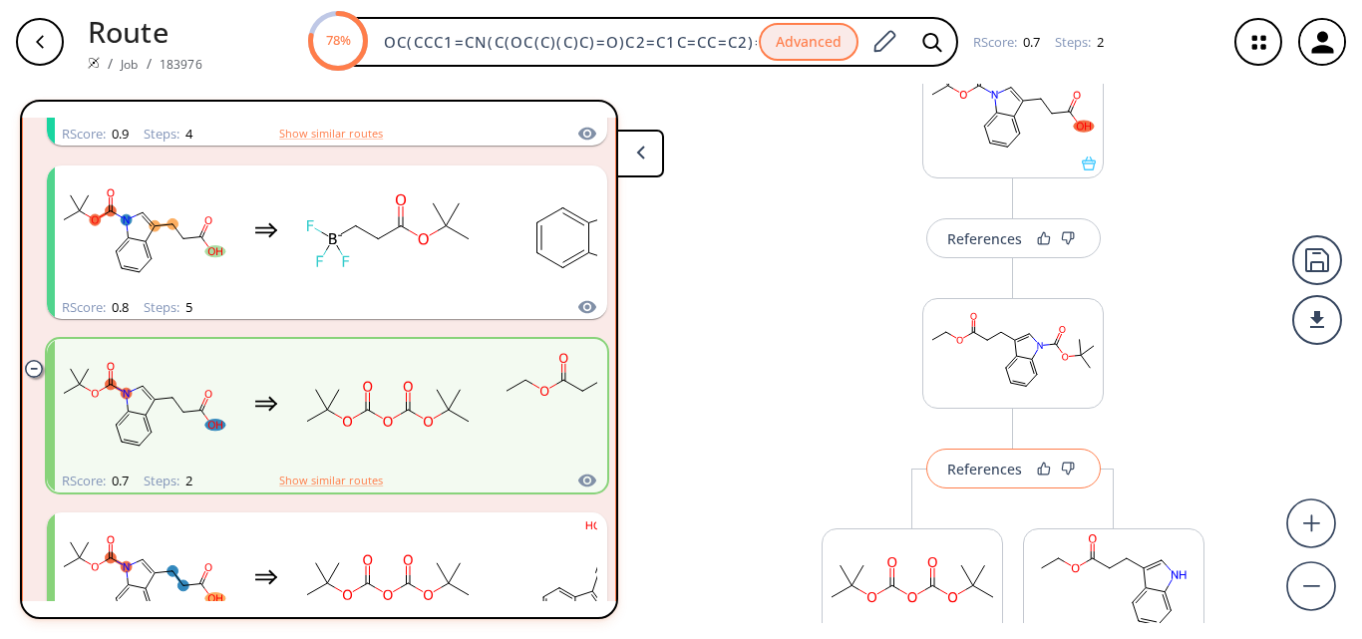
click at [971, 471] on div "References" at bounding box center [984, 469] width 75 height 13
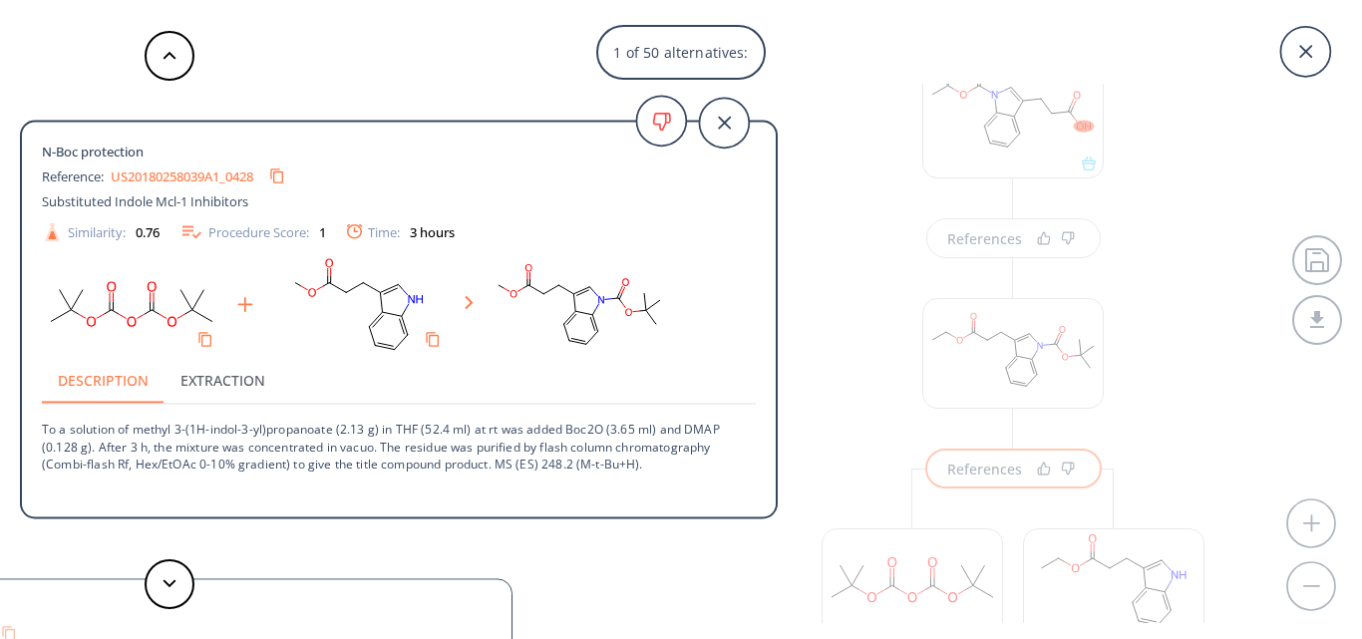
click at [868, 245] on div "1 of 50 alternatives: N-Boc protection Reference: US20180258039A1_0428 Substitu…" at bounding box center [681, 319] width 1362 height 639
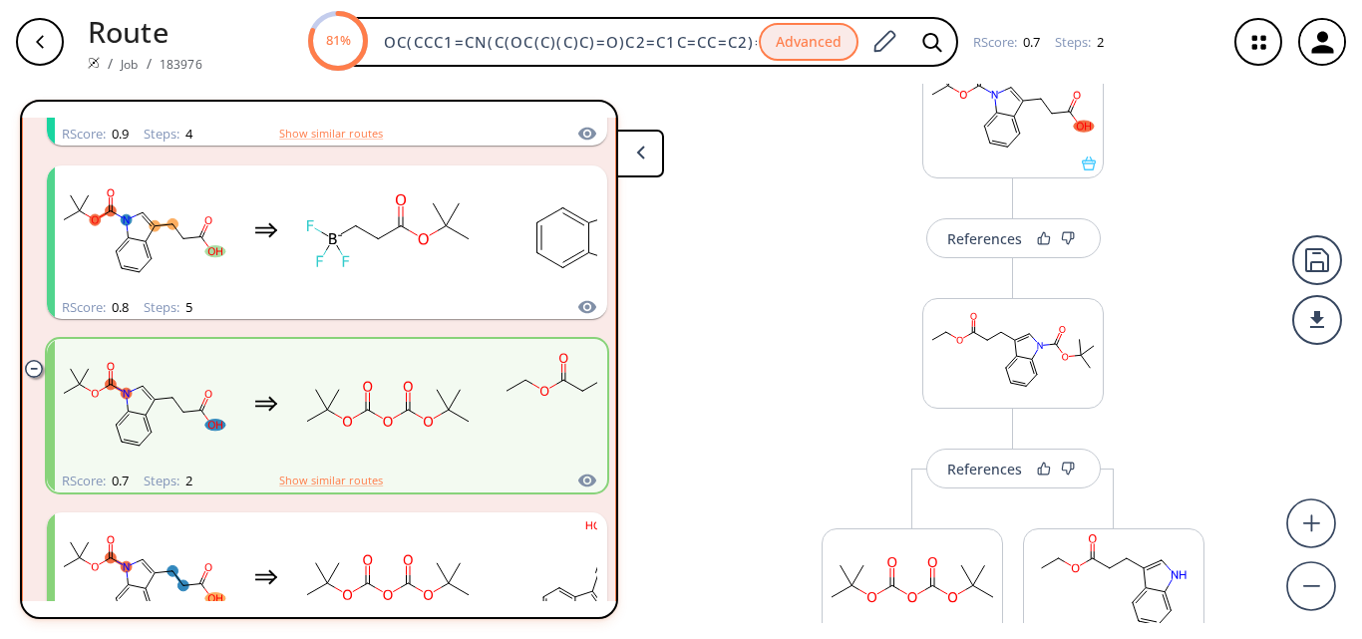
scroll to position [0, 0]
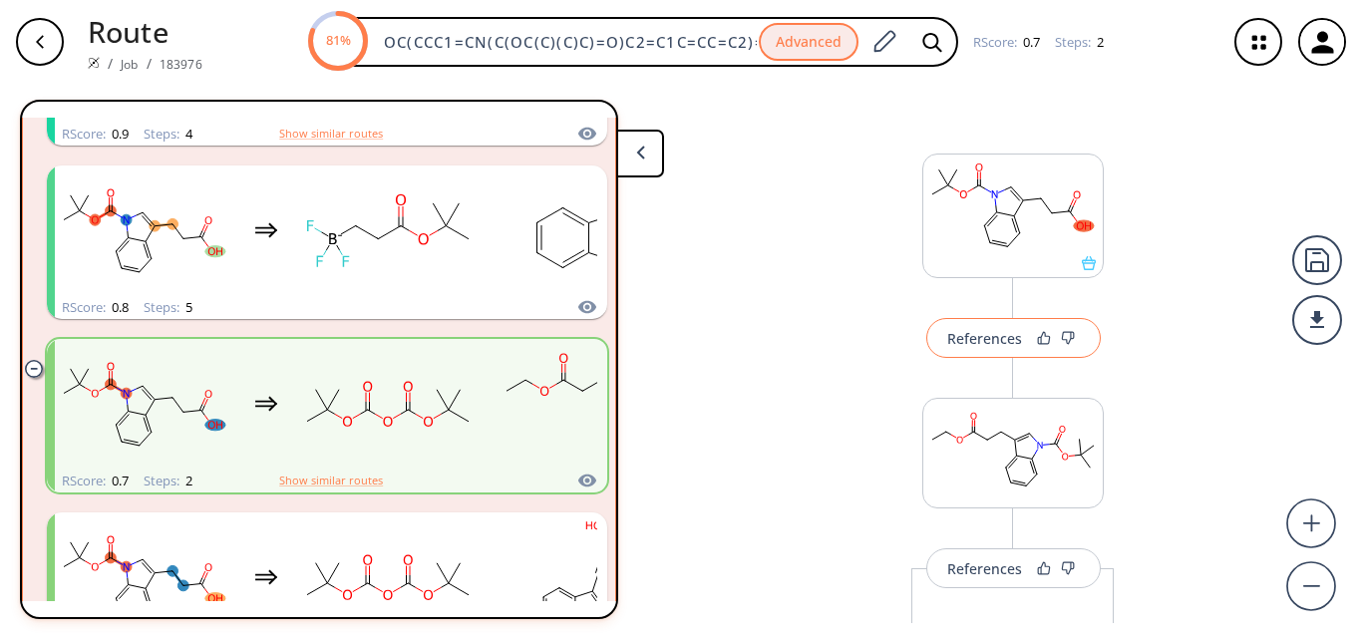
click at [980, 345] on div "References" at bounding box center [984, 338] width 75 height 13
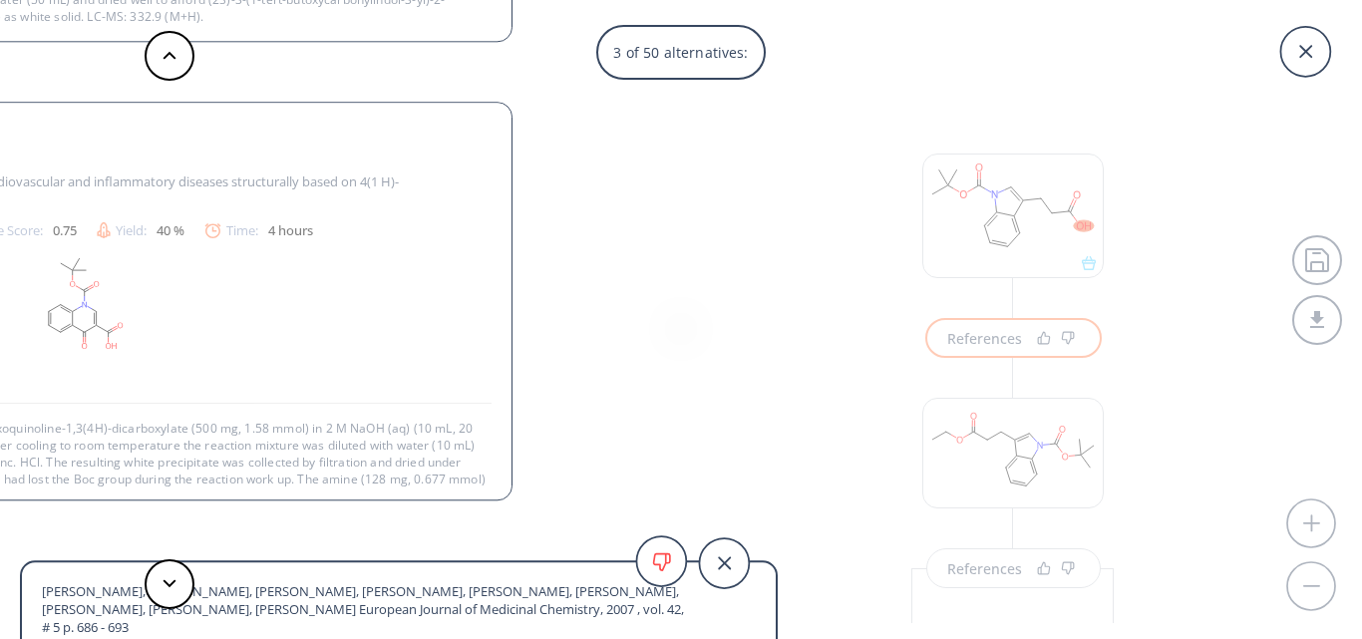
scroll to position [90, 0]
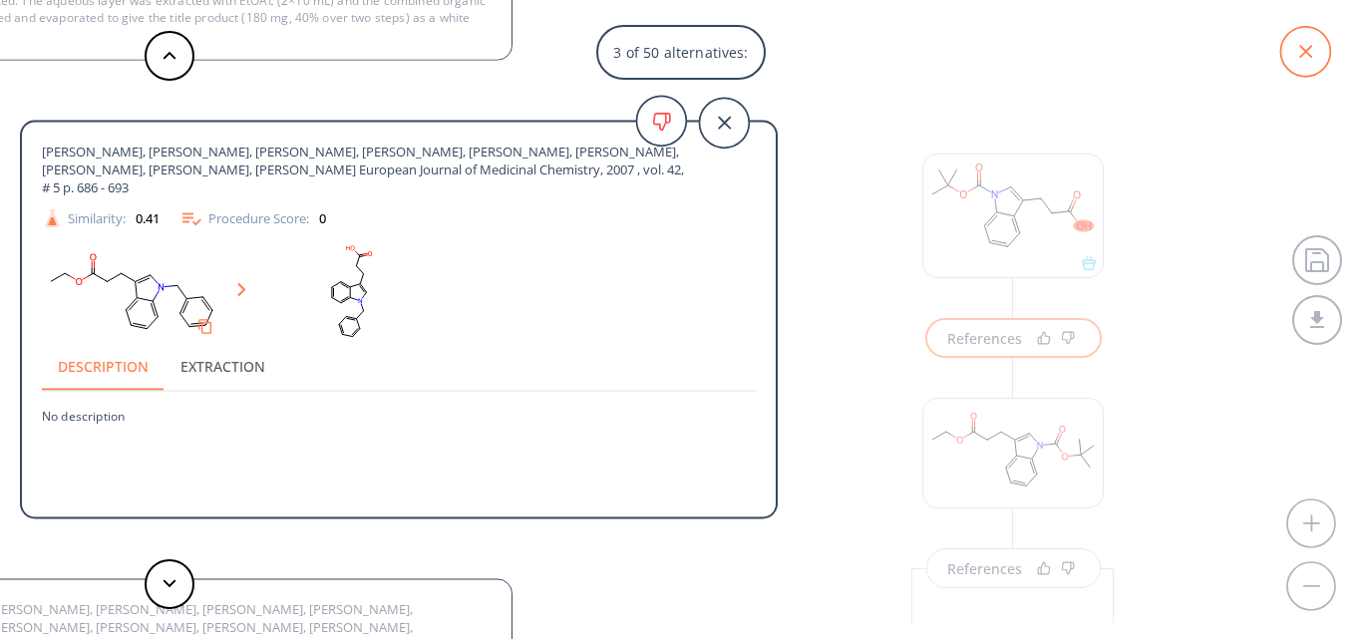
click at [1303, 47] on icon at bounding box center [1305, 52] width 50 height 50
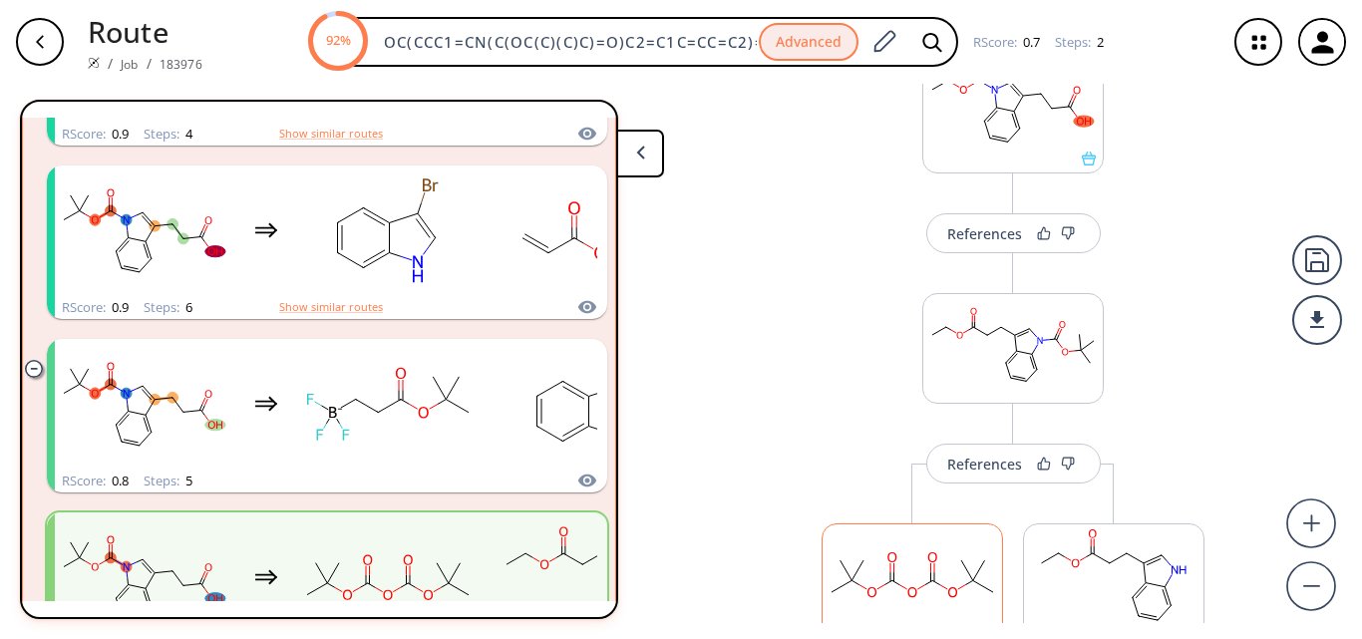
scroll to position [199, 0]
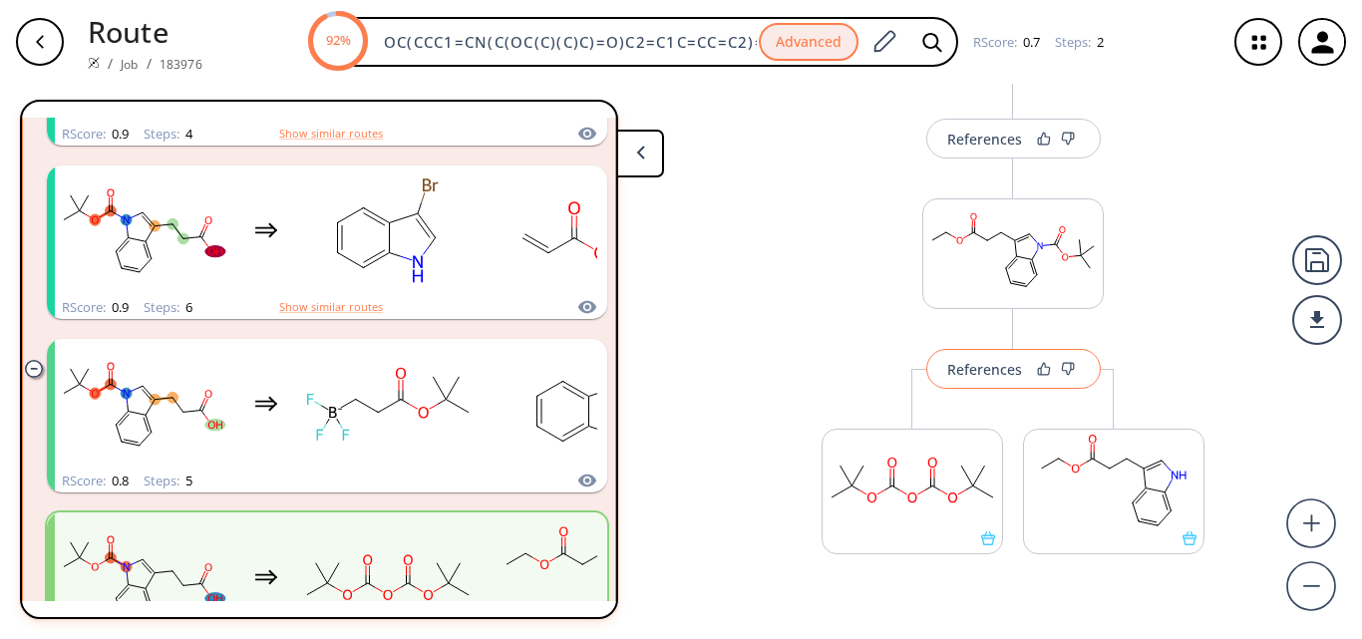
click at [980, 383] on button "References" at bounding box center [1013, 369] width 174 height 40
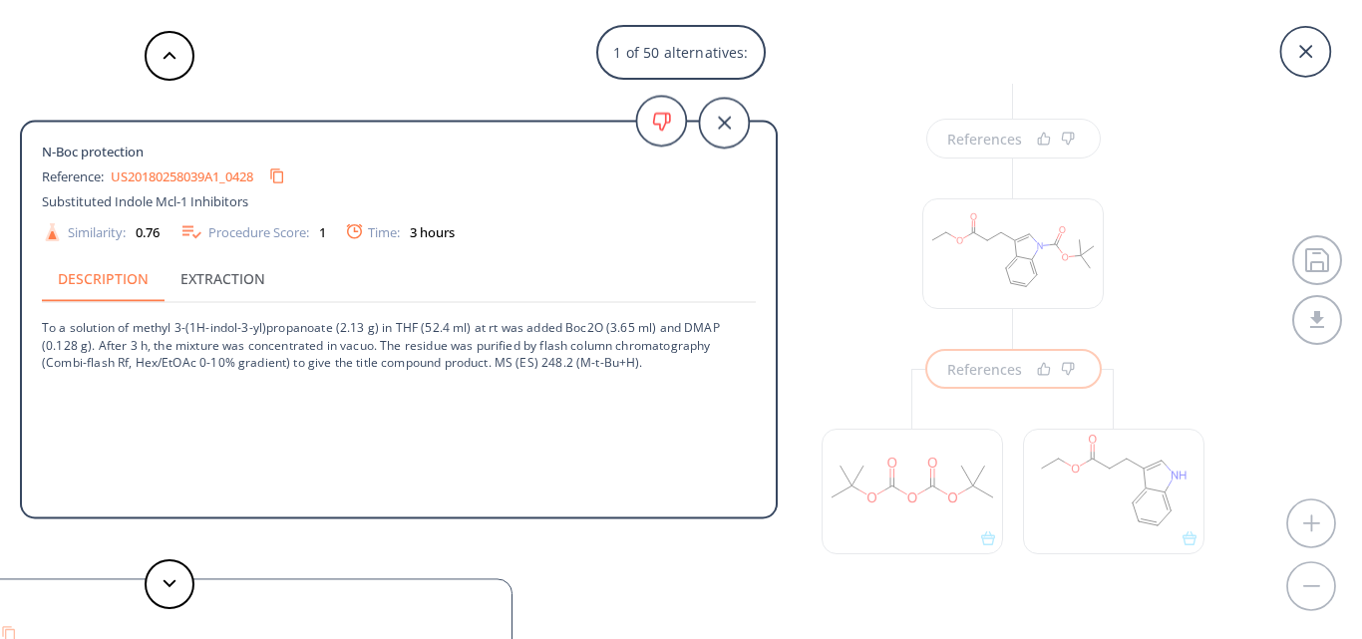
scroll to position [200, 0]
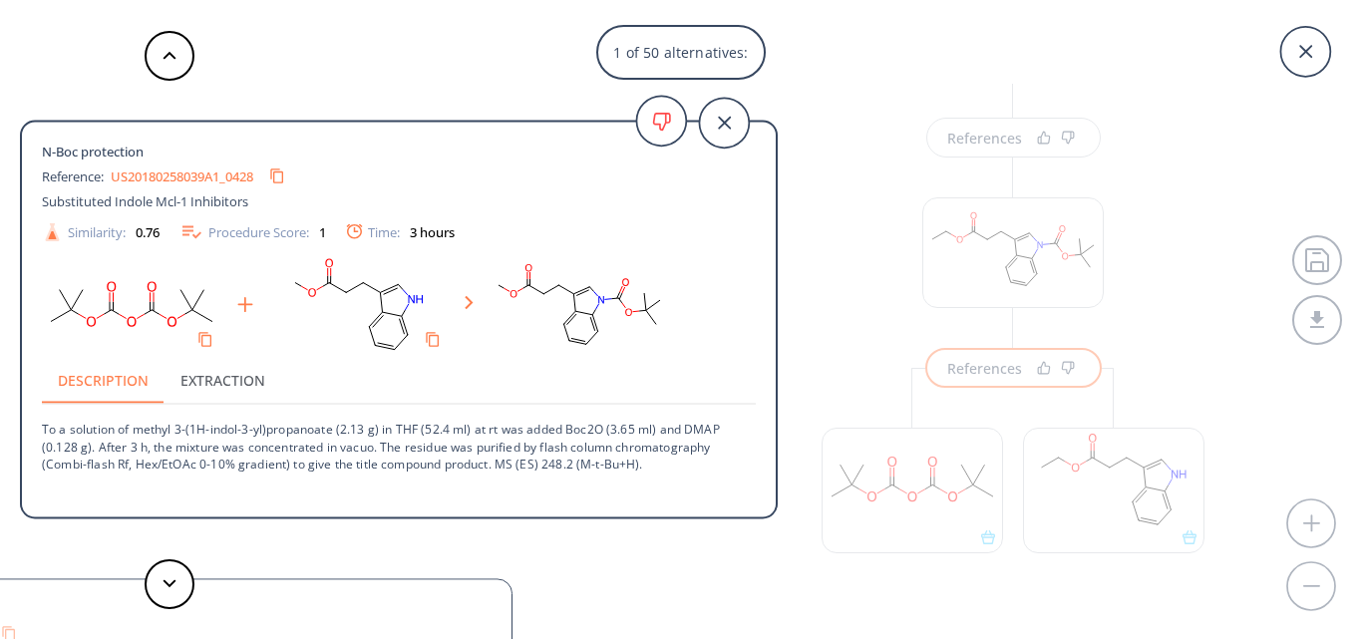
click at [206, 178] on link "US20180258039A1_0428" at bounding box center [182, 175] width 143 height 13
click at [1195, 300] on div "1 of 50 alternatives: N-Boc protection Reference: US20180258039A1_0428 Substitu…" at bounding box center [681, 319] width 1362 height 639
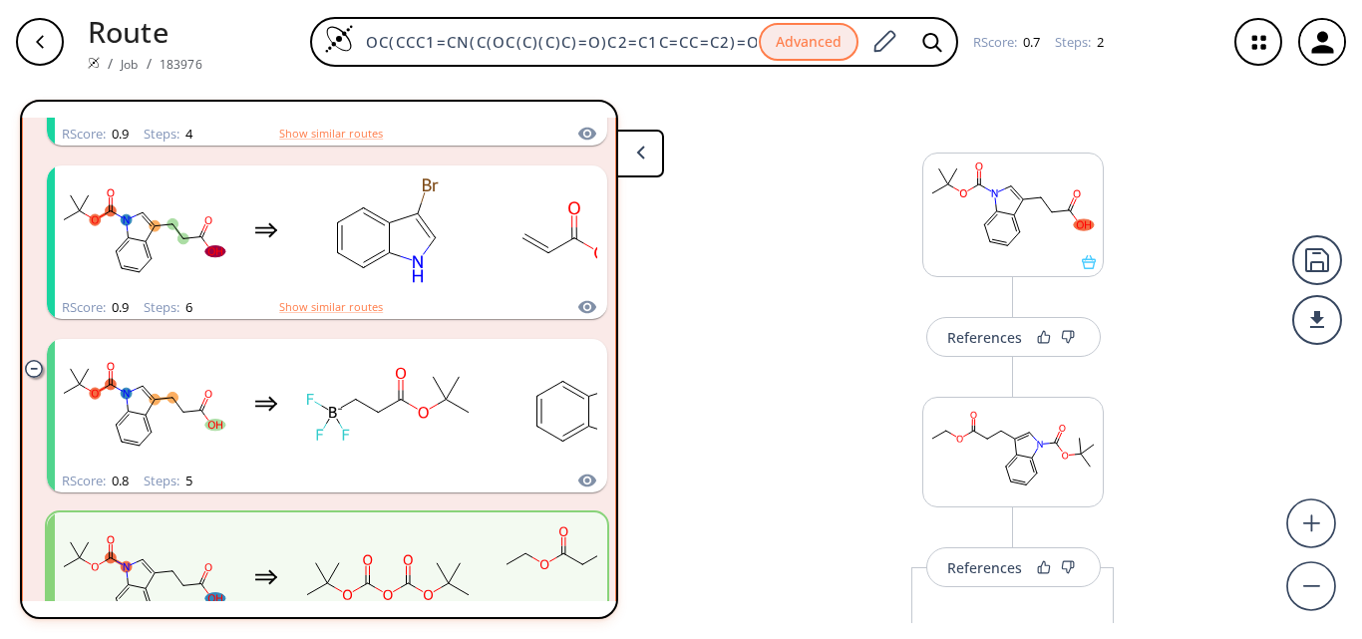
scroll to position [0, 0]
click at [978, 339] on div "References" at bounding box center [984, 338] width 75 height 13
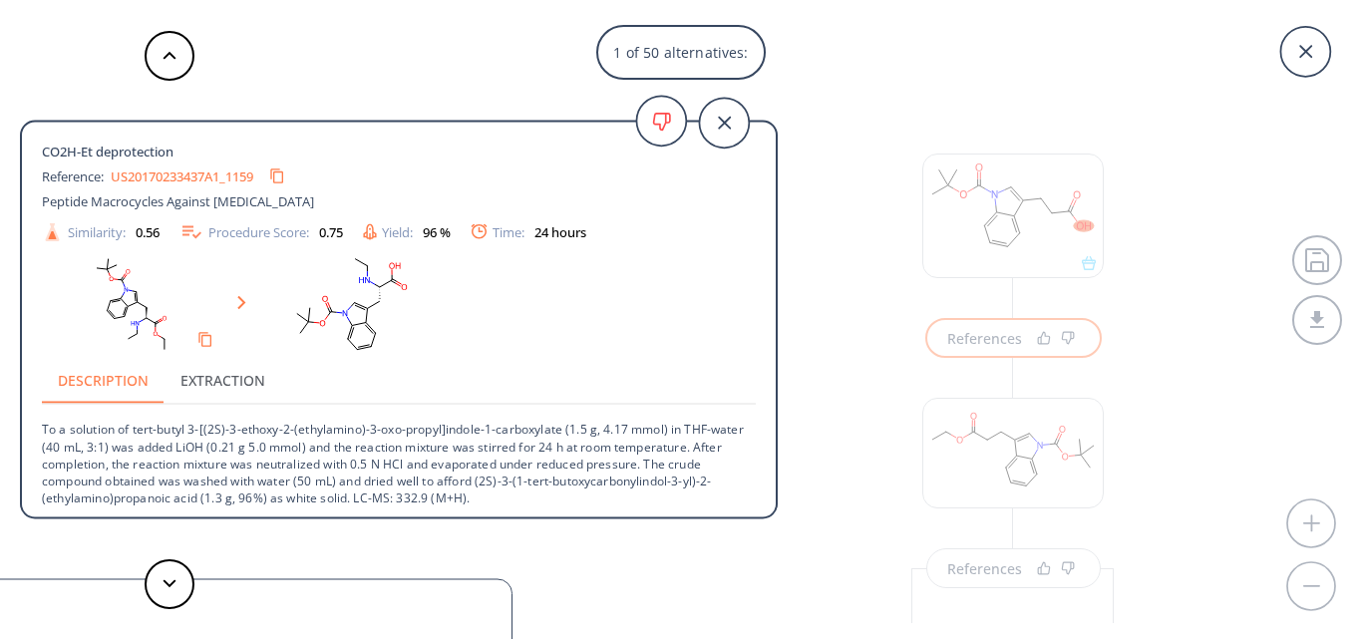
click at [181, 180] on link "US20170233437A1_1159" at bounding box center [182, 175] width 143 height 13
click at [1325, 47] on icon at bounding box center [1305, 52] width 50 height 50
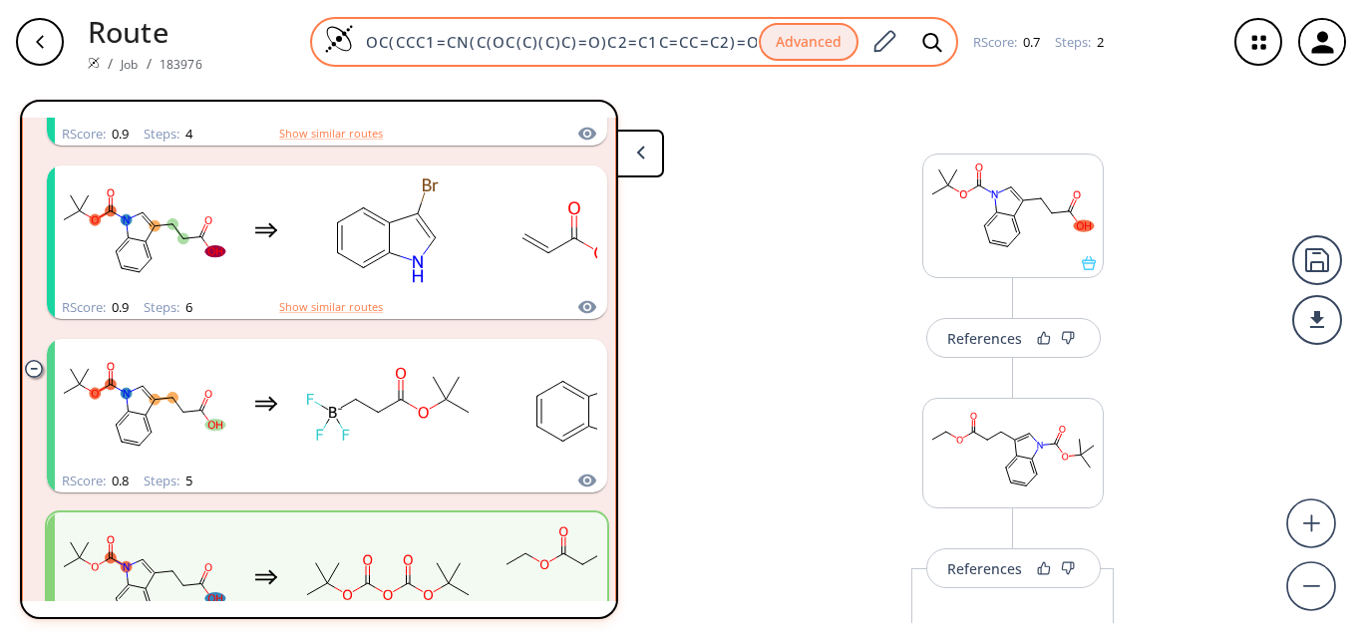
drag, startPoint x: 363, startPoint y: 39, endPoint x: 905, endPoint y: 45, distance: 542.4
click at [905, 45] on div "OC(CCC1=CN(C(OC(C)(C)C)=O)C2=C1C=CC=C2)=O Advanced" at bounding box center [634, 42] width 648 height 50
paste input "=C(OCC)CCC1=CNC2=C1C=CC=C2"
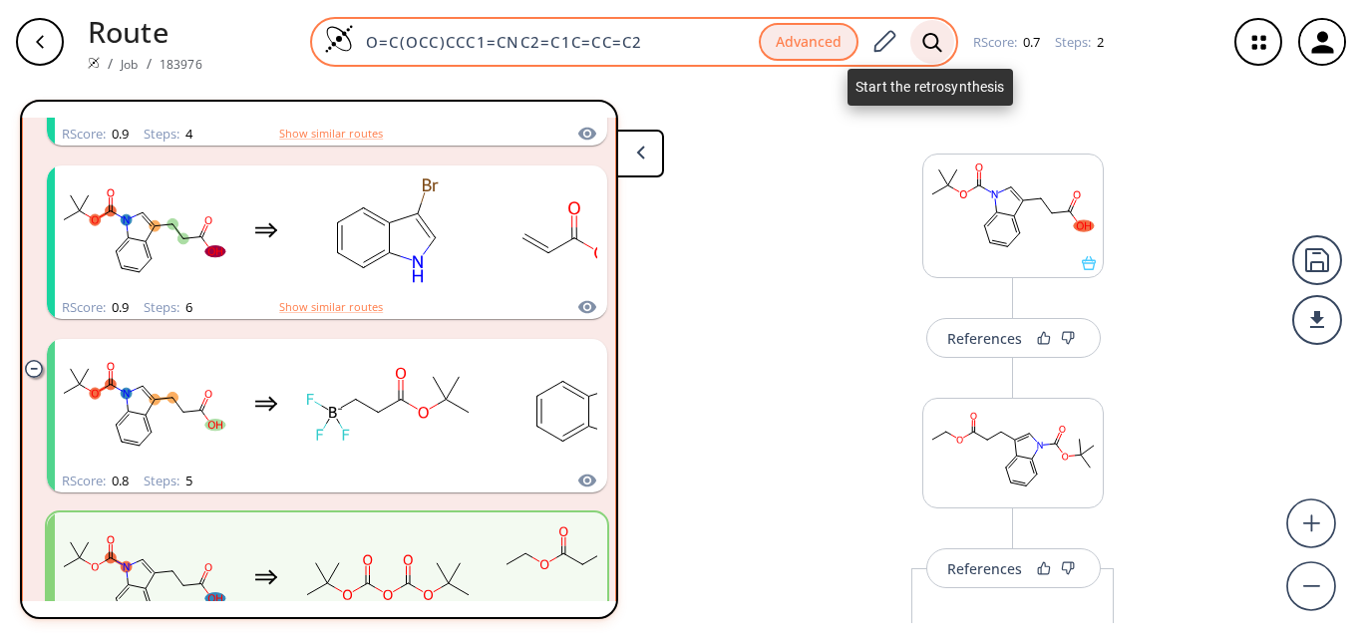
type input "O=C(OCC)CCC1=CNC2=C1C=CC=C2"
click at [929, 47] on icon at bounding box center [931, 41] width 19 height 19
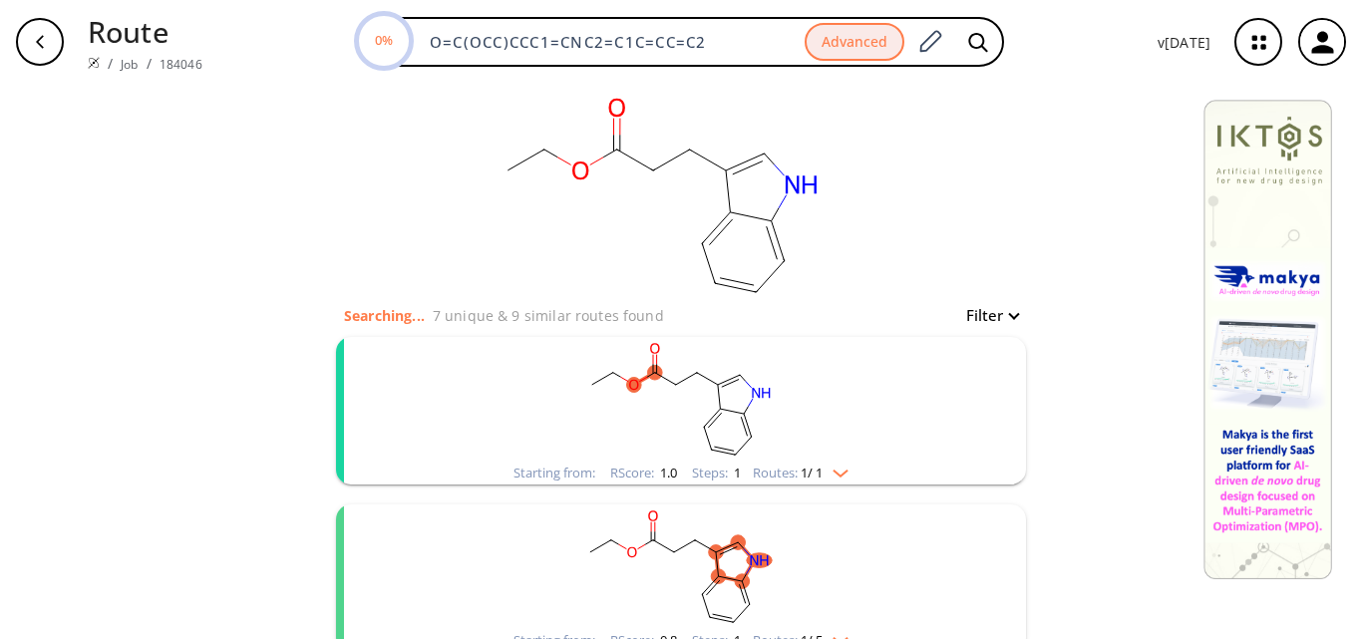
click at [671, 425] on rect "clusters" at bounding box center [681, 399] width 518 height 125
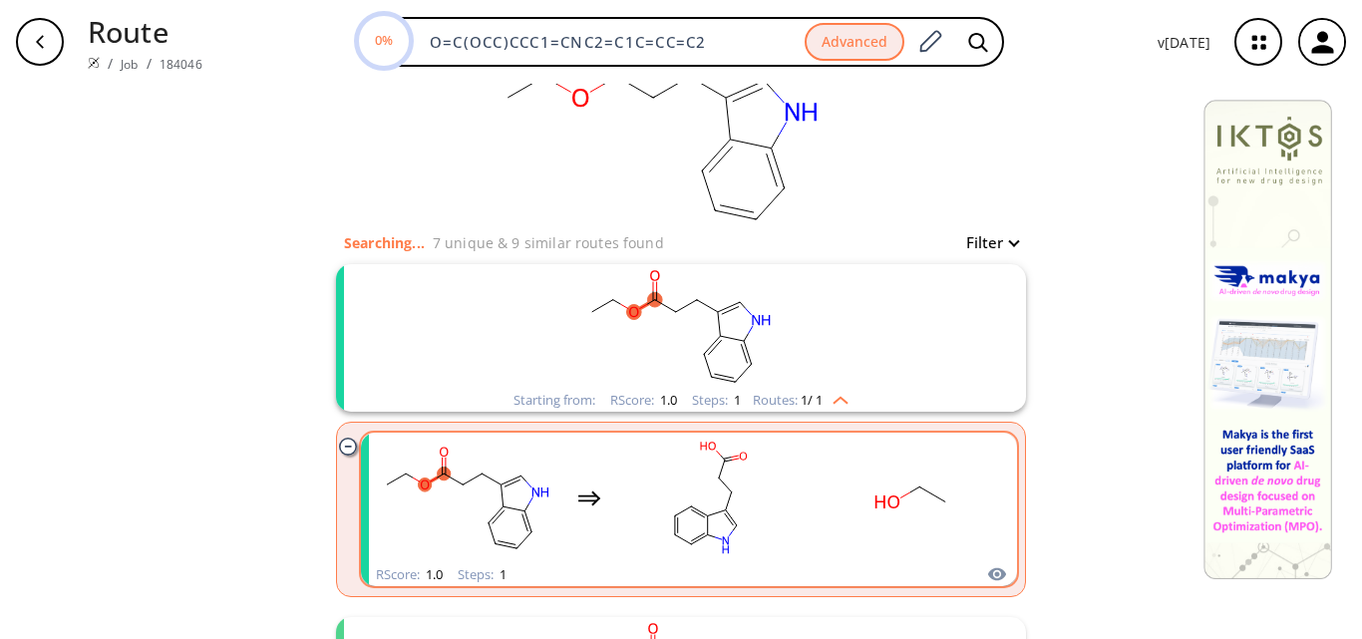
scroll to position [100, 0]
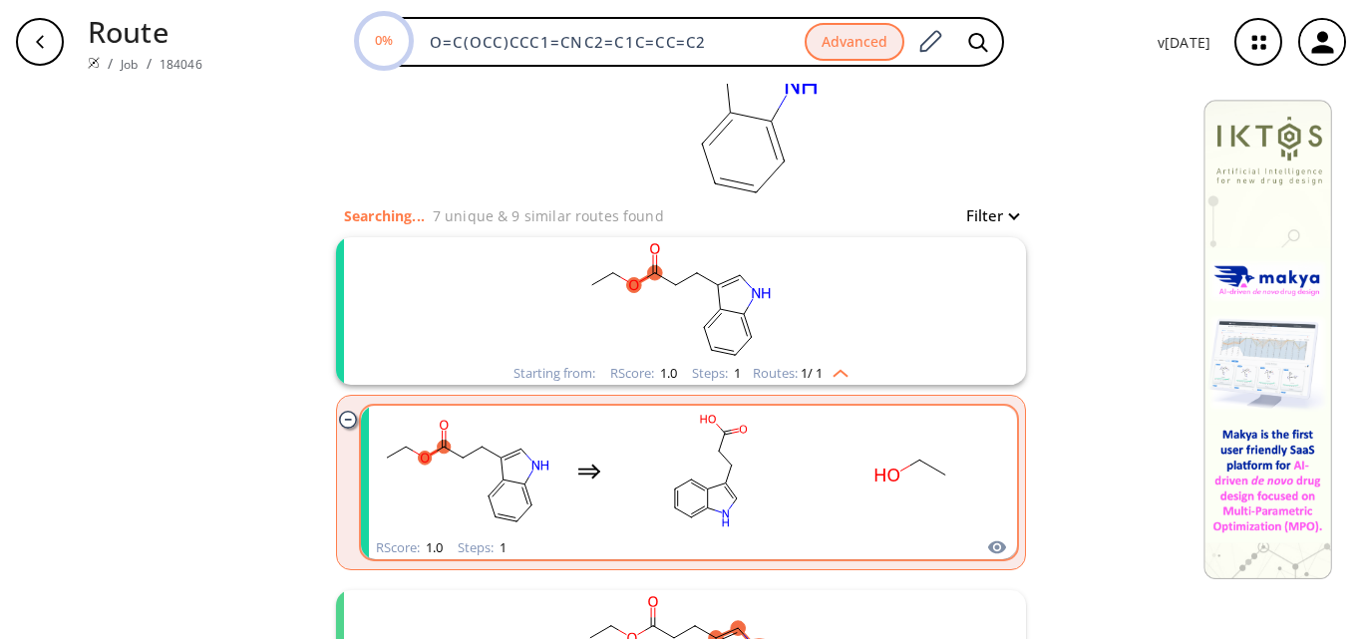
click at [798, 473] on div "clusters" at bounding box center [689, 471] width 622 height 131
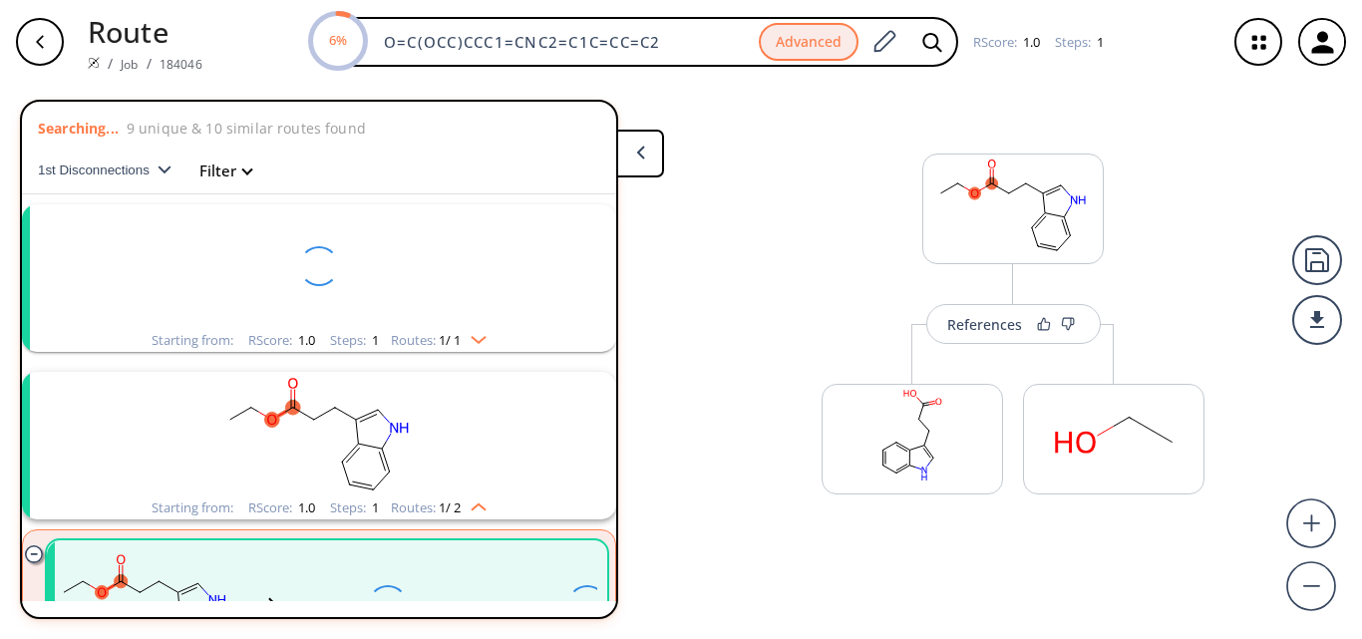
scroll to position [46, 0]
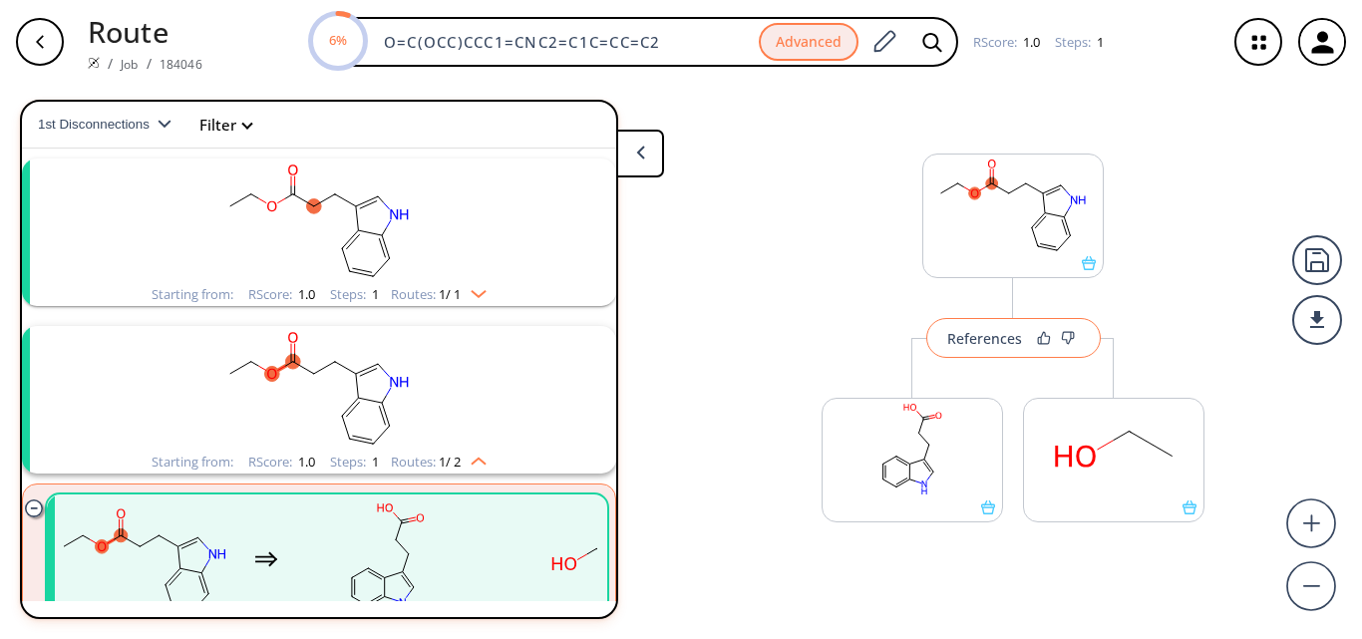
click at [984, 343] on div "References" at bounding box center [984, 338] width 75 height 13
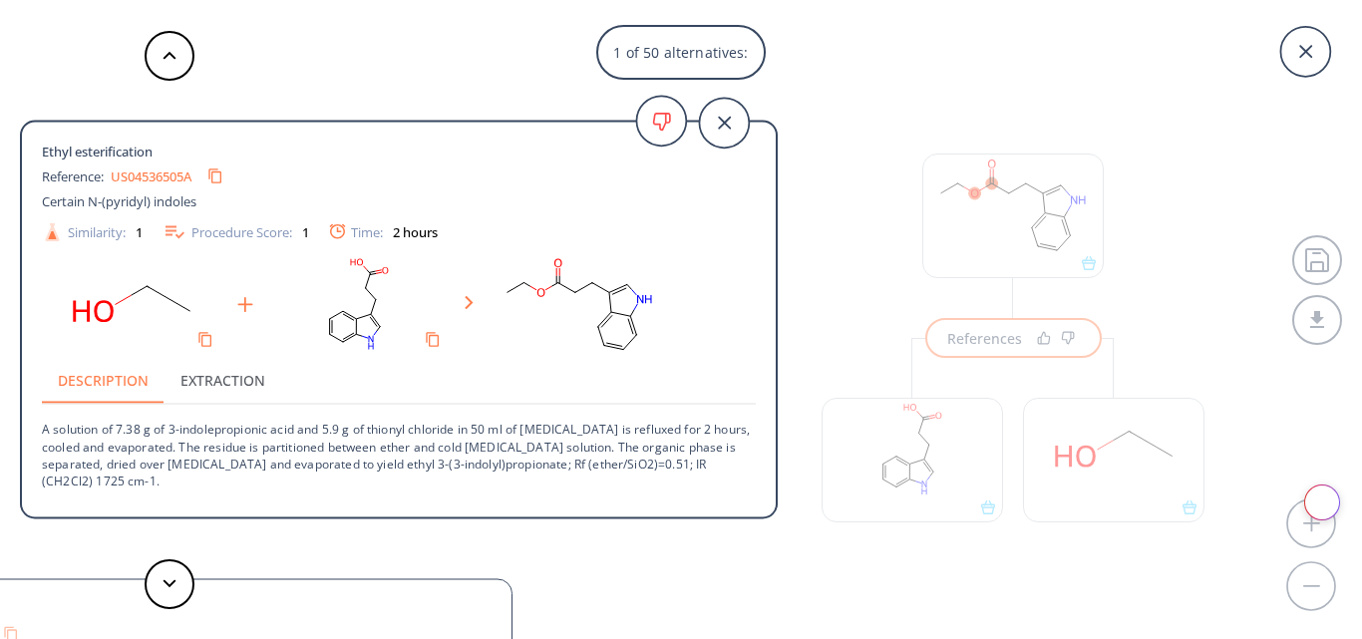
click at [166, 172] on link "US04536505A" at bounding box center [151, 175] width 81 height 13
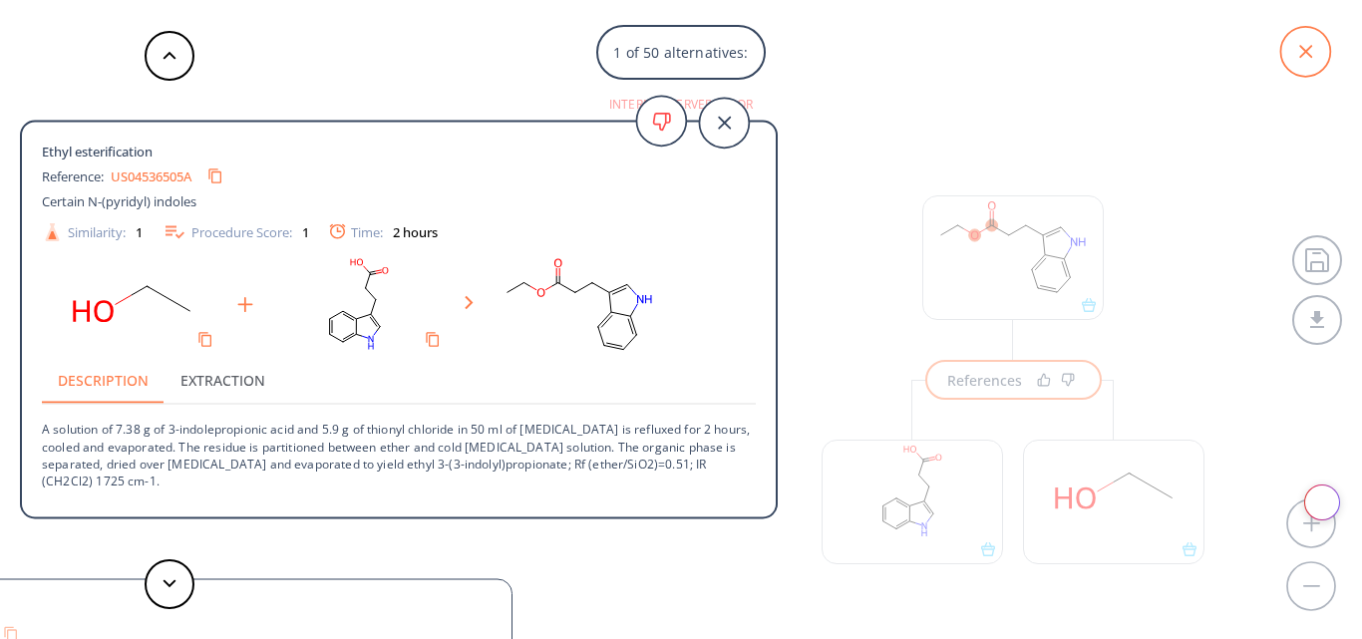
click at [1312, 53] on icon at bounding box center [1305, 52] width 50 height 50
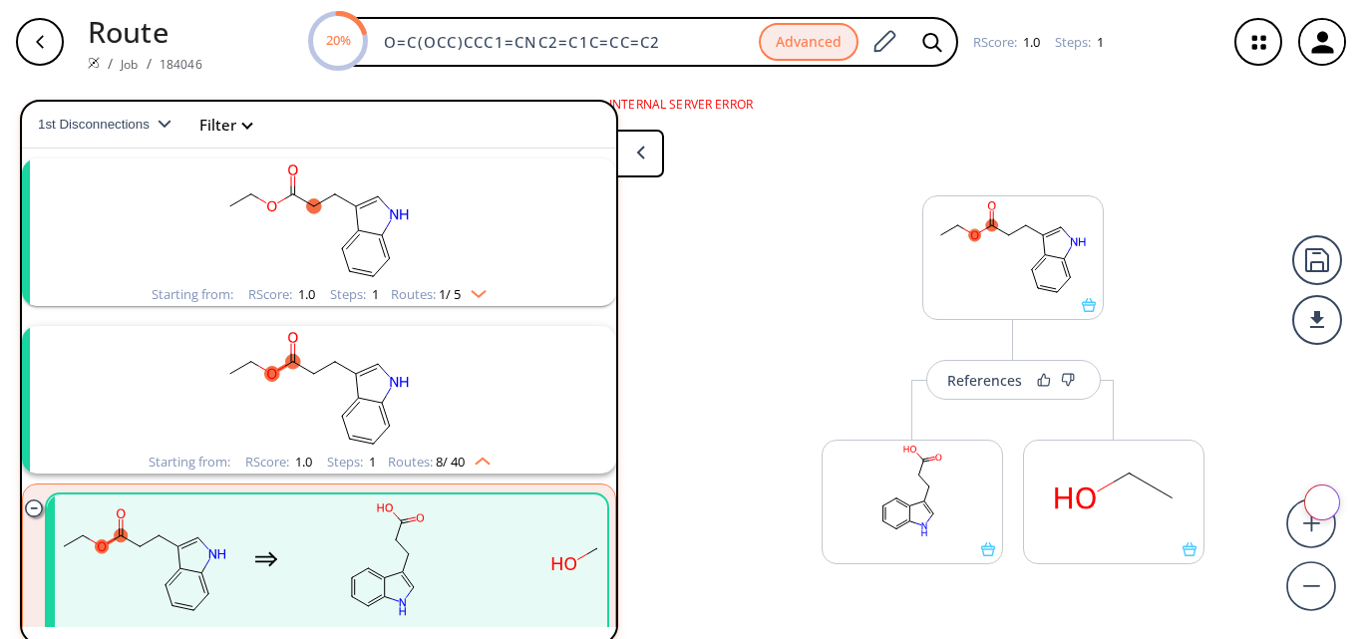
click at [34, 31] on div "button" at bounding box center [40, 42] width 48 height 48
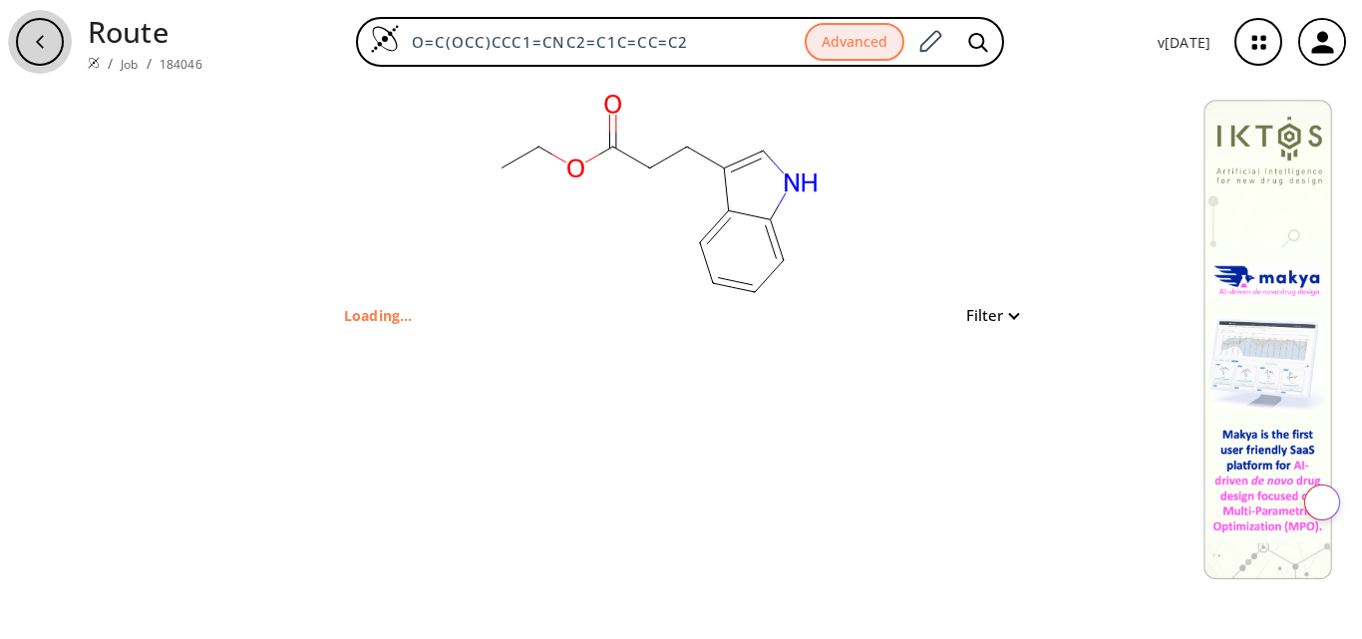
click at [45, 46] on icon "button" at bounding box center [40, 42] width 16 height 16
